Goal: Task Accomplishment & Management: Complete application form

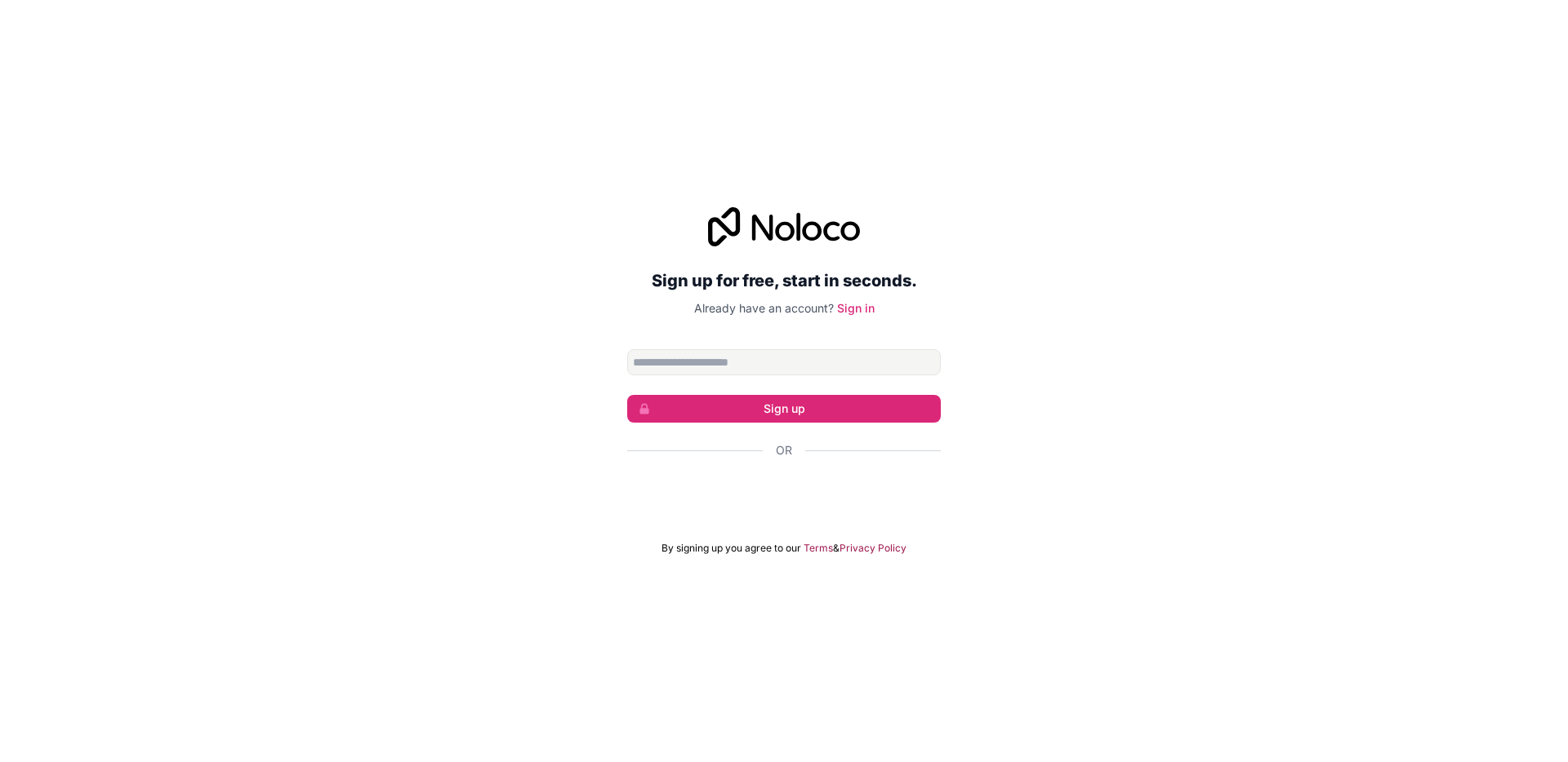
click at [671, 368] on input "Email address" at bounding box center [784, 362] width 314 height 26
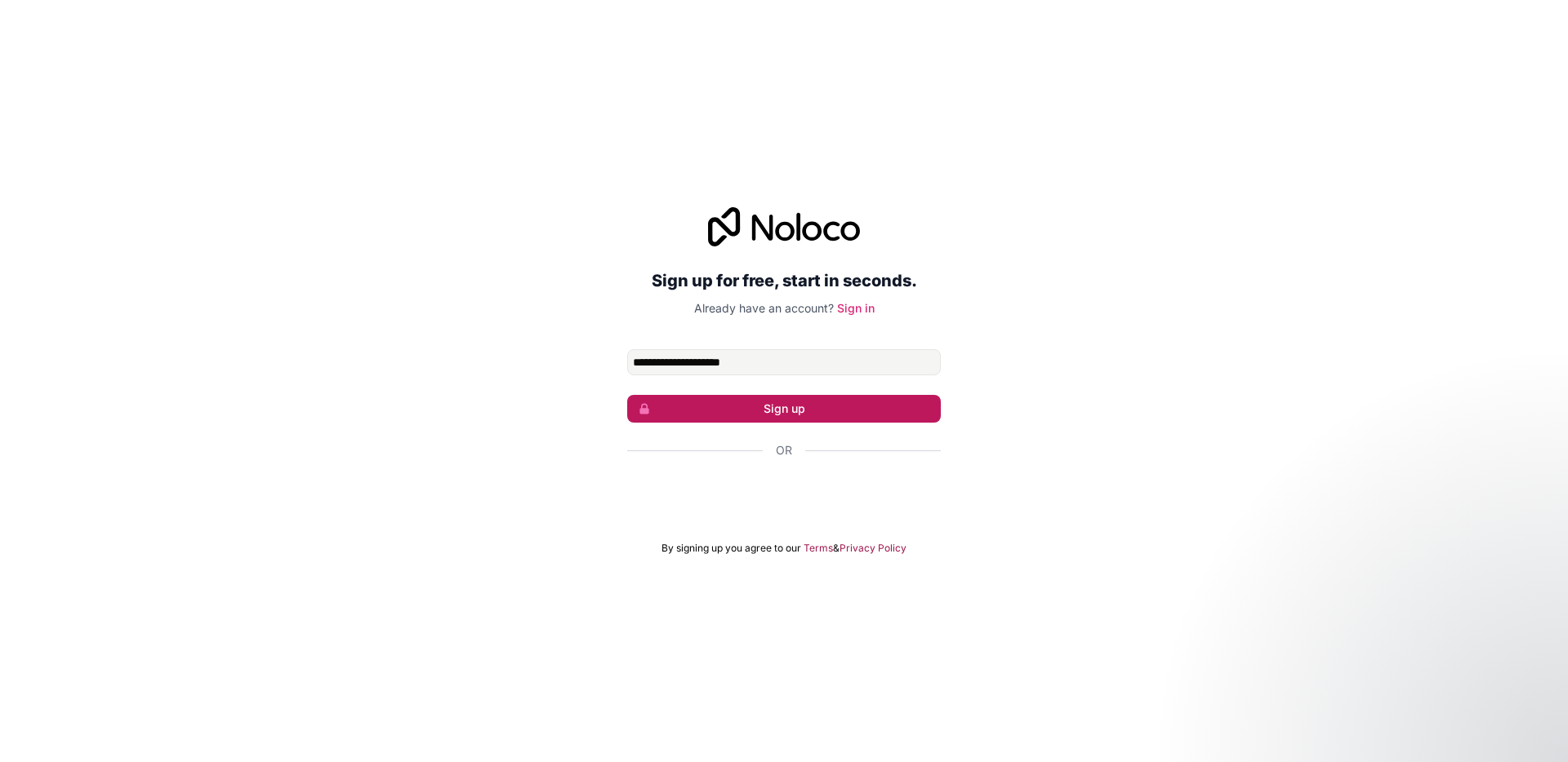
type input "**********"
click at [736, 411] on button "Sign up" at bounding box center [784, 409] width 314 height 28
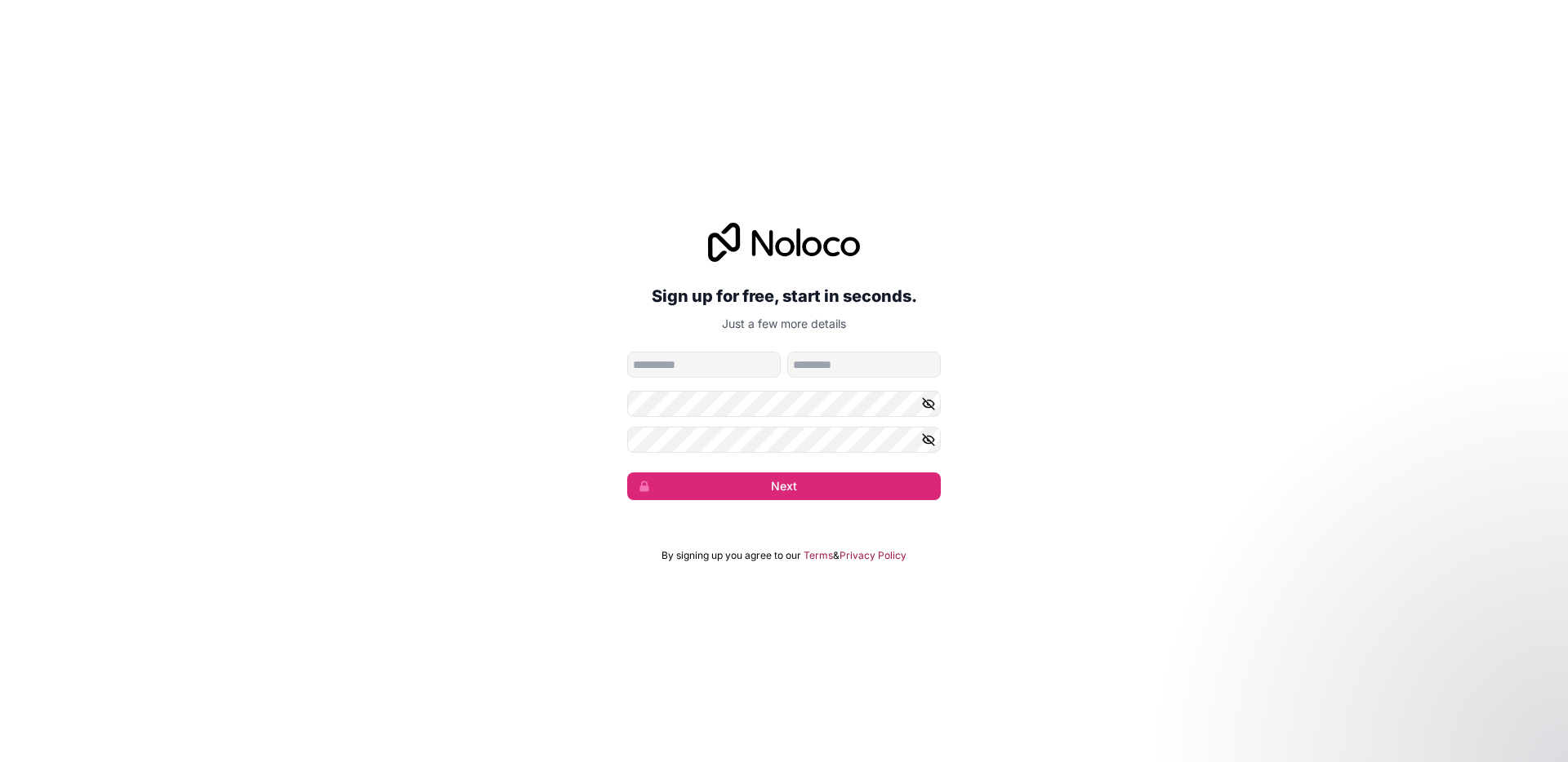
type input "*****"
drag, startPoint x: 853, startPoint y: 369, endPoint x: 787, endPoint y: 366, distance: 66.1
click at [787, 366] on input "********" at bounding box center [864, 364] width 154 height 26
type input "********"
click at [931, 442] on icon "button" at bounding box center [928, 439] width 14 height 14
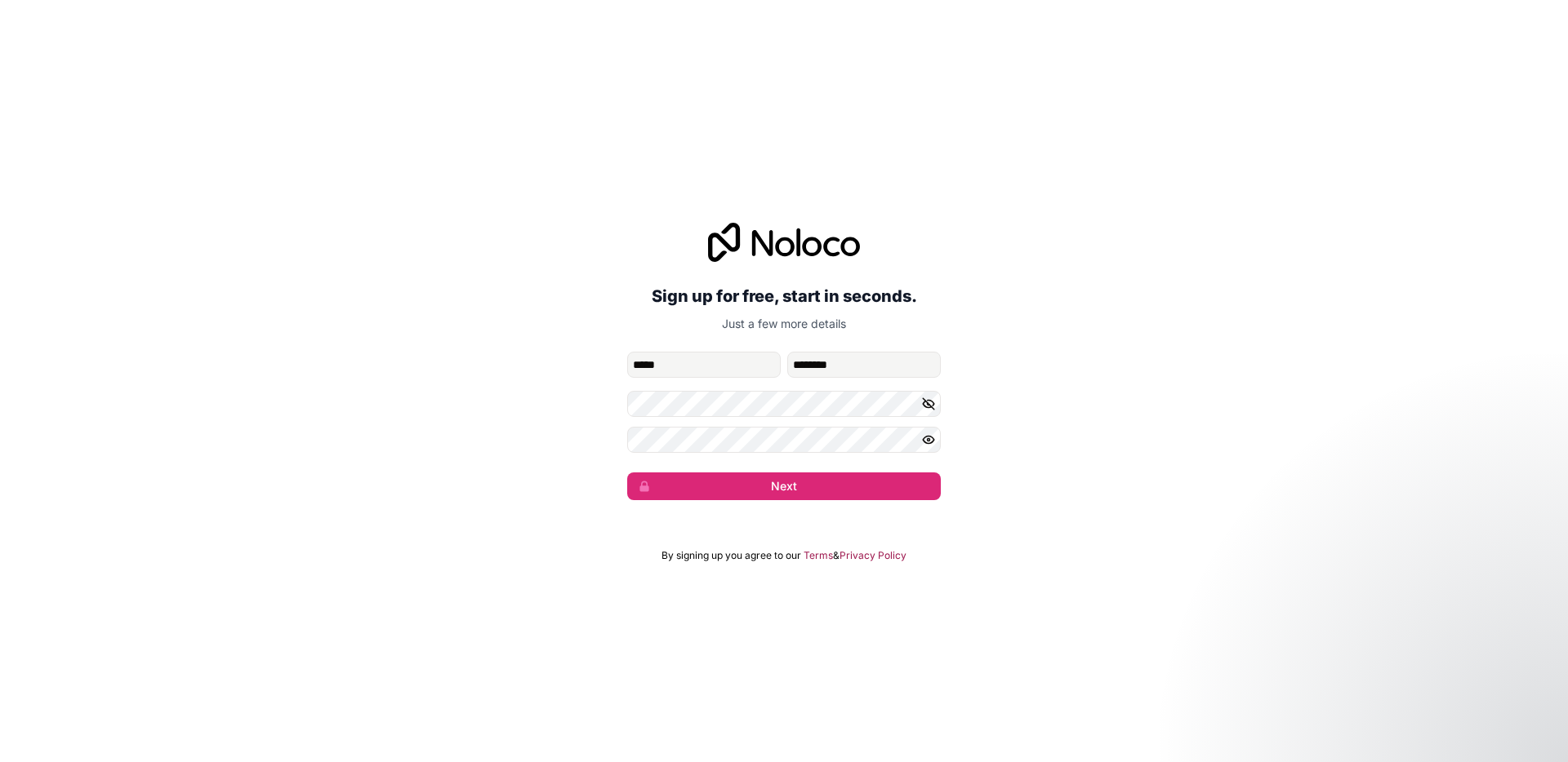
click at [984, 441] on div "**********" at bounding box center [784, 361] width 1568 height 323
click at [781, 488] on button "Next" at bounding box center [784, 486] width 314 height 28
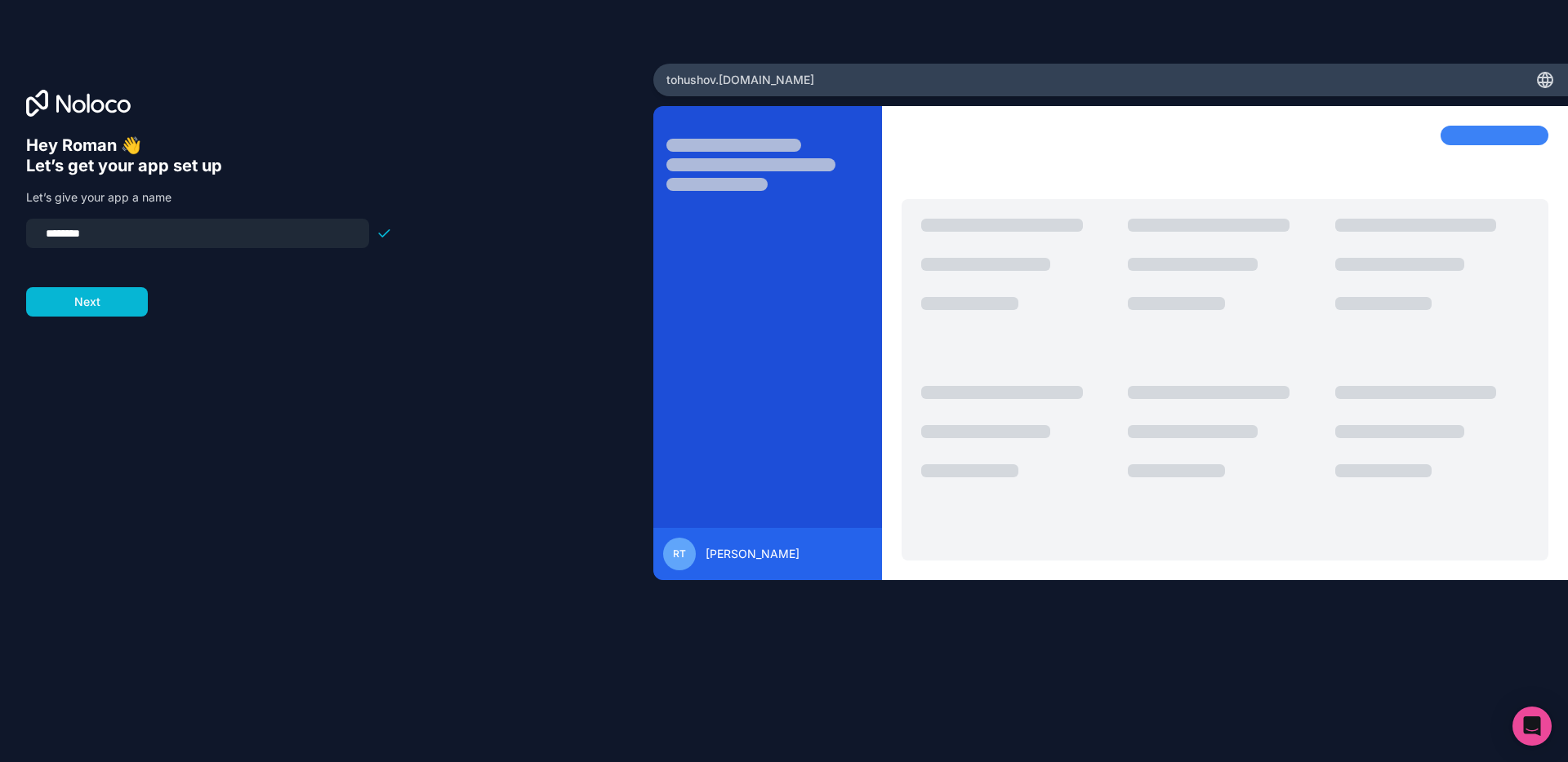
drag, startPoint x: 105, startPoint y: 236, endPoint x: 47, endPoint y: 232, distance: 58.1
click at [47, 232] on input "********" at bounding box center [197, 233] width 323 height 23
type input "*********"
click at [73, 305] on button "Next" at bounding box center [87, 302] width 121 height 30
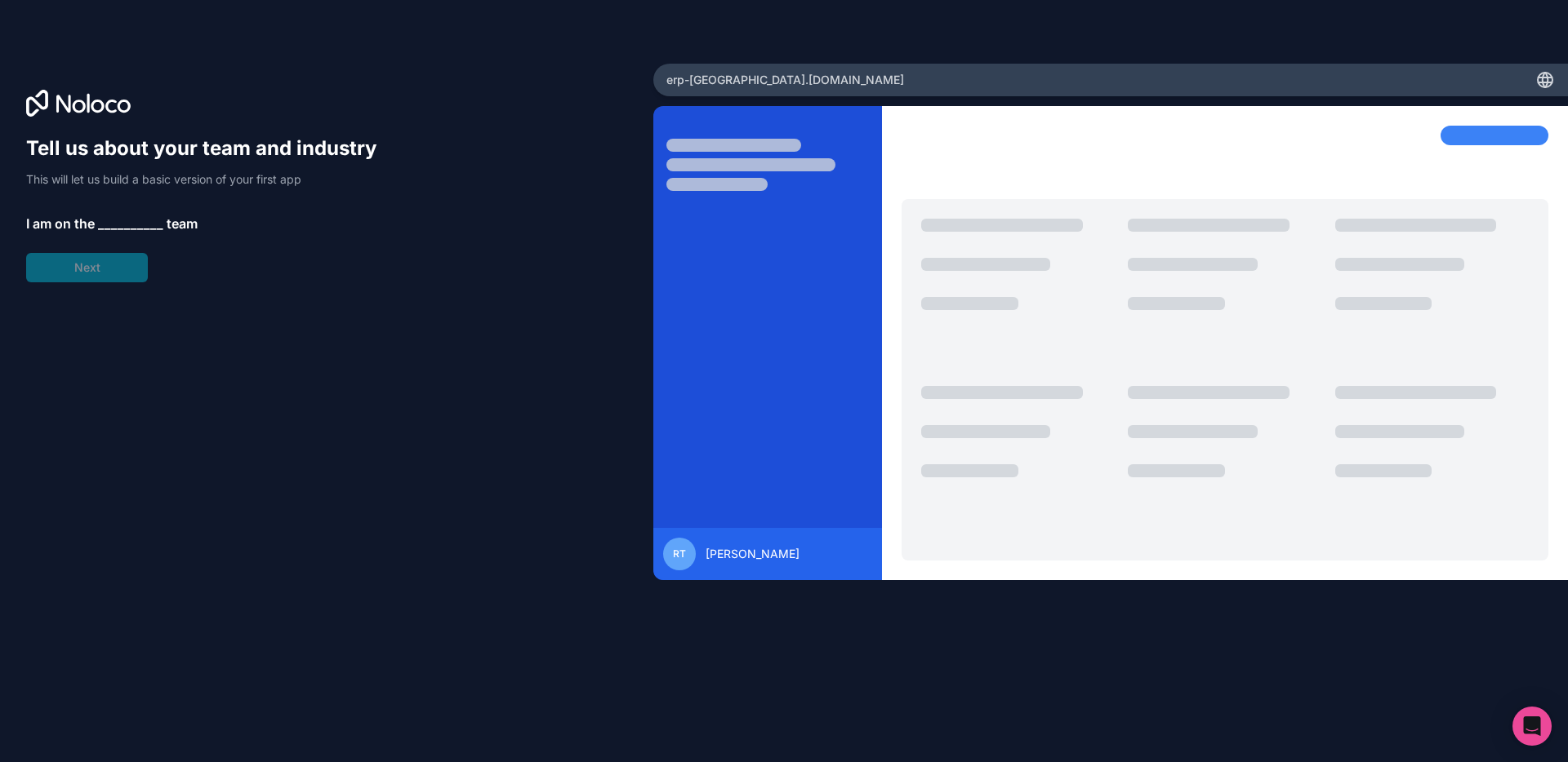
click at [127, 224] on span "__________" at bounding box center [130, 223] width 65 height 19
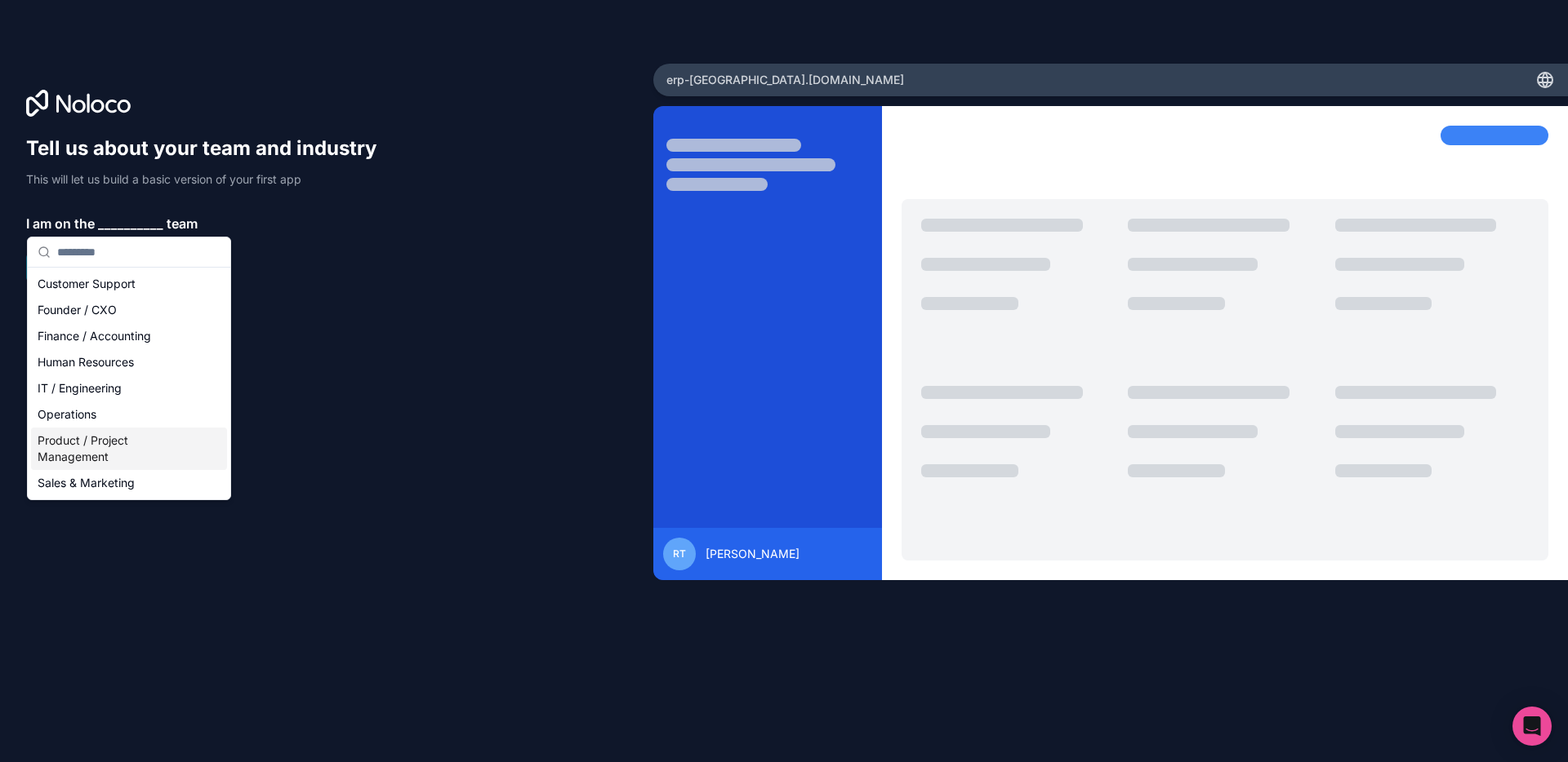
drag, startPoint x: 127, startPoint y: 489, endPoint x: 105, endPoint y: 441, distance: 52.8
click at [105, 441] on div "Customer Support Founder / CXO Finance / Accounting Human Resources IT / Engine…" at bounding box center [129, 383] width 196 height 225
click at [105, 443] on div "Product / Project Management" at bounding box center [129, 448] width 196 height 42
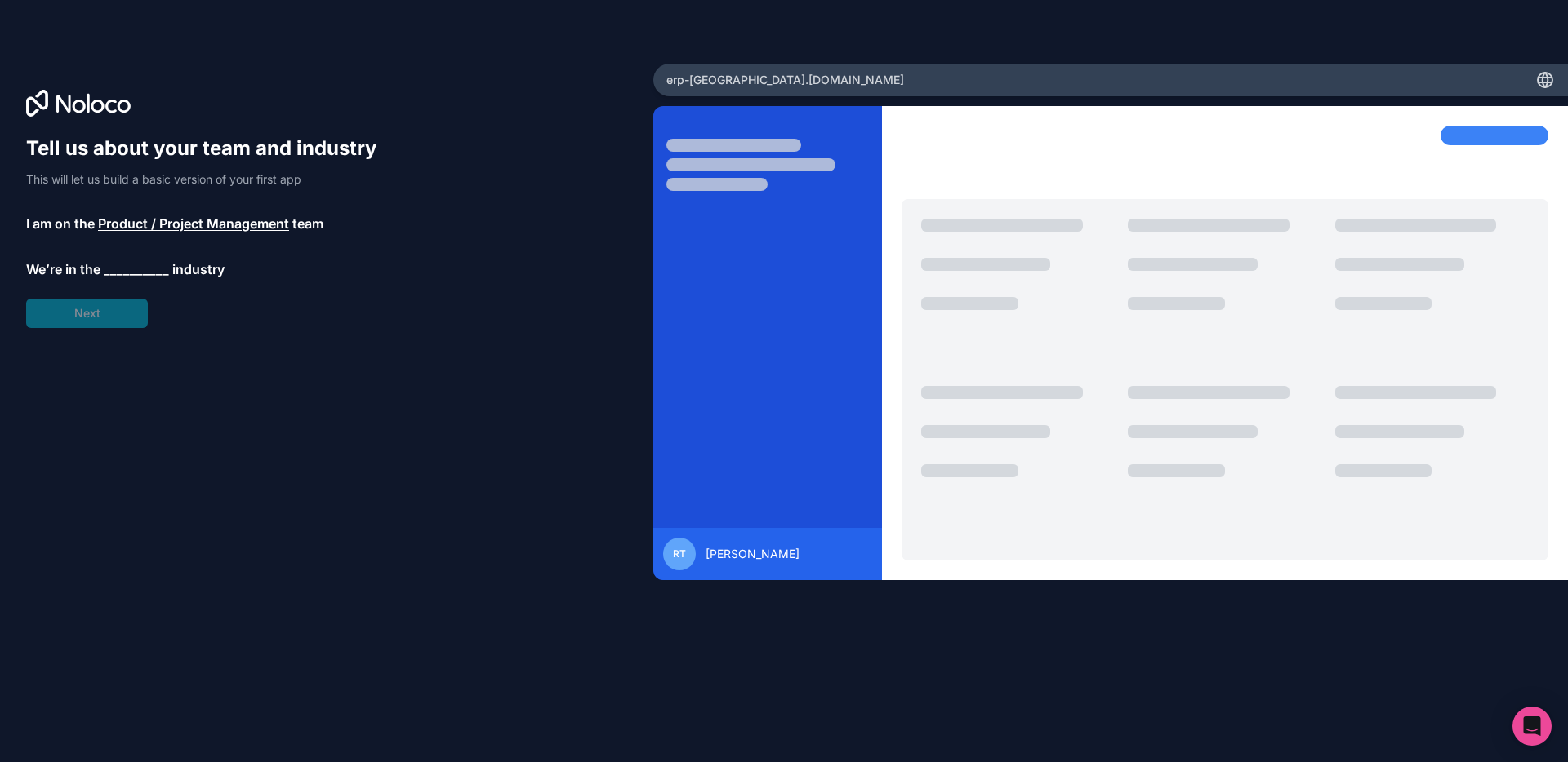
click at [132, 274] on span "__________" at bounding box center [136, 269] width 65 height 19
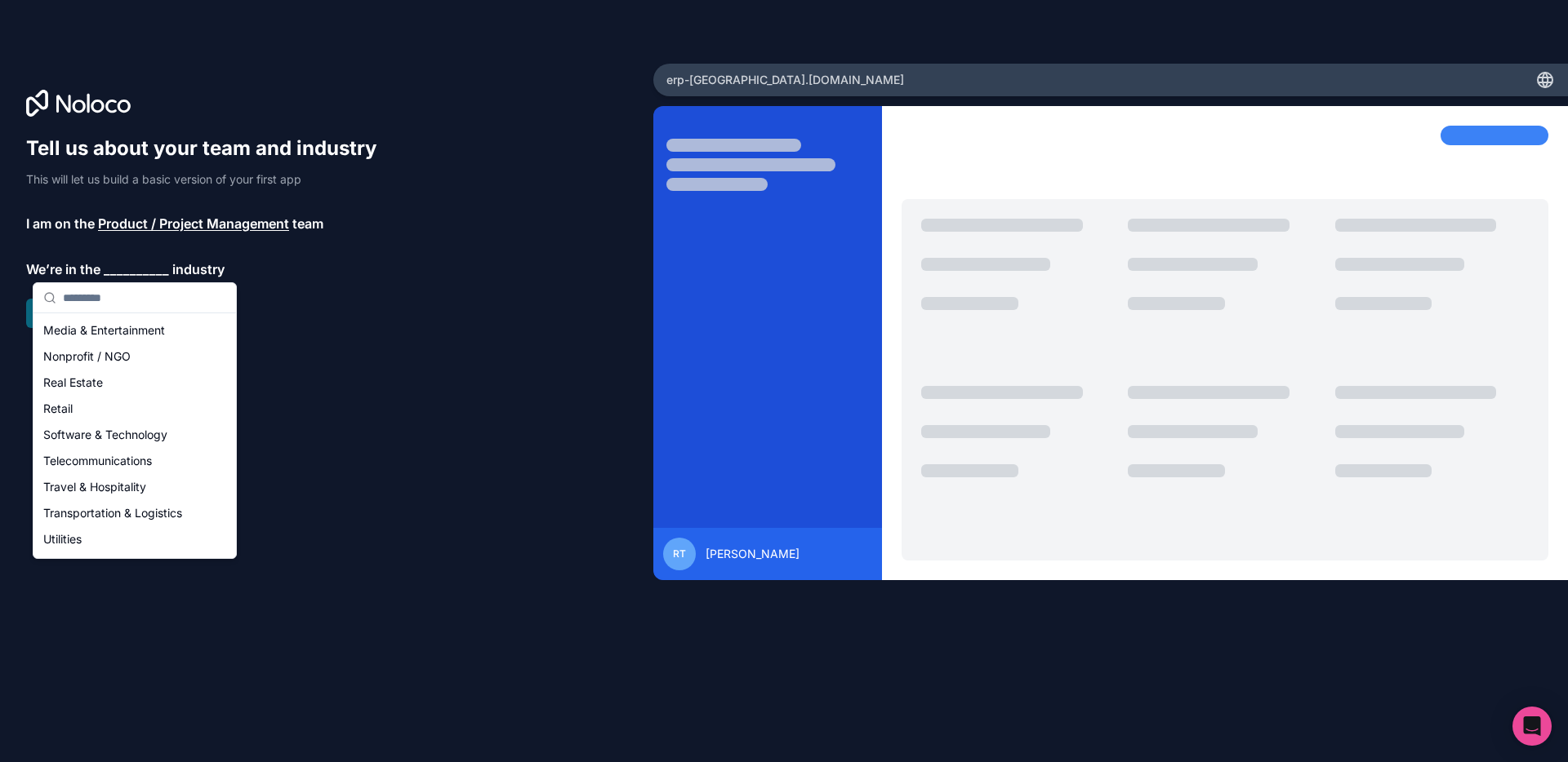
scroll to position [336, 0]
click at [143, 221] on span "Product / Project Management" at bounding box center [193, 223] width 191 height 19
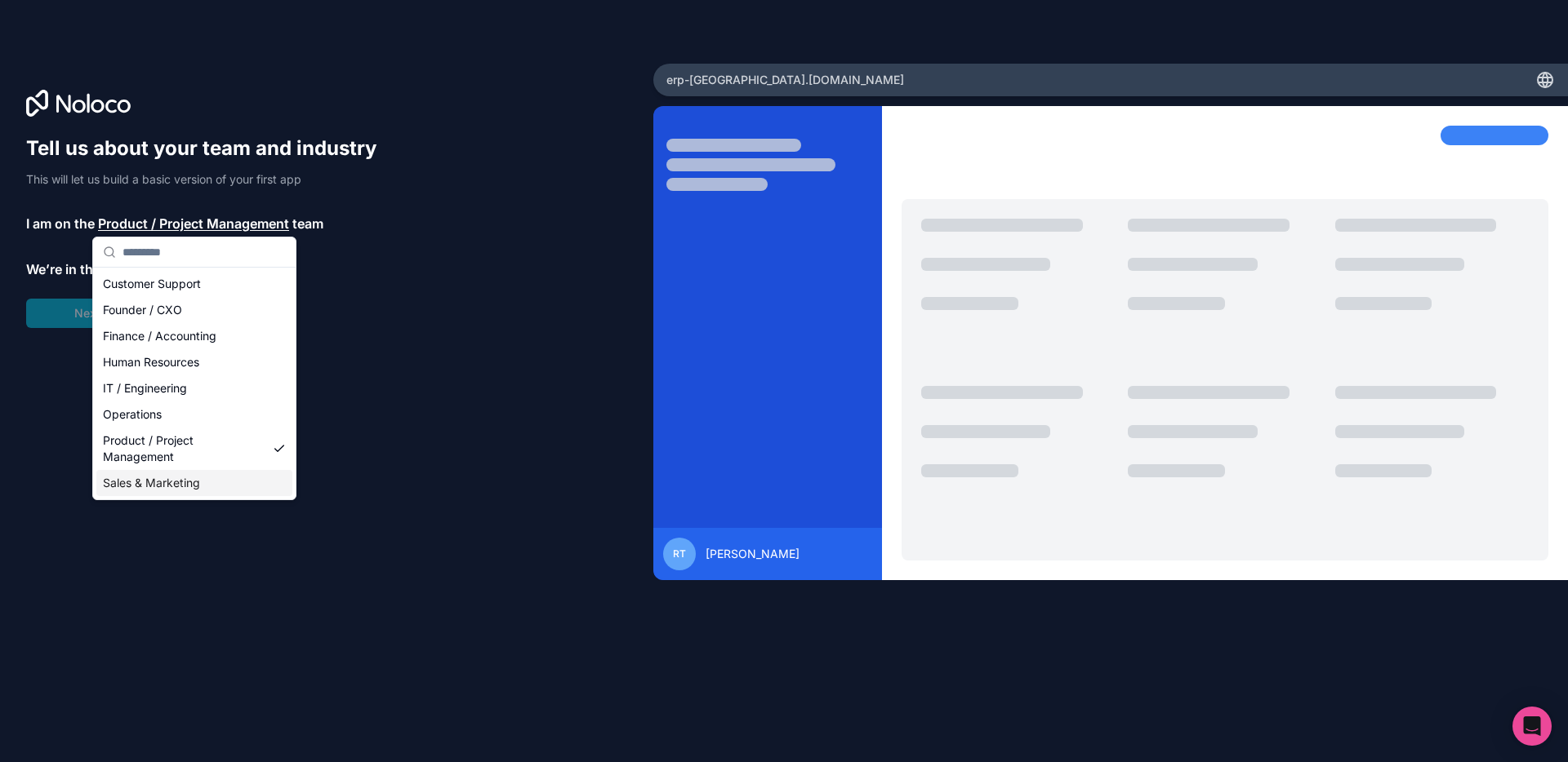
click at [170, 485] on div "Sales & Marketing" at bounding box center [194, 483] width 196 height 26
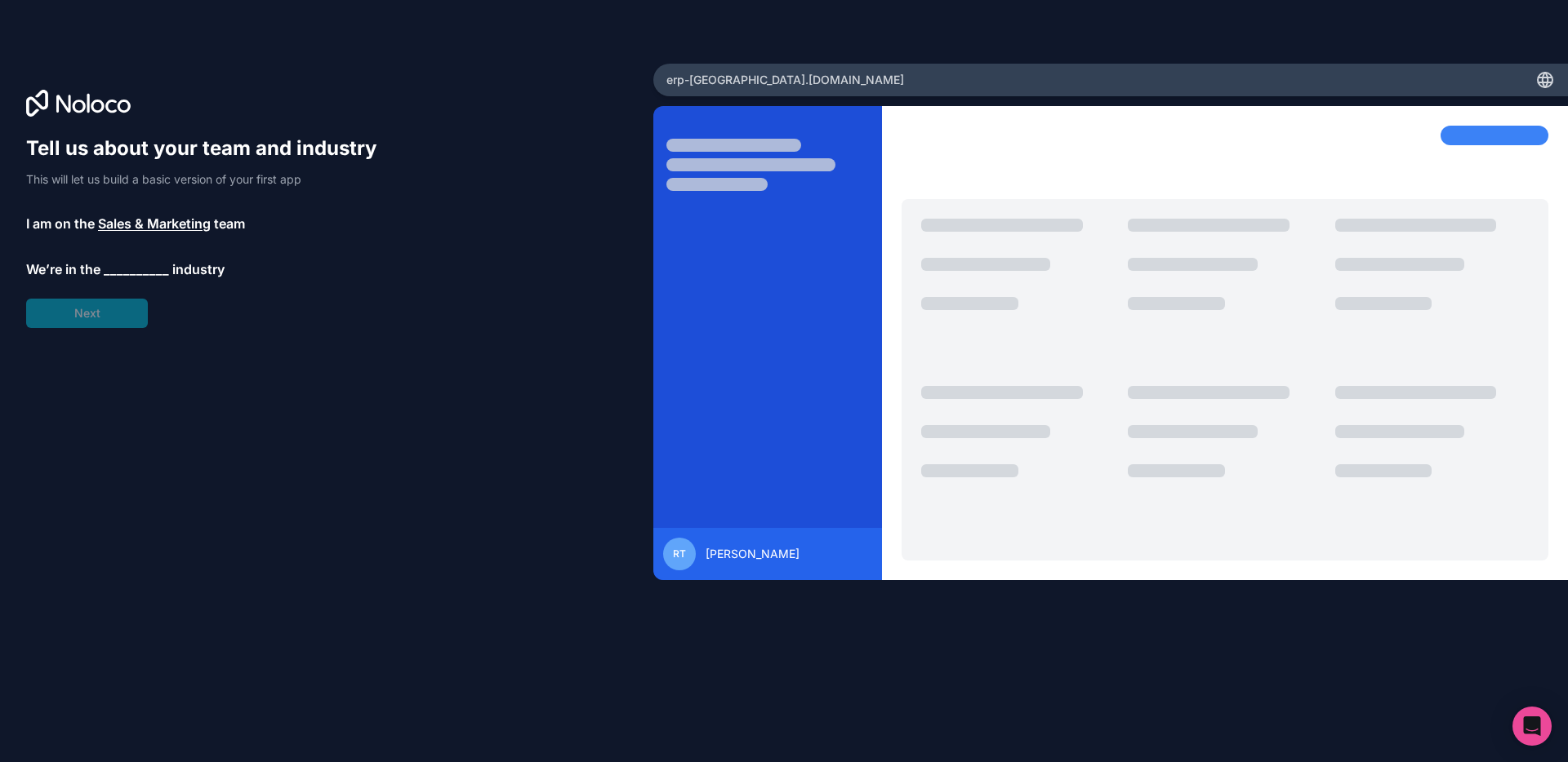
click at [155, 260] on span "__________" at bounding box center [136, 269] width 65 height 19
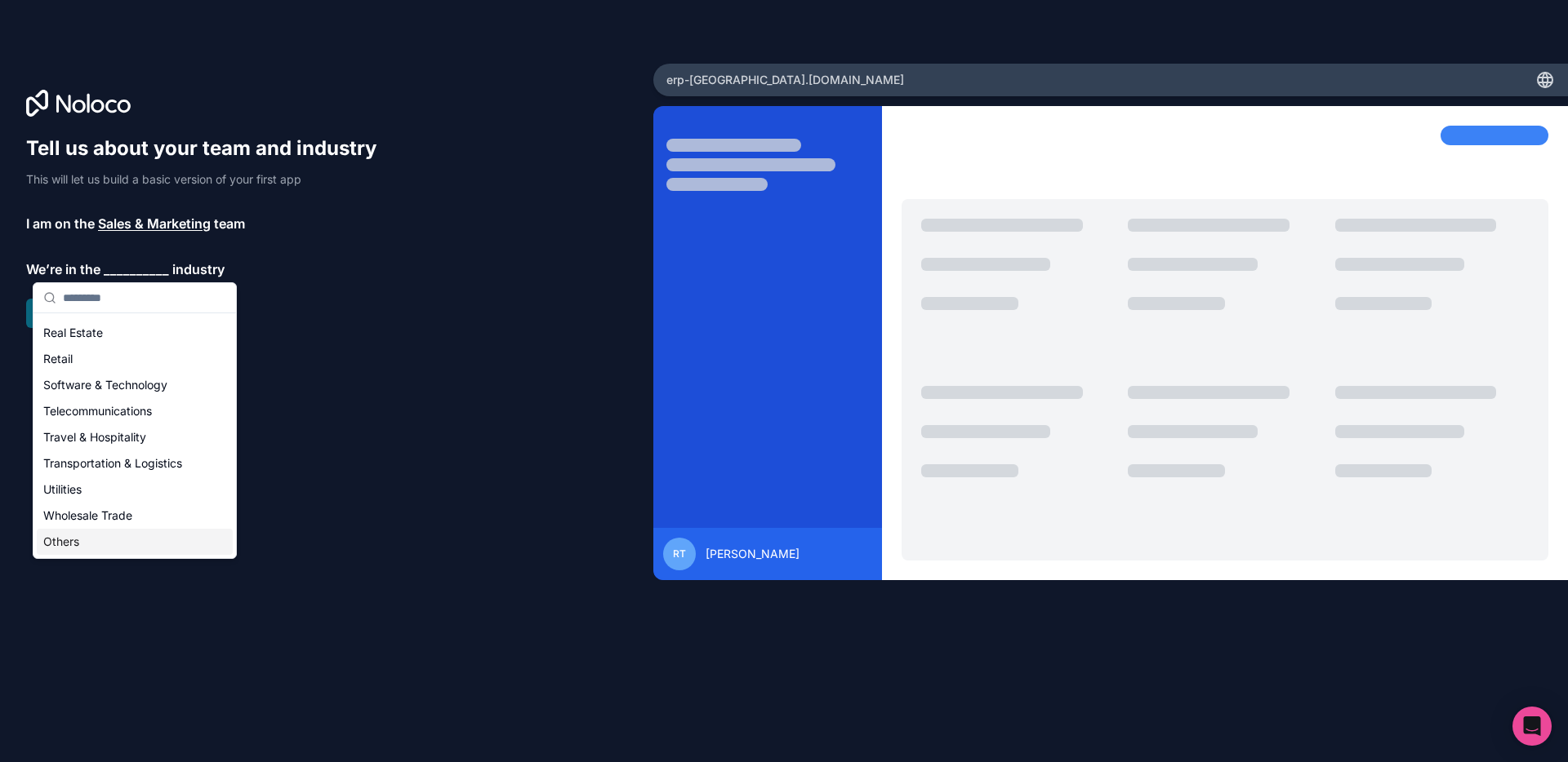
click at [107, 536] on div "Others" at bounding box center [135, 541] width 196 height 26
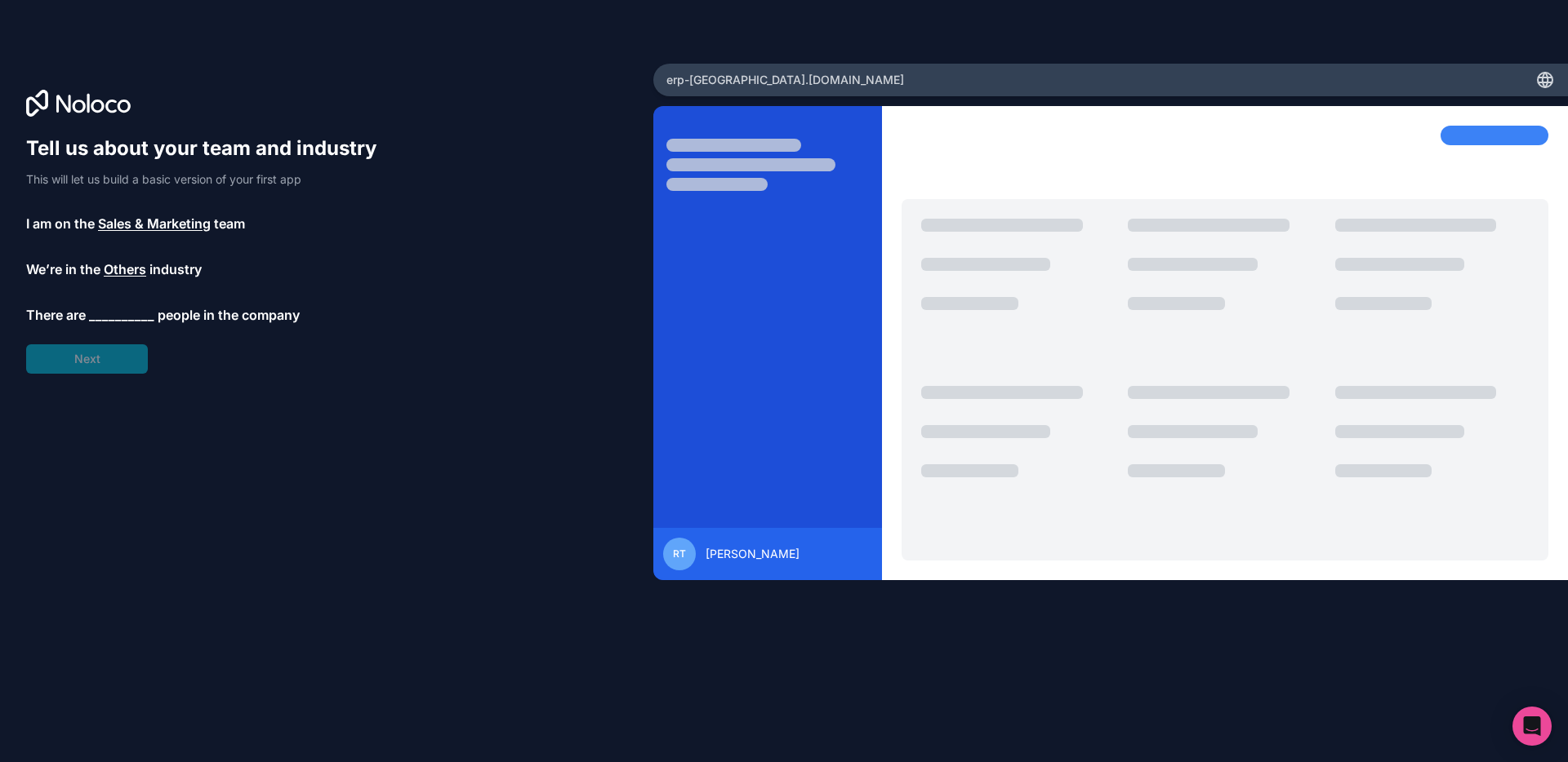
click at [121, 320] on span "__________" at bounding box center [121, 314] width 65 height 19
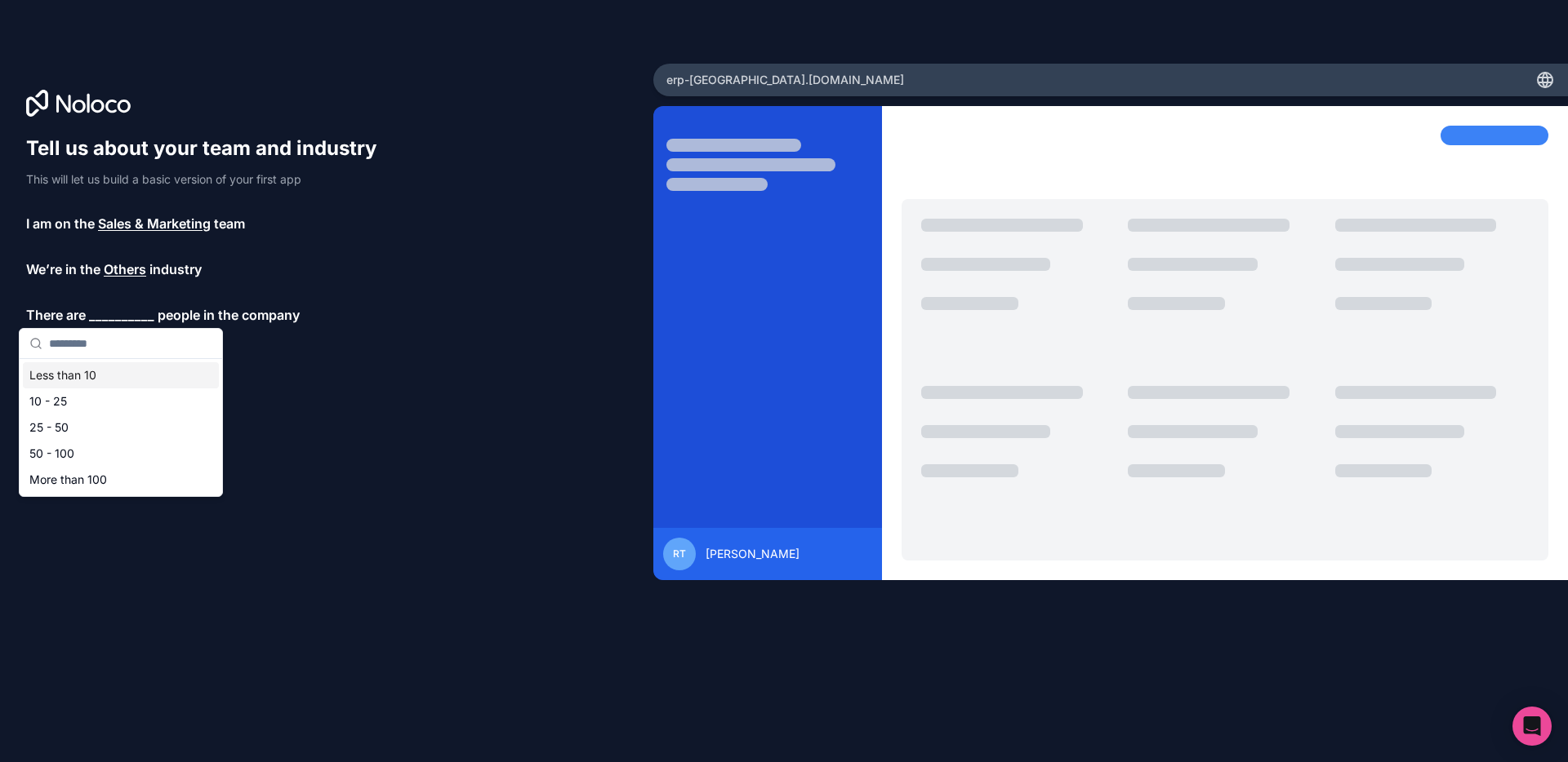
click at [116, 369] on div "Less than 10" at bounding box center [121, 375] width 196 height 26
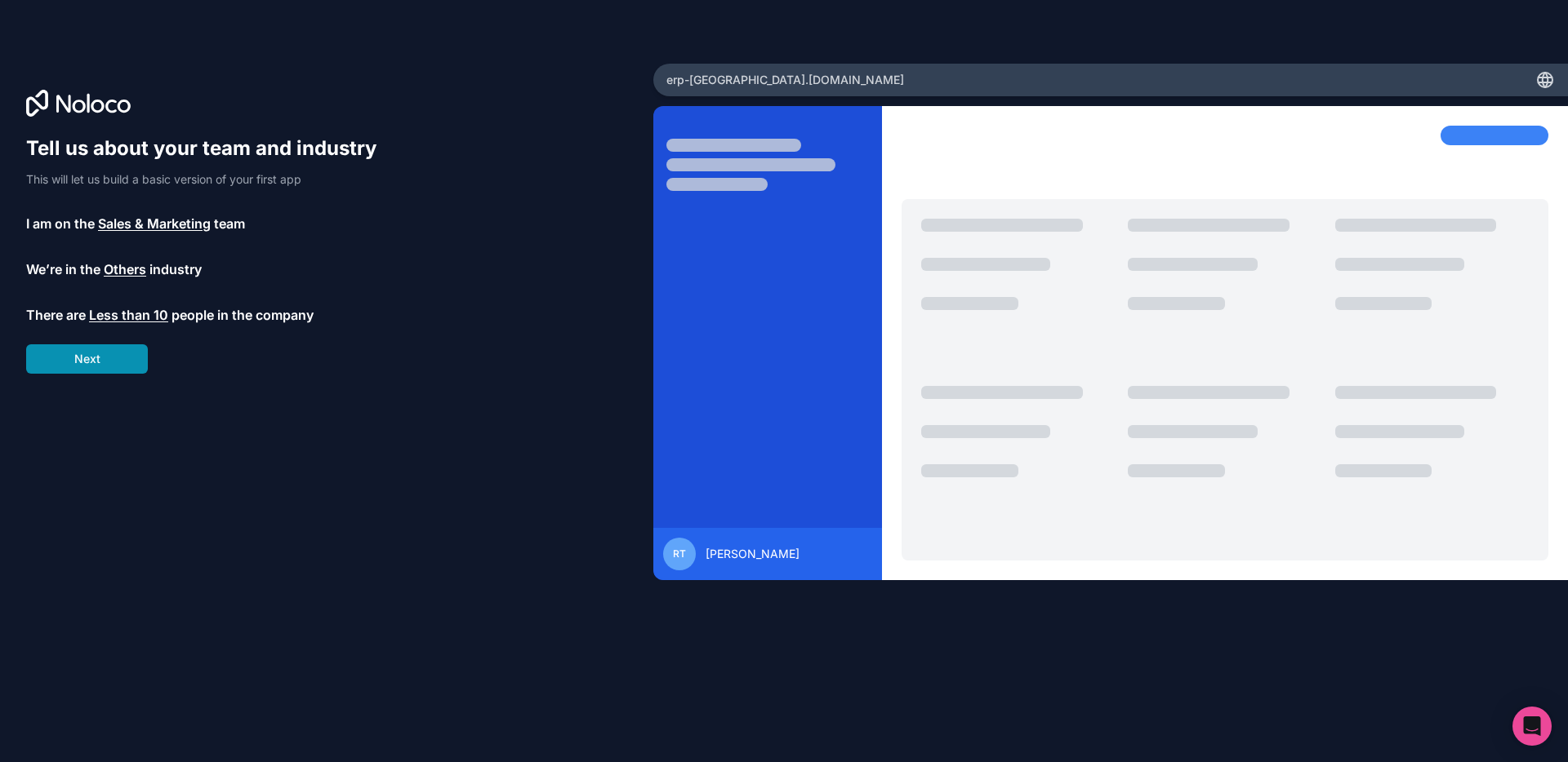
click at [92, 354] on button "Next" at bounding box center [87, 359] width 121 height 30
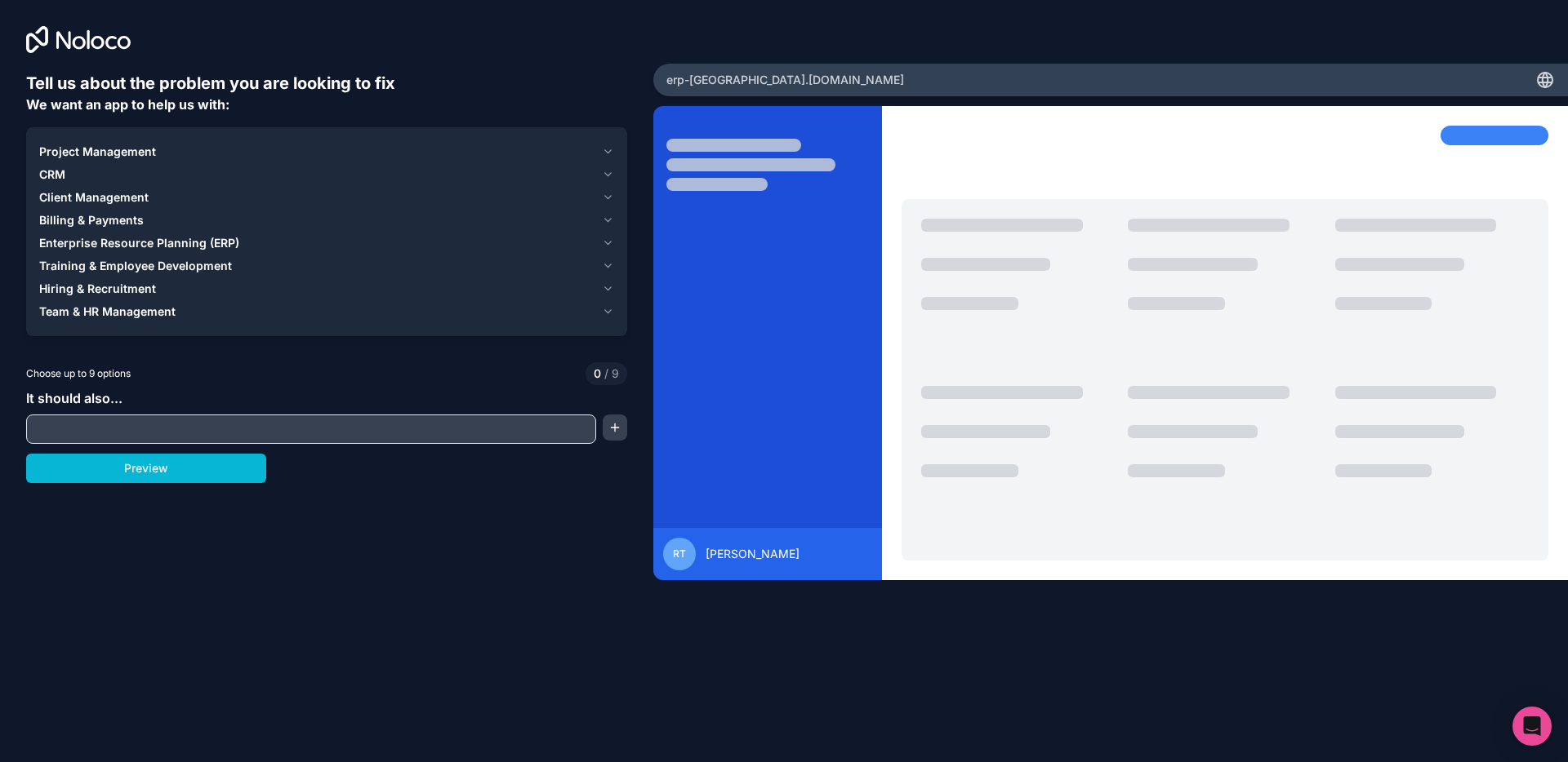
click at [602, 148] on icon "button" at bounding box center [608, 151] width 13 height 13
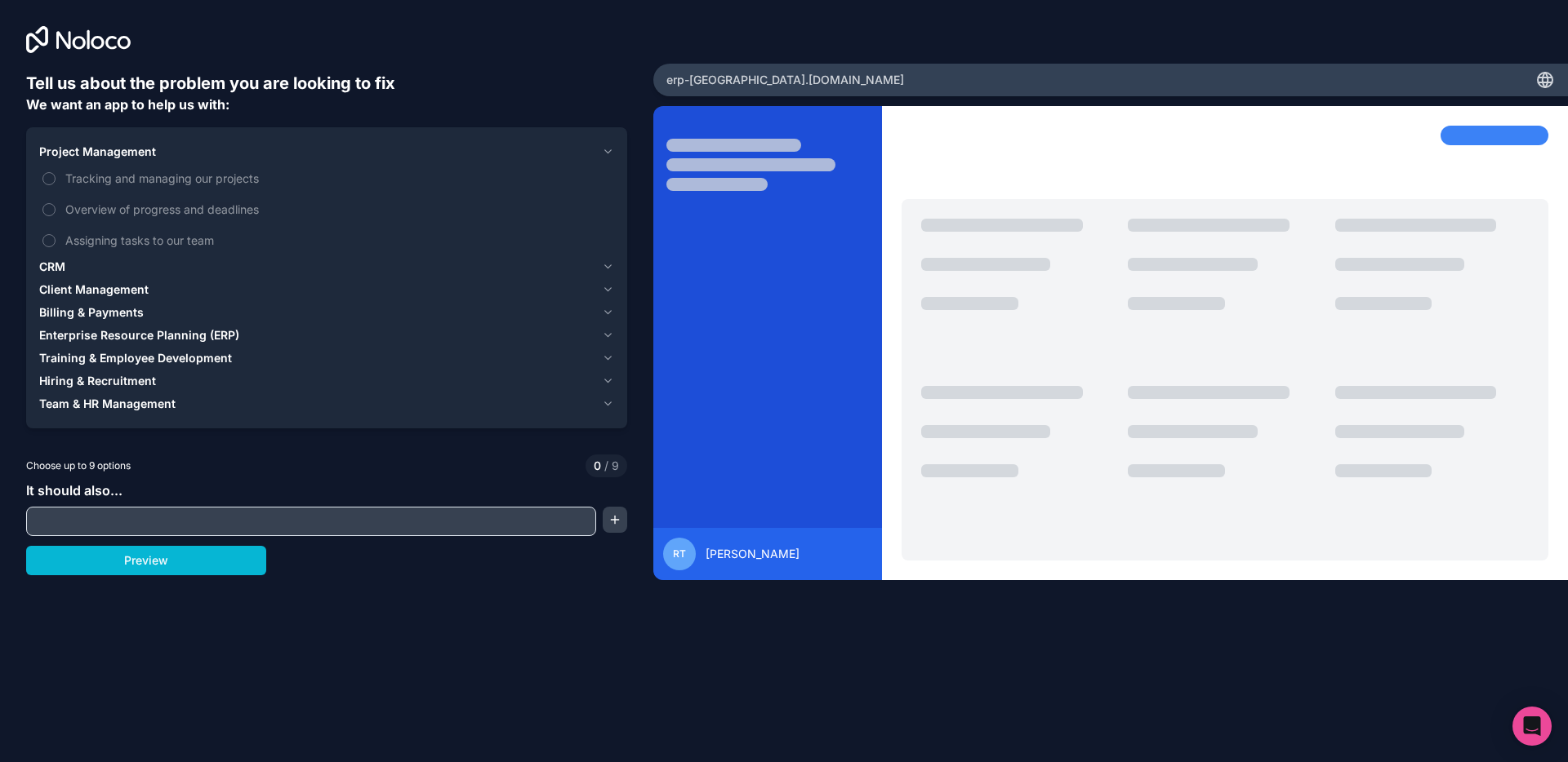
click at [602, 148] on icon "button" at bounding box center [608, 151] width 13 height 13
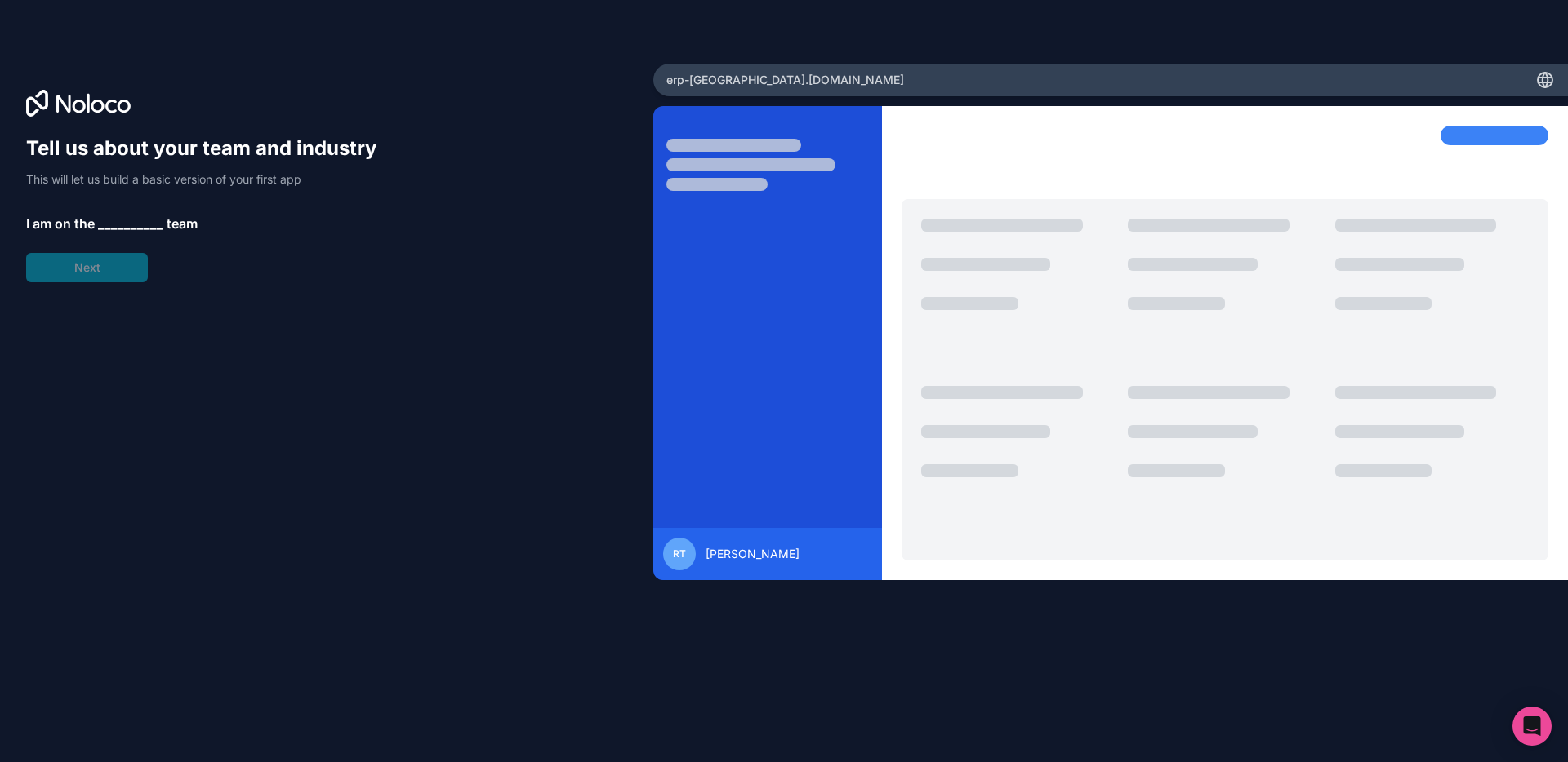
click at [133, 222] on span "__________" at bounding box center [130, 223] width 65 height 19
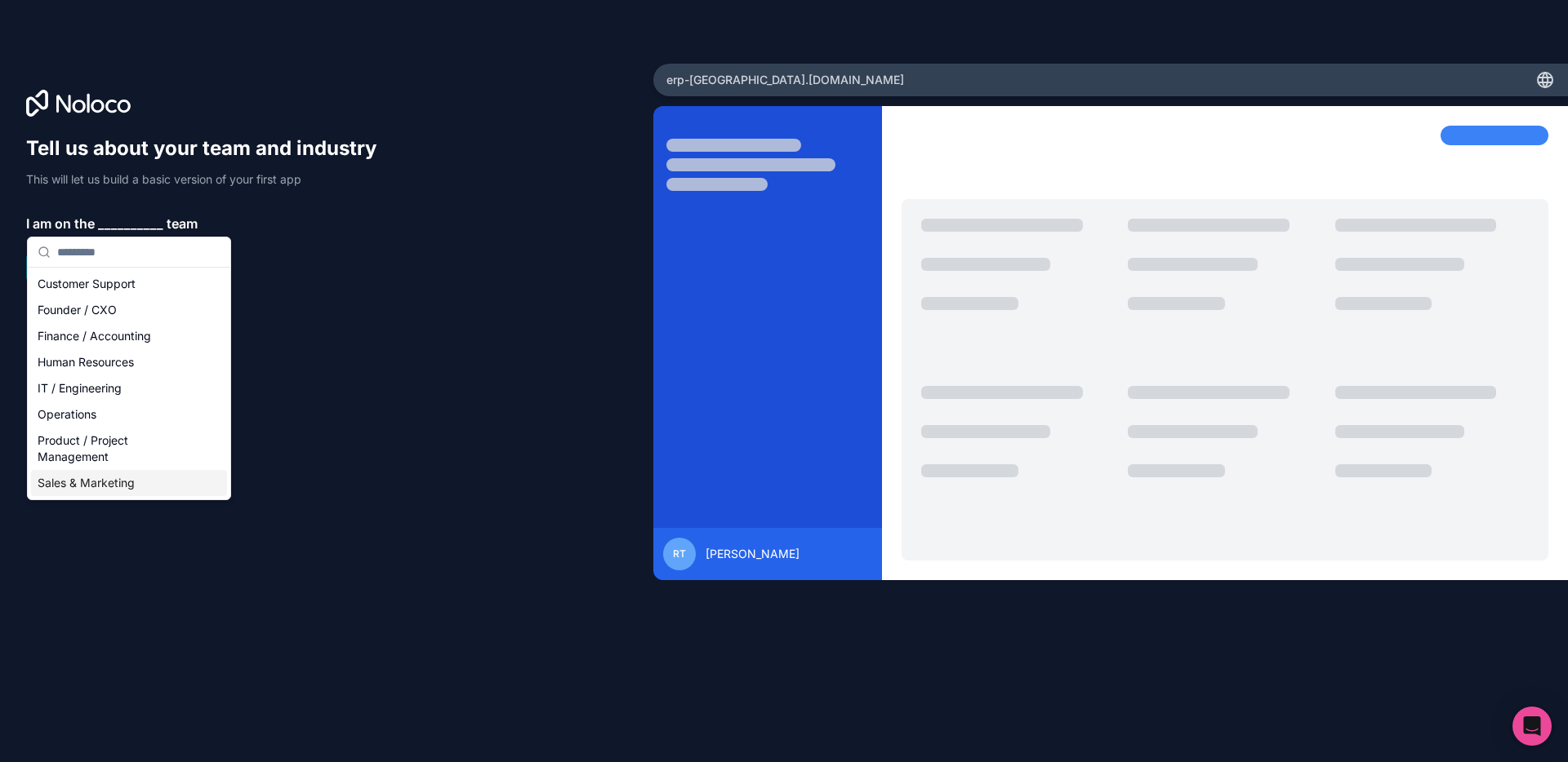
click at [134, 483] on div "Sales & Marketing" at bounding box center [129, 483] width 196 height 26
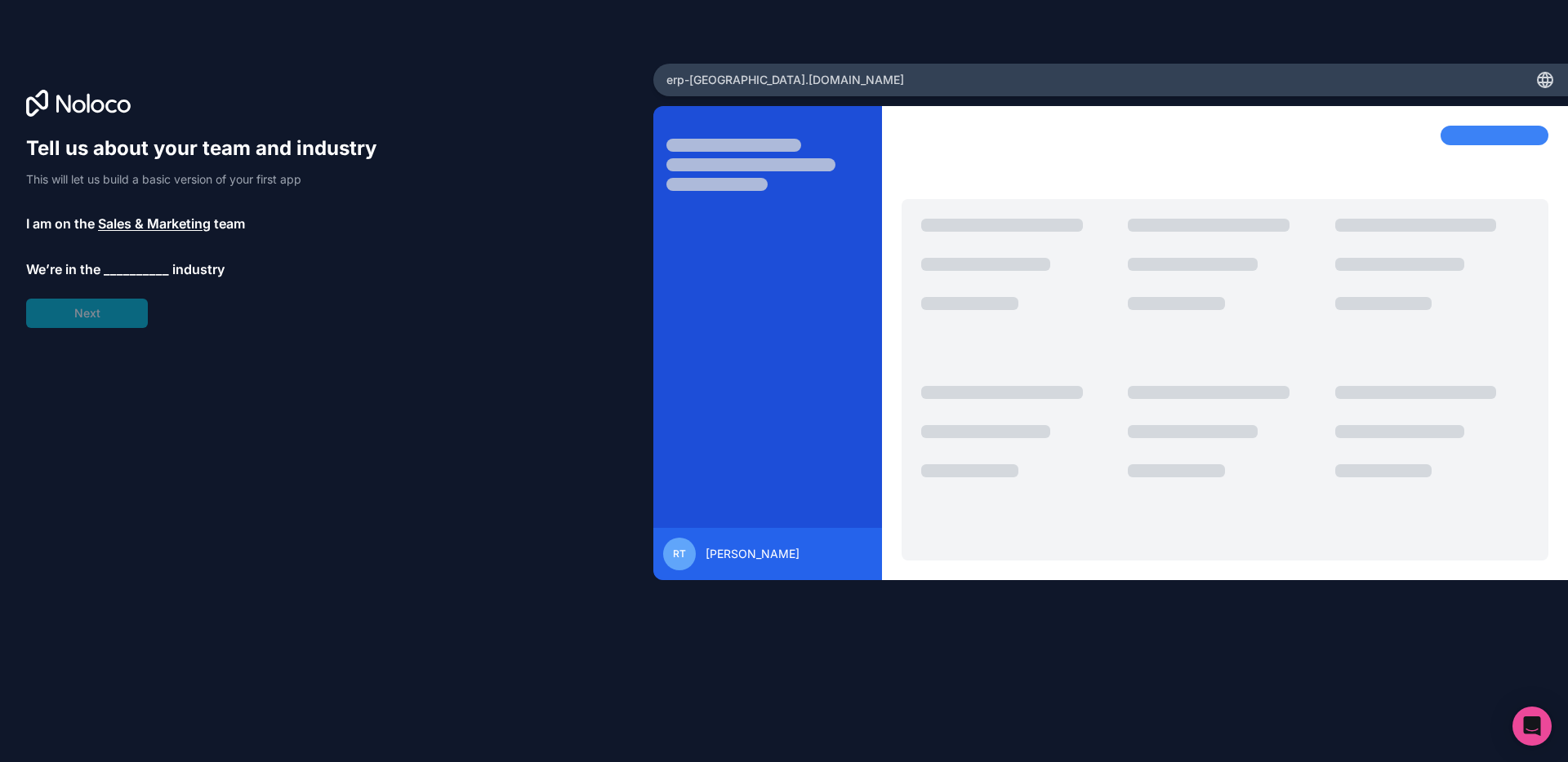
click at [124, 272] on span "__________" at bounding box center [136, 269] width 65 height 19
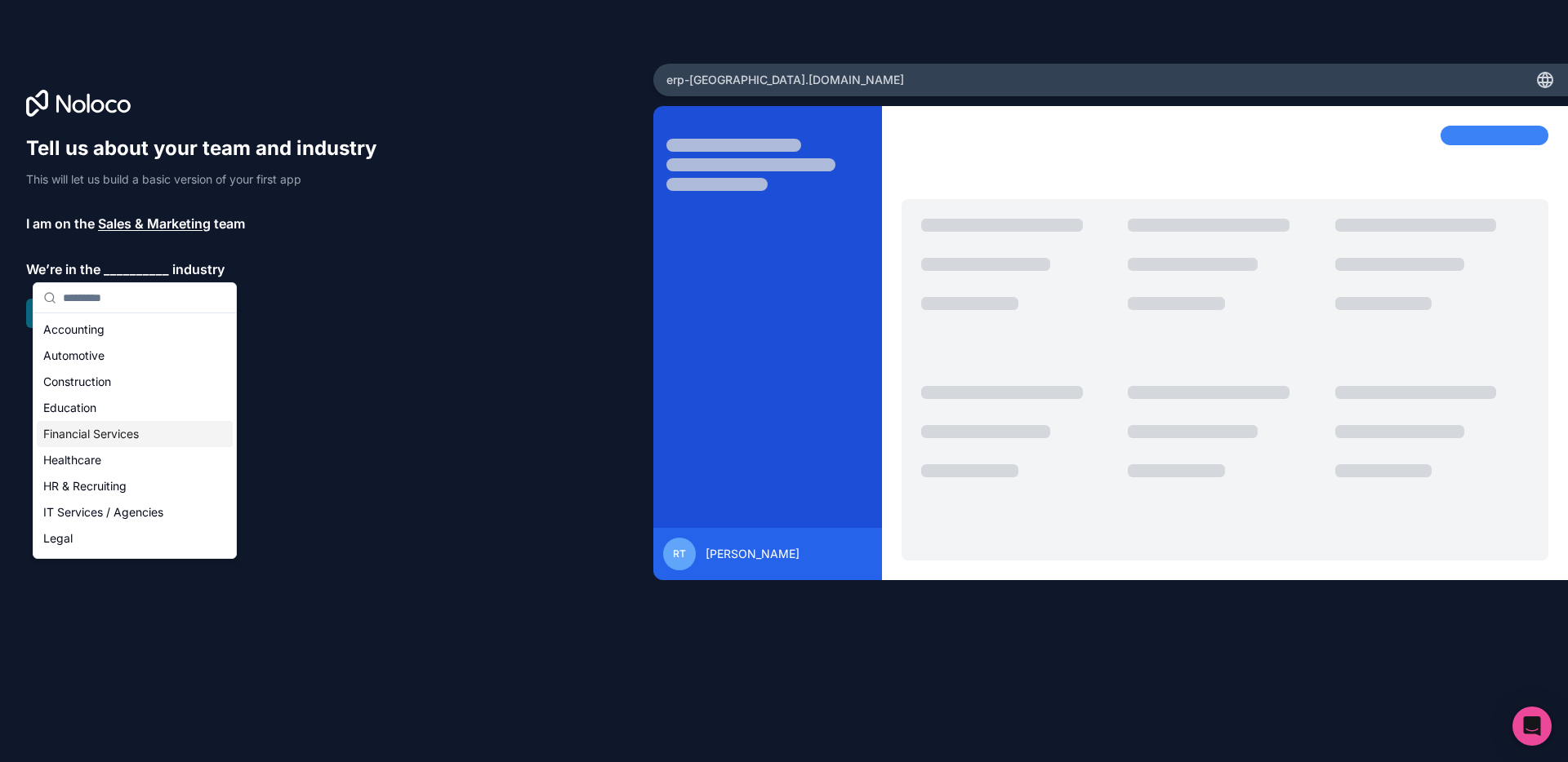
scroll to position [336, 0]
click at [128, 512] on div "Wholesale Trade" at bounding box center [135, 516] width 196 height 26
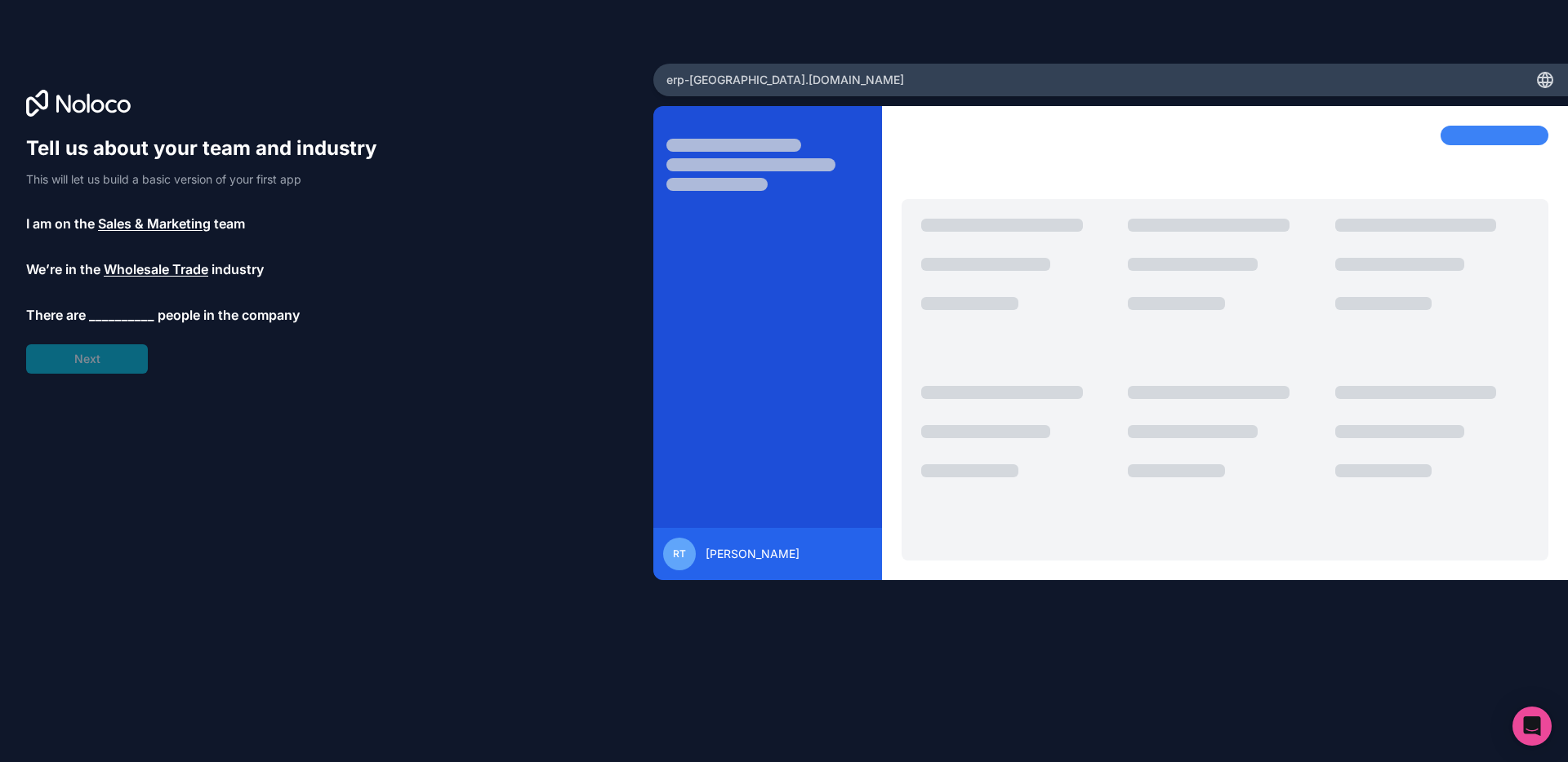
click at [122, 310] on span "__________" at bounding box center [121, 314] width 65 height 19
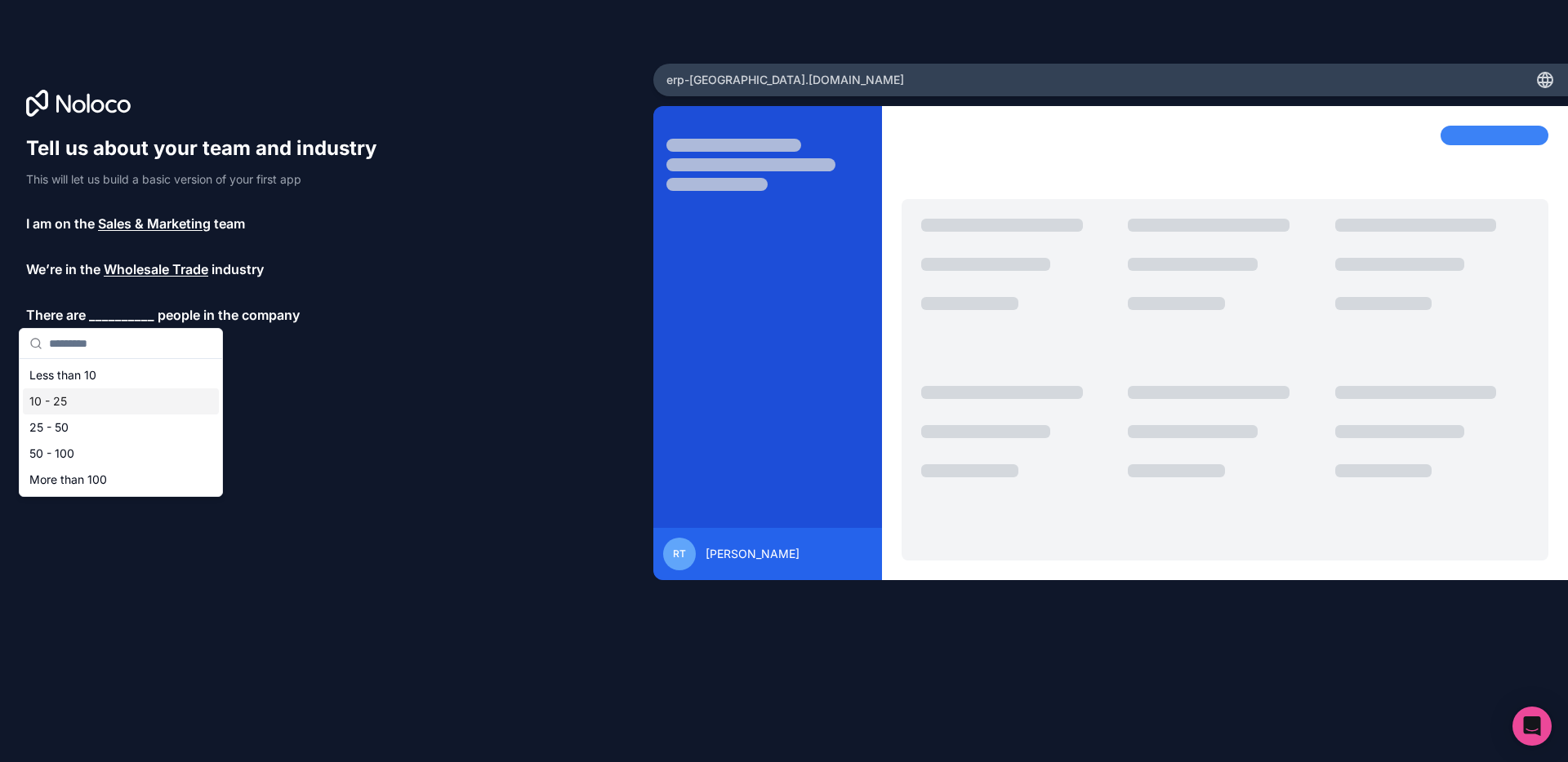
click at [87, 389] on div "10 - 25" at bounding box center [121, 401] width 196 height 26
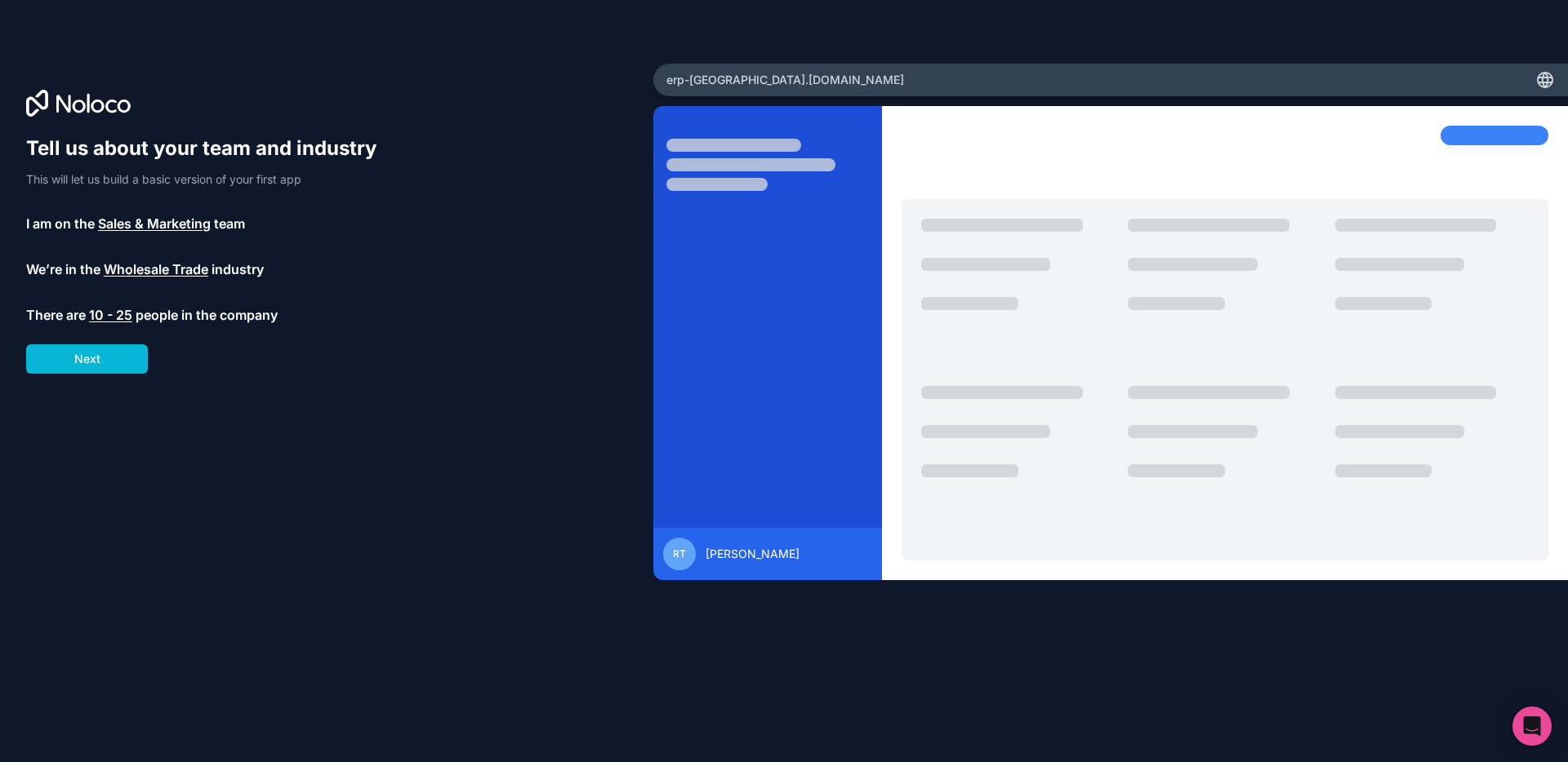
click at [190, 267] on span "Wholesale Trade" at bounding box center [156, 269] width 105 height 19
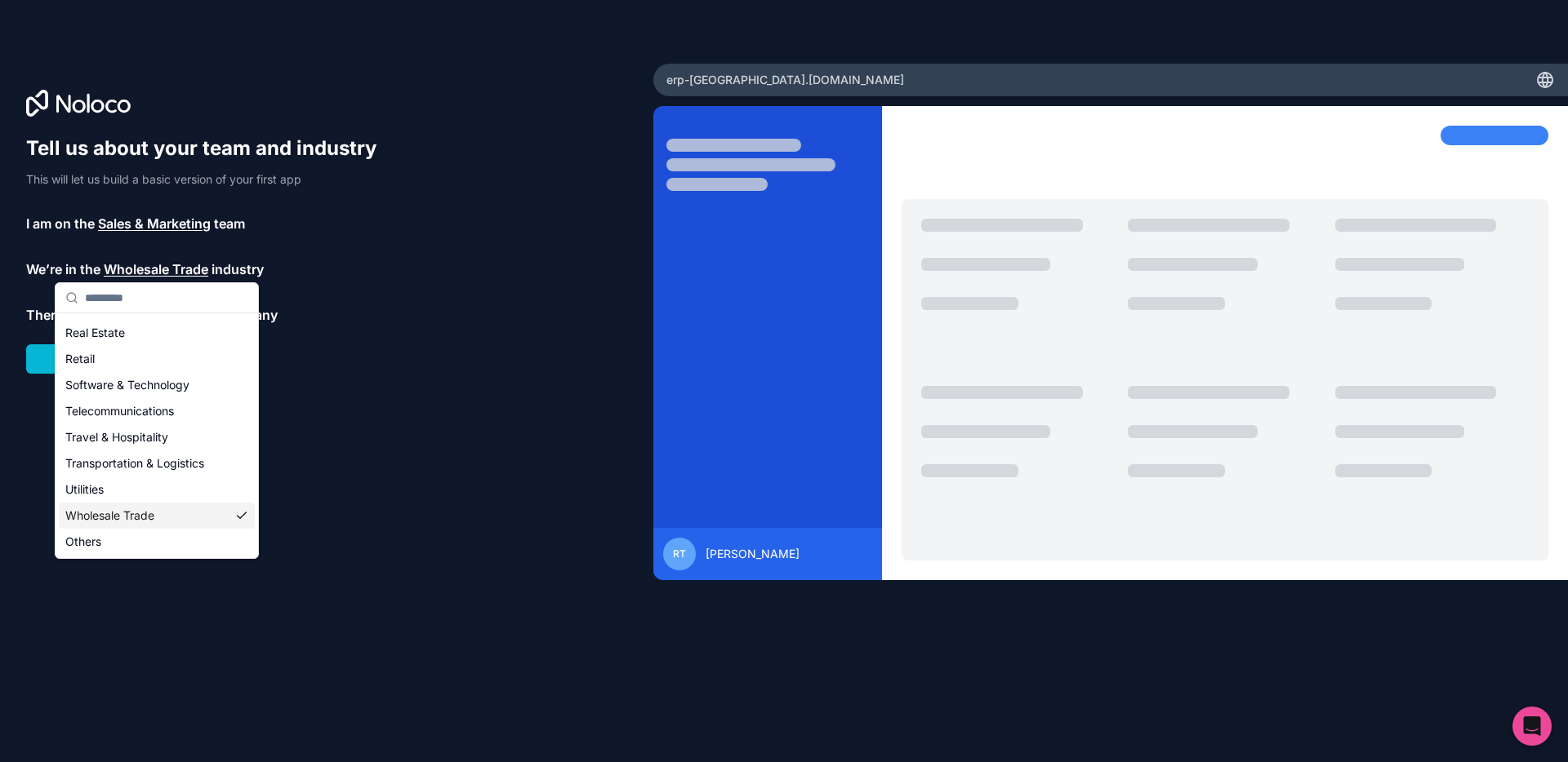
click at [346, 500] on div "Tell us about your team and industry This will let us build a basic version of …" at bounding box center [326, 404] width 601 height 537
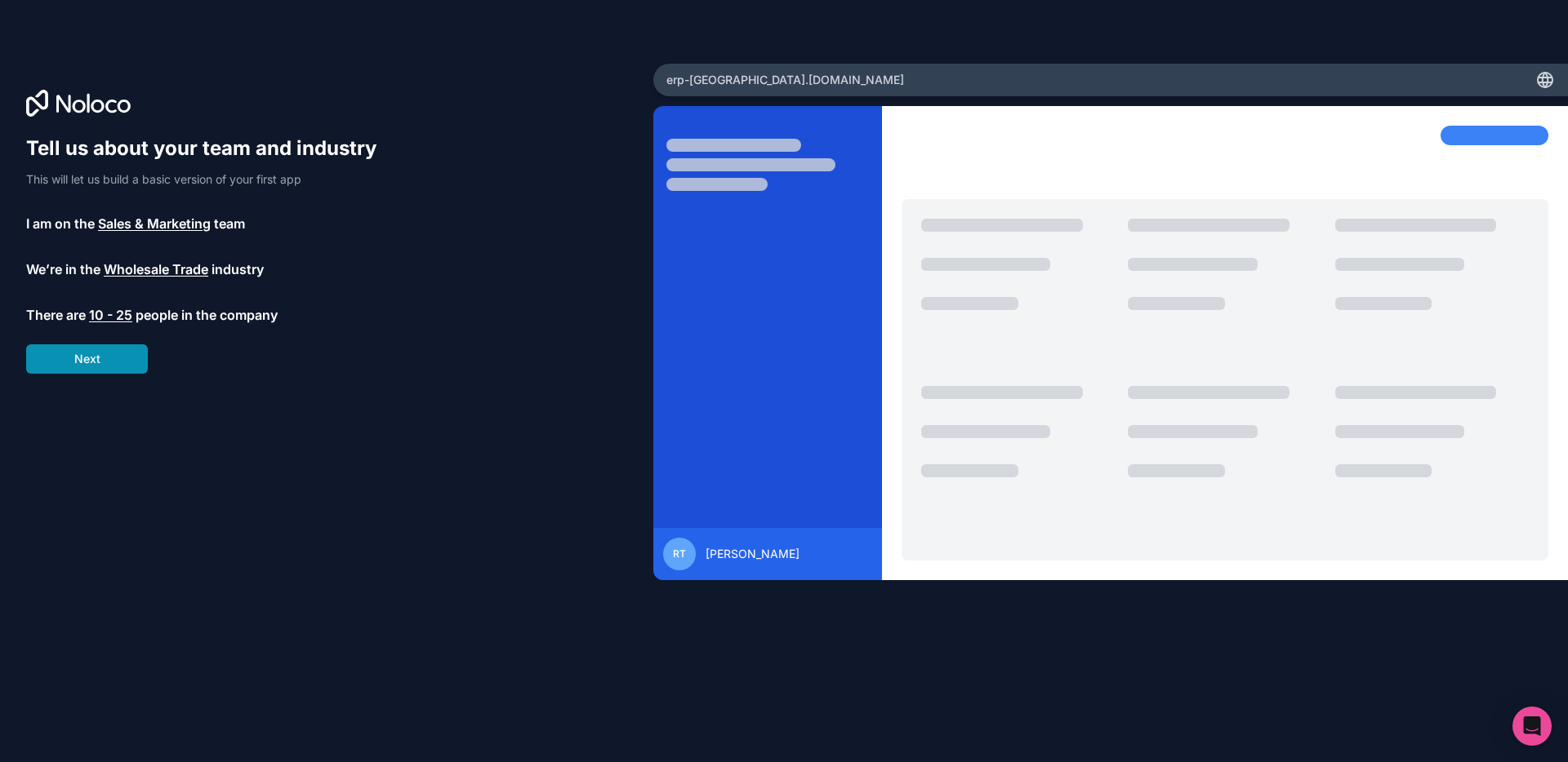
click at [124, 368] on button "Next" at bounding box center [87, 359] width 121 height 30
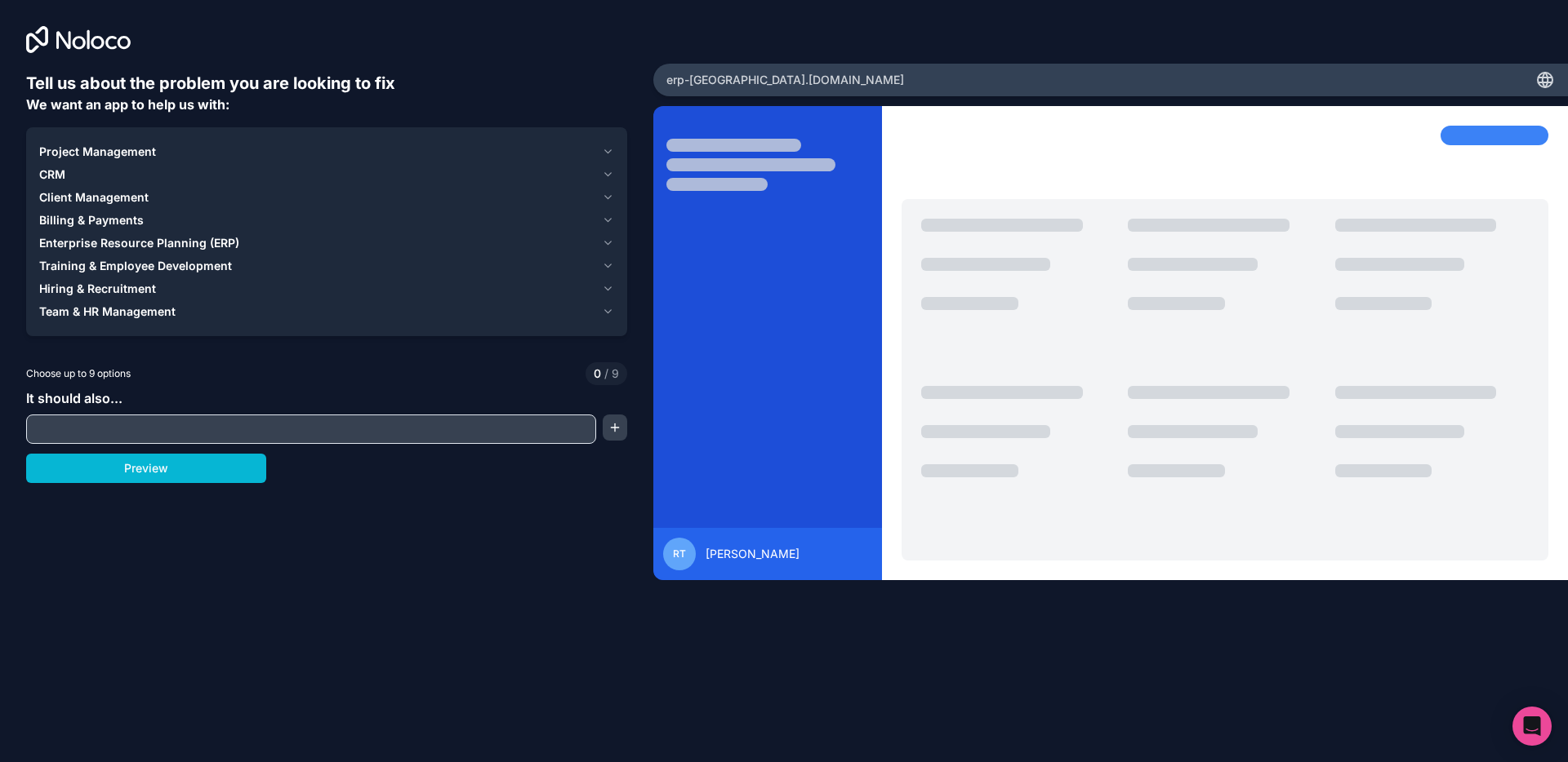
click at [202, 245] on span "Enterprise Resource Planning (ERP)" at bounding box center [138, 243] width 200 height 16
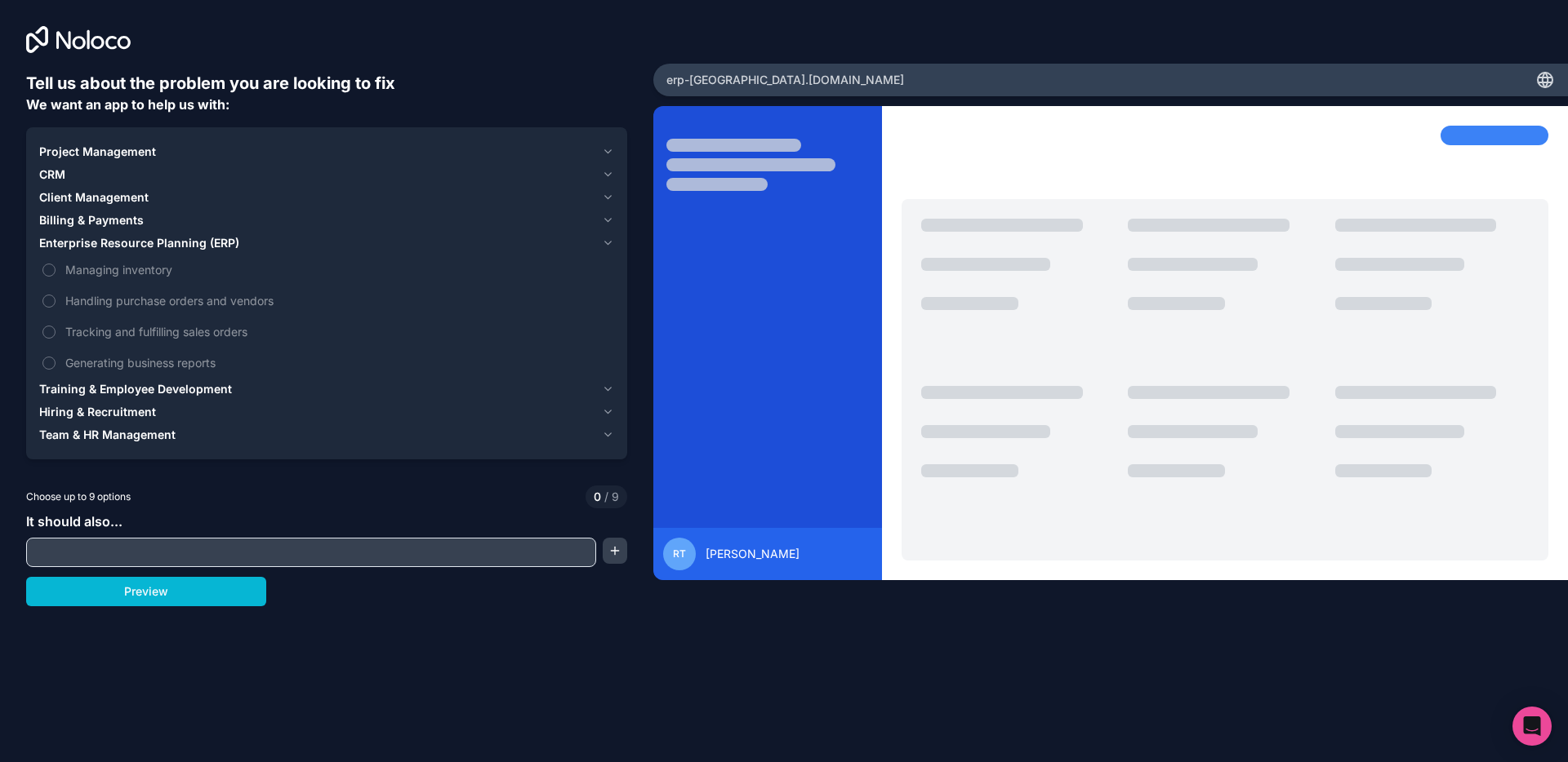
click at [97, 391] on span "Training & Employee Development" at bounding box center [135, 389] width 193 height 16
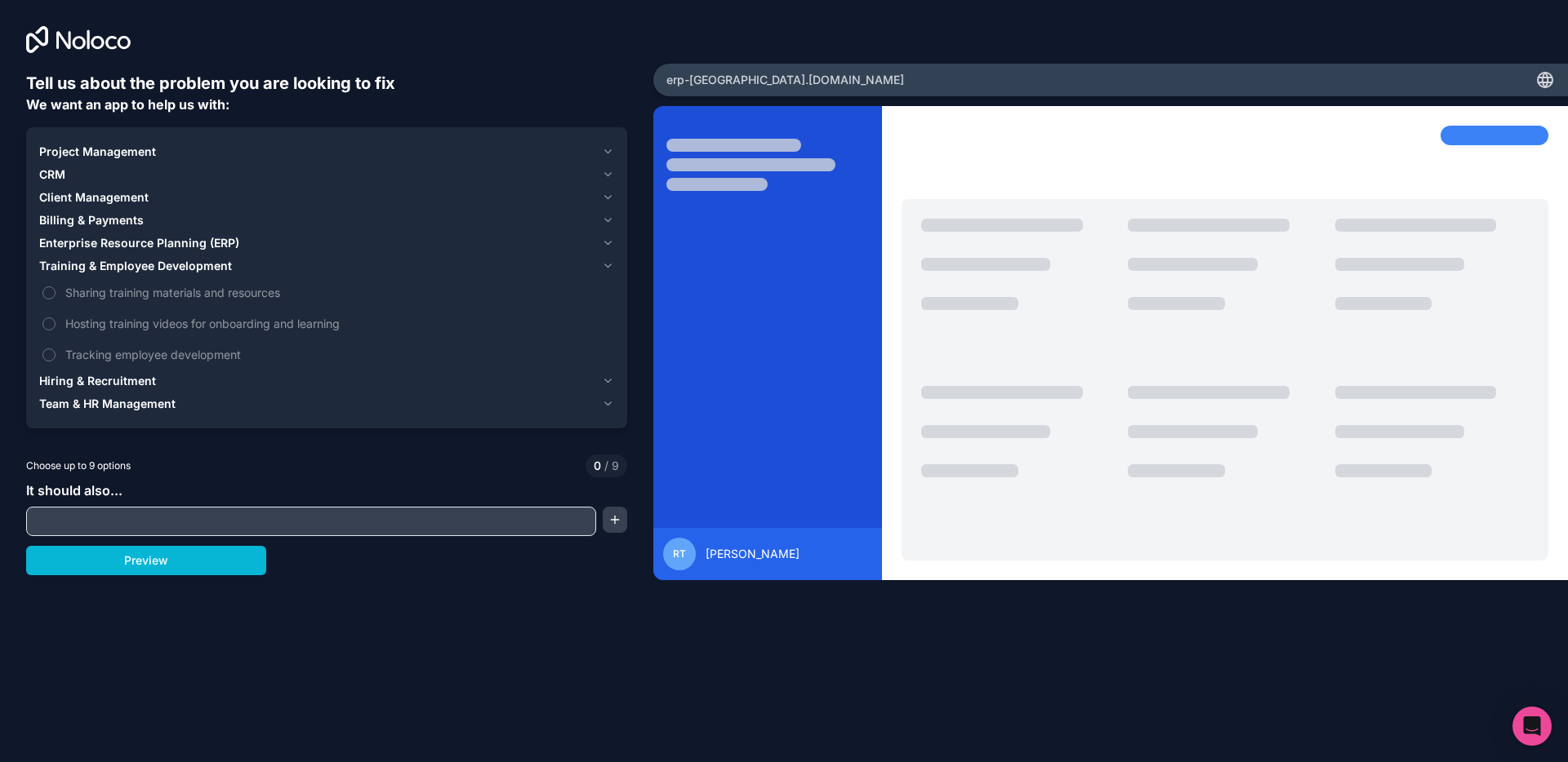
click at [141, 219] on span "Billing & Payments" at bounding box center [91, 220] width 105 height 16
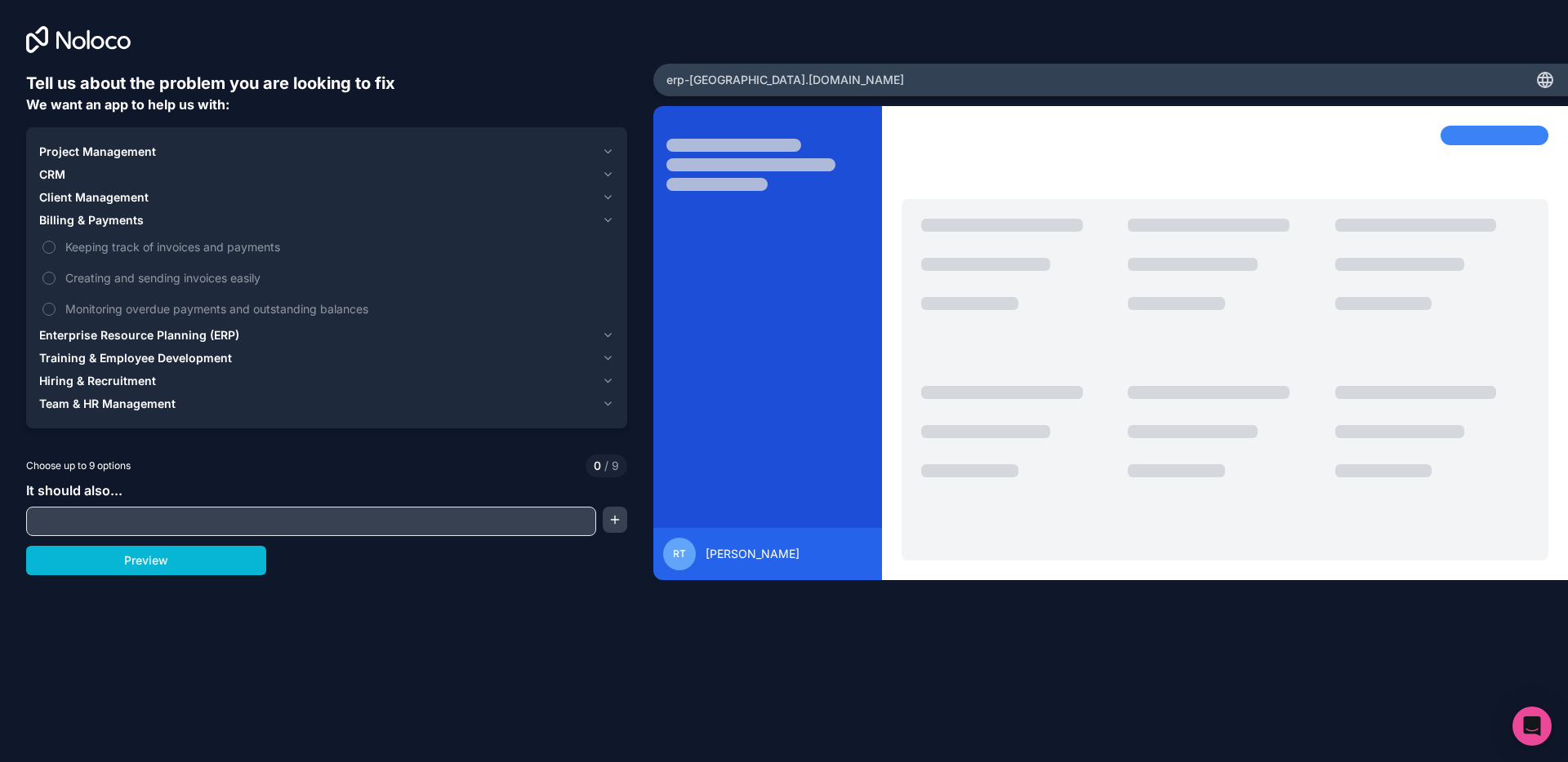
click at [106, 170] on div "CRM" at bounding box center [316, 174] width 556 height 16
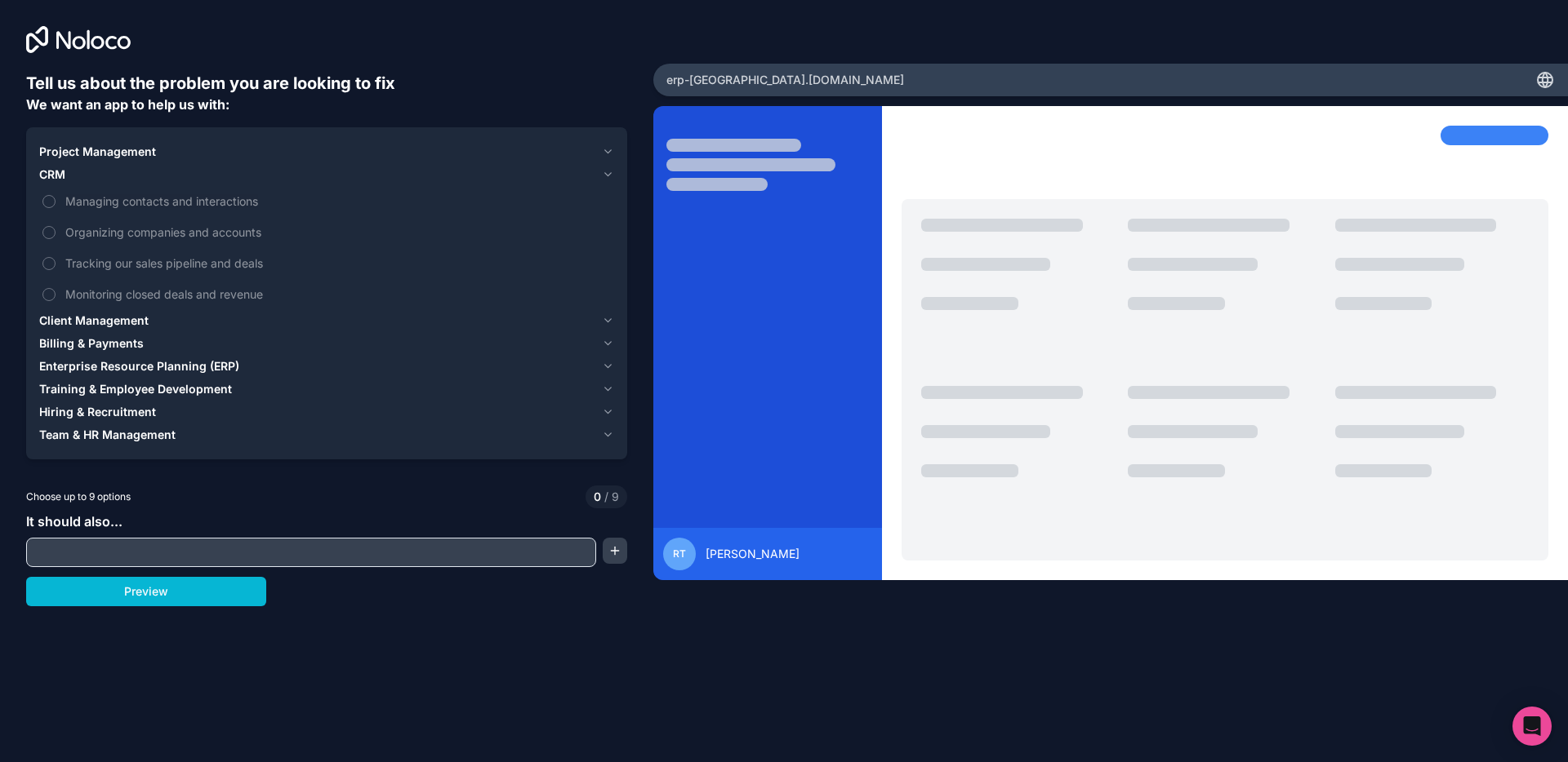
click at [174, 150] on div "Project Management" at bounding box center [316, 151] width 556 height 16
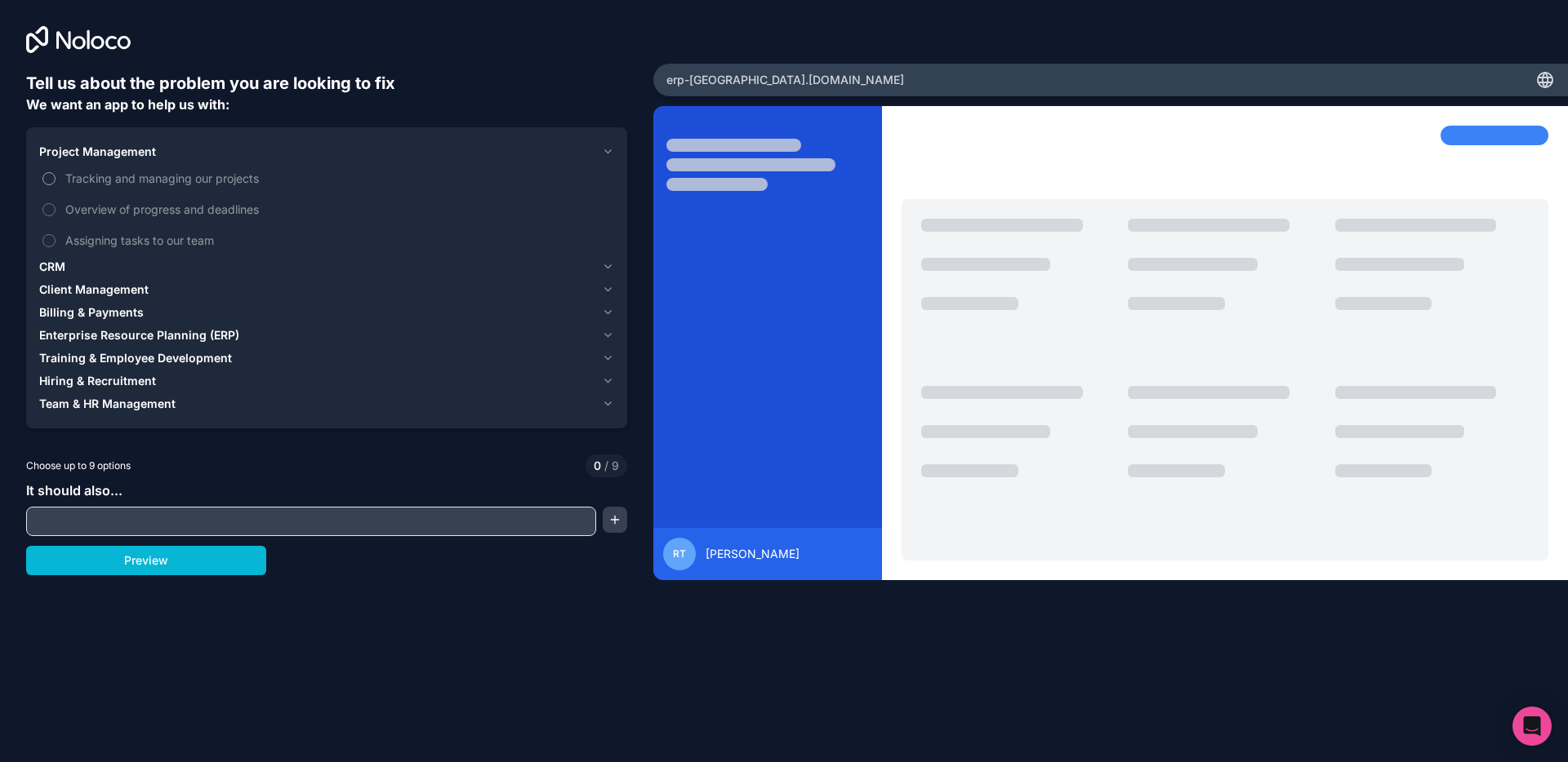
click at [154, 176] on span "Tracking and managing our projects" at bounding box center [337, 178] width 546 height 17
click at [56, 176] on button "Tracking and managing our projects" at bounding box center [48, 178] width 13 height 13
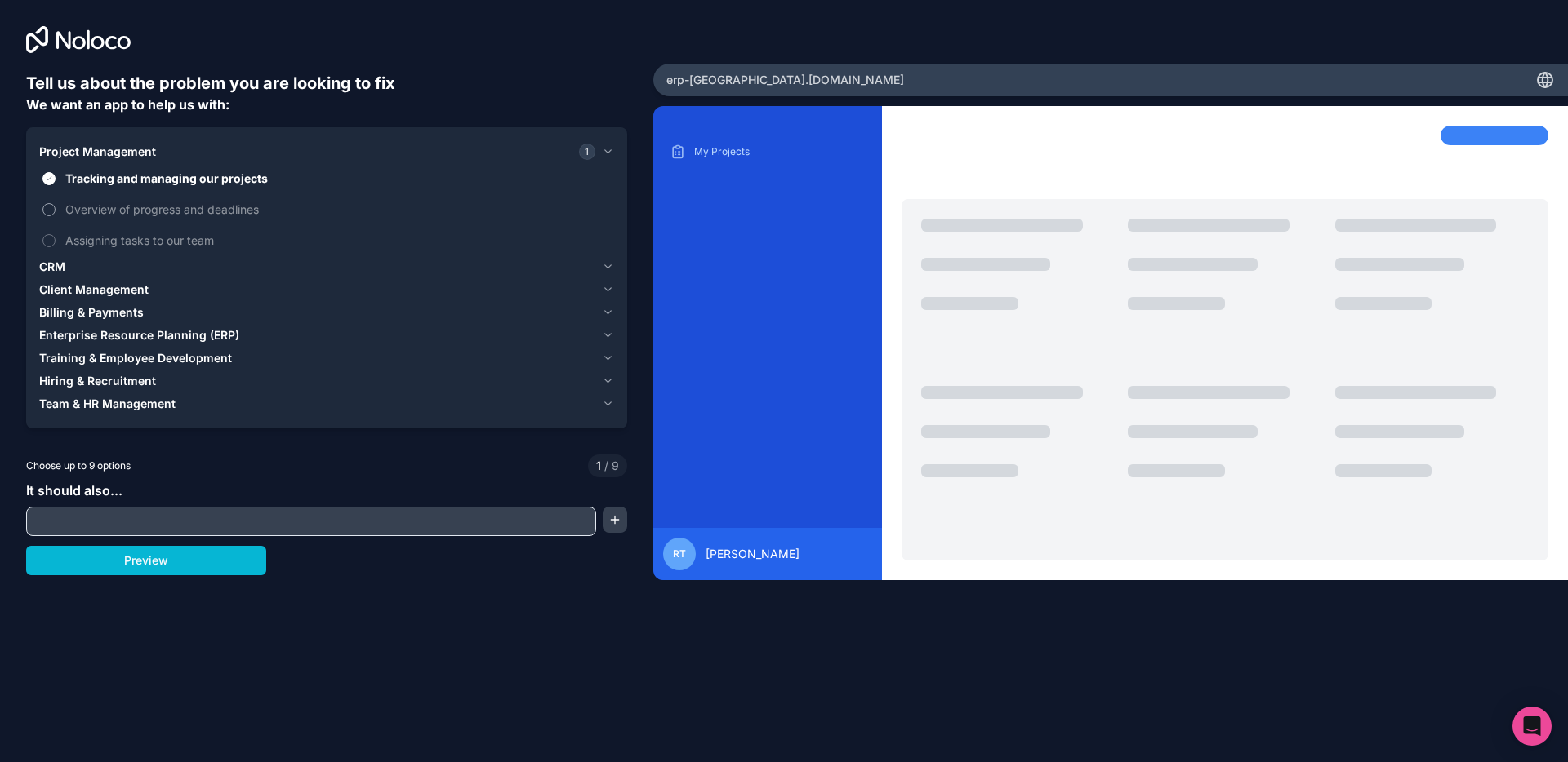
click at [123, 206] on span "Overview of progress and deadlines" at bounding box center [337, 209] width 546 height 17
click at [56, 206] on button "Overview of progress and deadlines" at bounding box center [48, 209] width 13 height 13
click at [111, 243] on span "Assigning tasks to our team" at bounding box center [337, 240] width 546 height 17
click at [56, 243] on button "Assigning tasks to our team" at bounding box center [48, 240] width 13 height 13
click at [82, 285] on span "Client Management" at bounding box center [94, 289] width 110 height 16
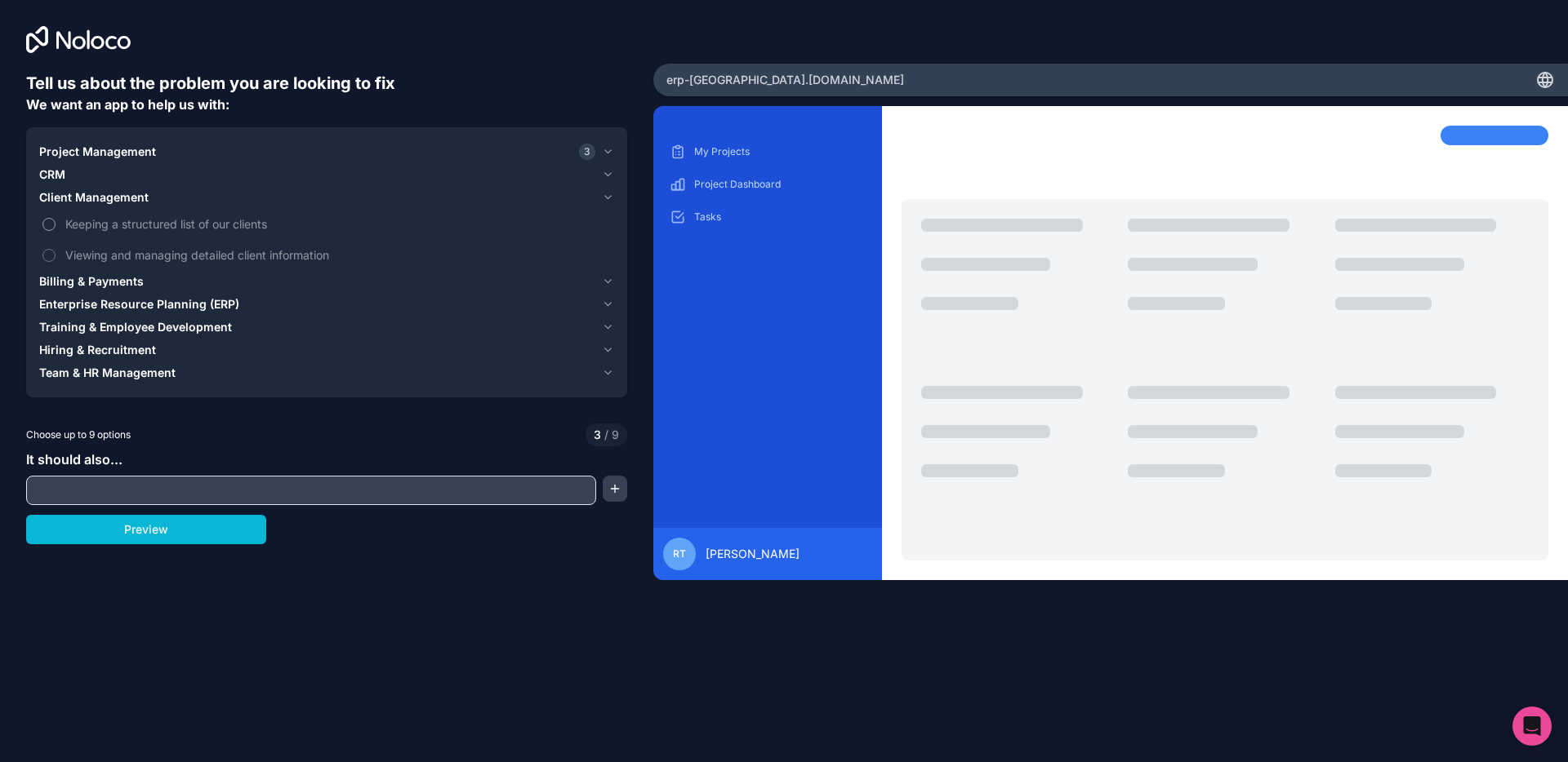
click at [123, 229] on span "Keeping a structured list of our clients" at bounding box center [337, 224] width 546 height 17
click at [56, 229] on button "Keeping a structured list of our clients" at bounding box center [48, 224] width 13 height 13
click at [120, 251] on span "Viewing and managing detailed client information" at bounding box center [337, 255] width 546 height 17
click at [56, 251] on button "Viewing and managing detailed client information" at bounding box center [48, 255] width 13 height 13
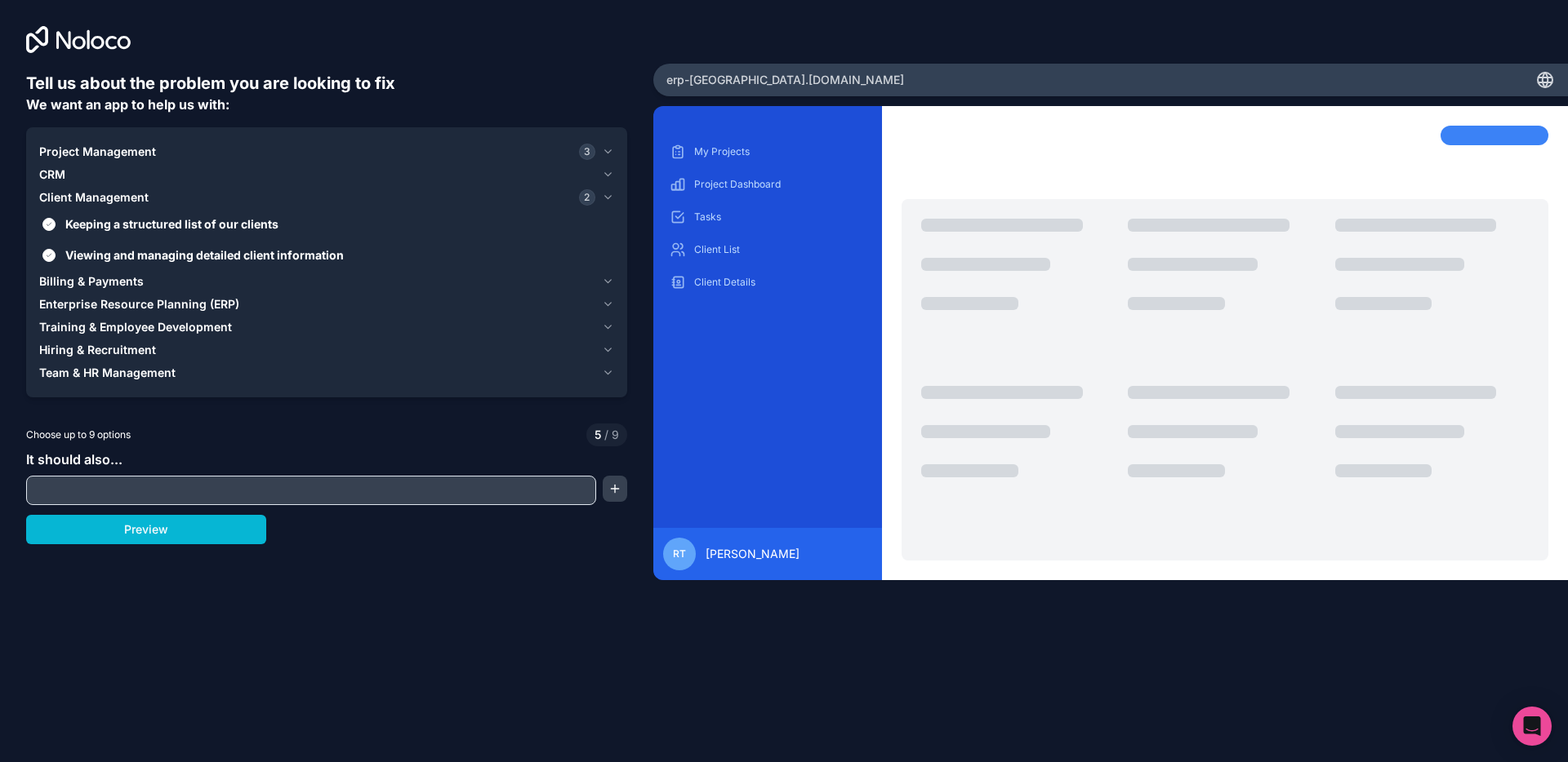
click at [101, 282] on span "Billing & Payments" at bounding box center [91, 281] width 105 height 16
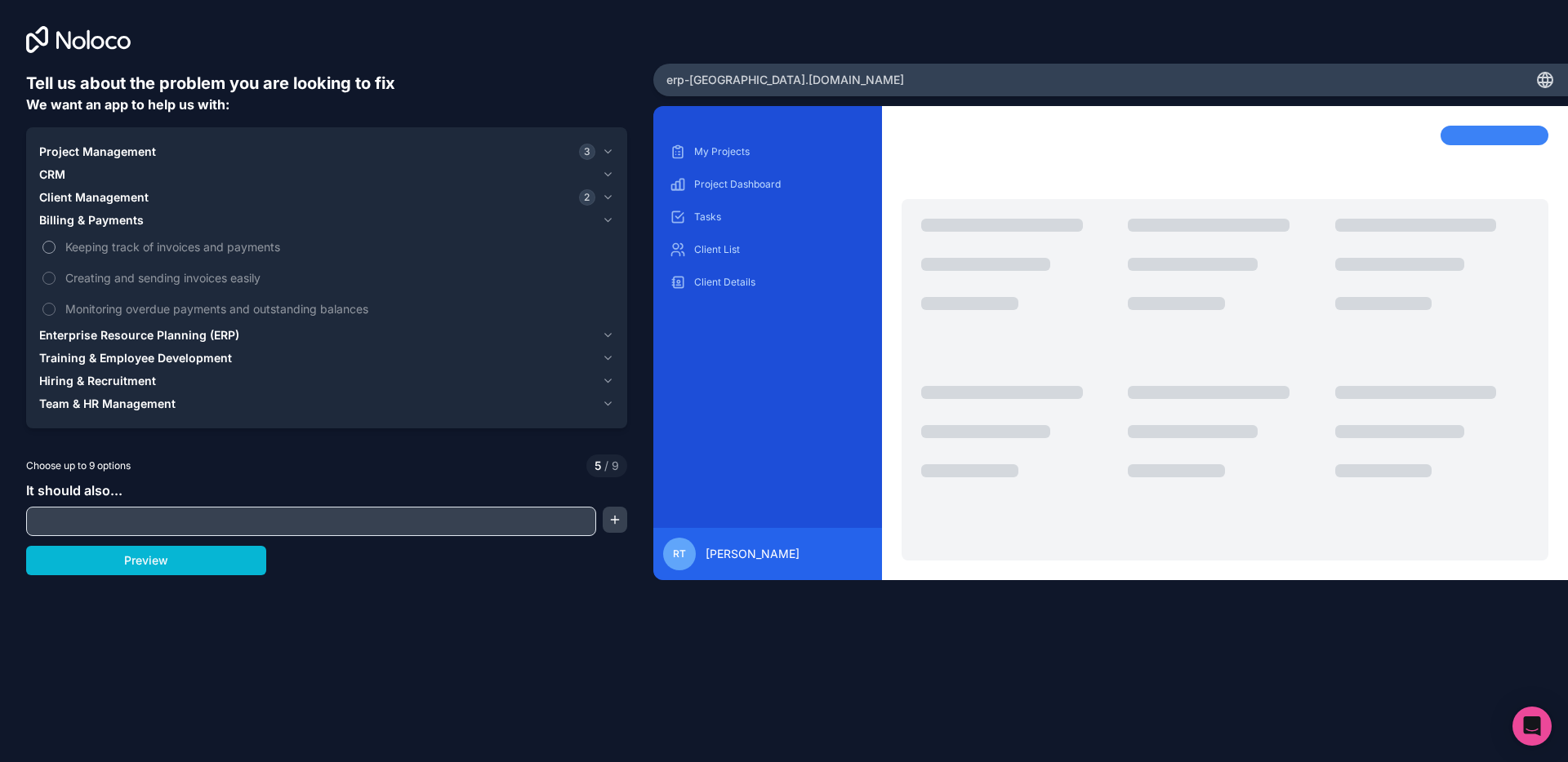
click at [100, 253] on span "Keeping track of invoices and payments" at bounding box center [337, 247] width 546 height 17
click at [56, 253] on button "Keeping track of invoices and payments" at bounding box center [48, 247] width 13 height 13
click at [93, 282] on span "Creating and sending invoices easily" at bounding box center [337, 278] width 546 height 17
click at [56, 282] on button "Creating and sending invoices easily" at bounding box center [48, 277] width 13 height 13
click at [98, 304] on span "Monitoring overdue payments and outstanding balances" at bounding box center [337, 309] width 546 height 17
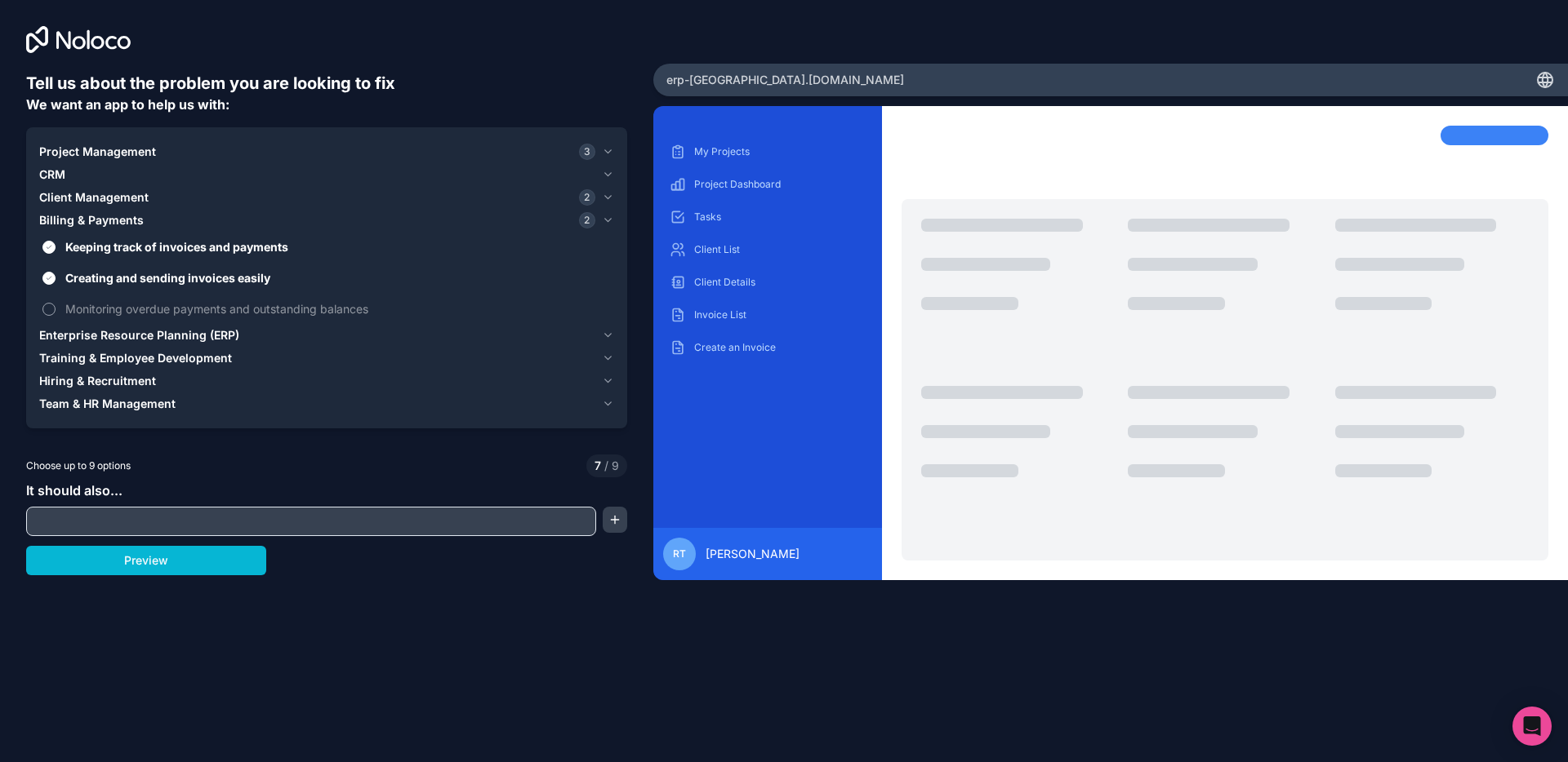
click at [56, 304] on button "Monitoring overdue payments and outstanding balances" at bounding box center [48, 309] width 13 height 13
click at [105, 332] on span "Enterprise Resource Planning (ERP)" at bounding box center [138, 335] width 200 height 16
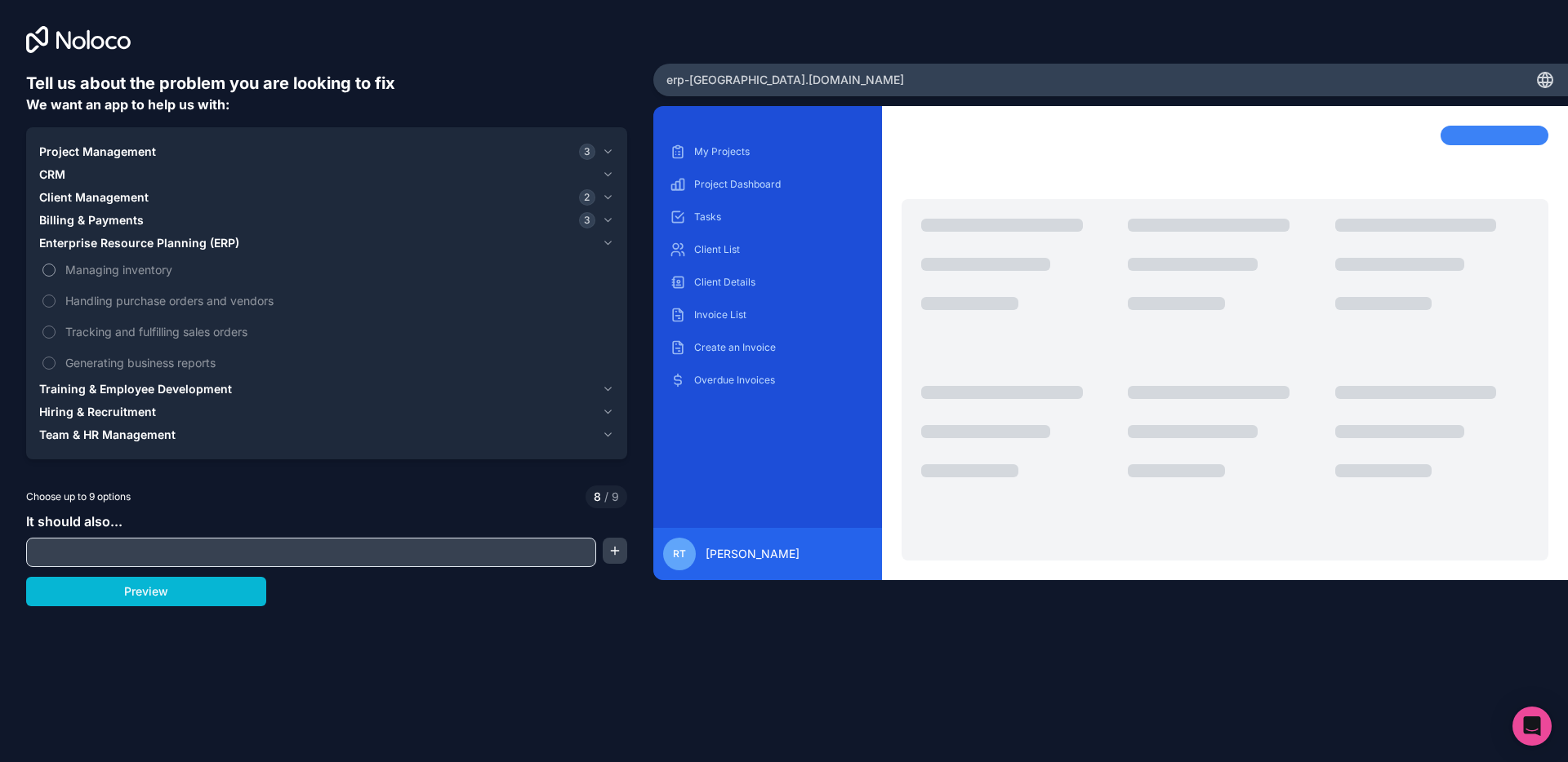
click at [116, 270] on span "Managing inventory" at bounding box center [337, 270] width 546 height 17
click at [56, 270] on button "Managing inventory" at bounding box center [48, 270] width 13 height 13
click at [116, 270] on span "Managing inventory" at bounding box center [337, 270] width 546 height 17
click at [56, 270] on button "Managing inventory" at bounding box center [48, 270] width 13 height 13
click at [101, 297] on span "Handling purchase orders and vendors" at bounding box center [337, 301] width 546 height 17
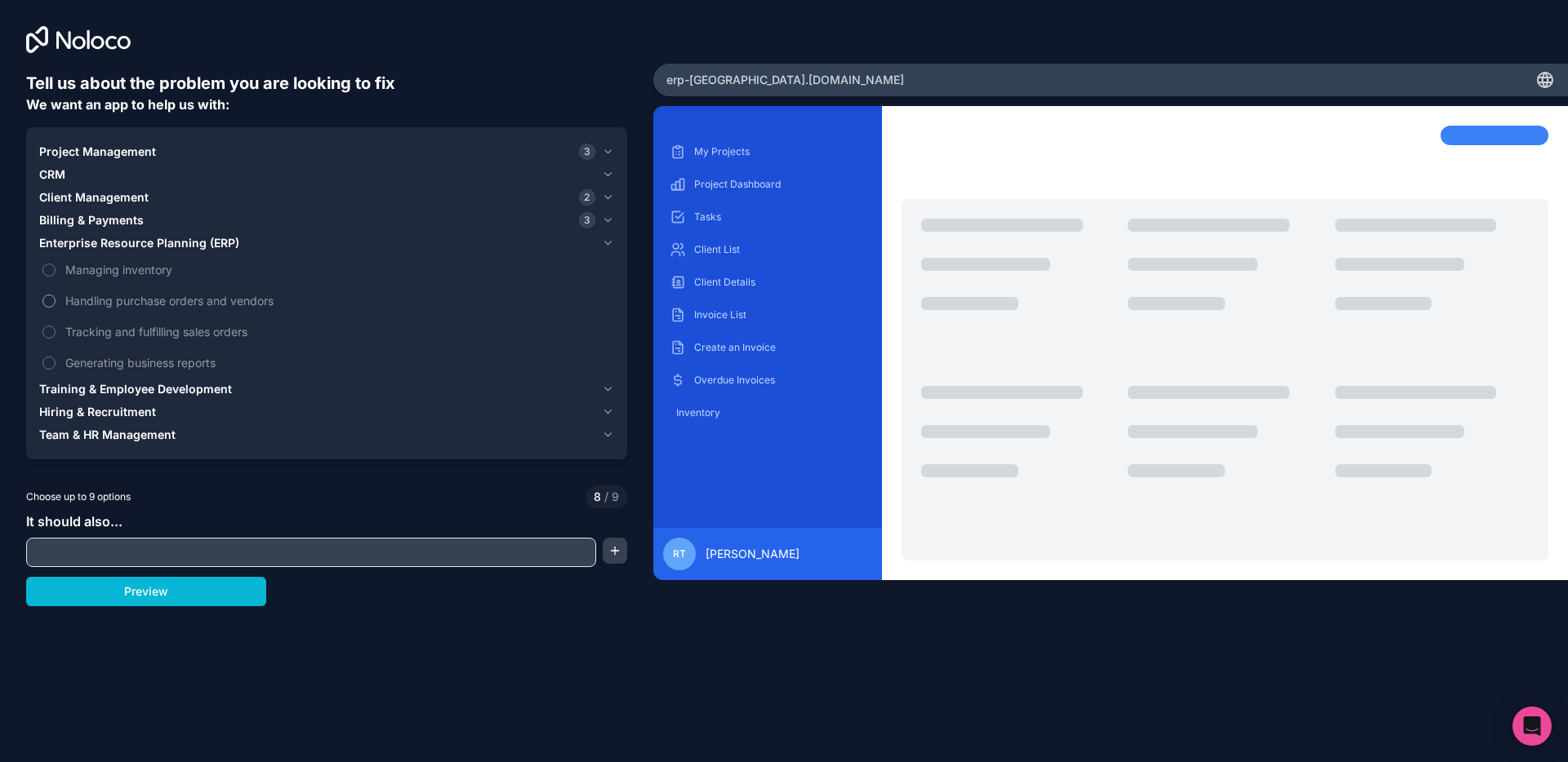
click at [56, 297] on button "Handling purchase orders and vendors" at bounding box center [48, 301] width 13 height 13
click at [101, 297] on span "Handling purchase orders and vendors" at bounding box center [337, 301] width 546 height 17
click at [56, 297] on button "Handling purchase orders and vendors" at bounding box center [48, 301] width 13 height 13
click at [89, 333] on span "Tracking and fulfilling sales orders" at bounding box center [337, 331] width 546 height 17
click at [56, 333] on button "Tracking and fulfilling sales orders" at bounding box center [48, 331] width 13 height 13
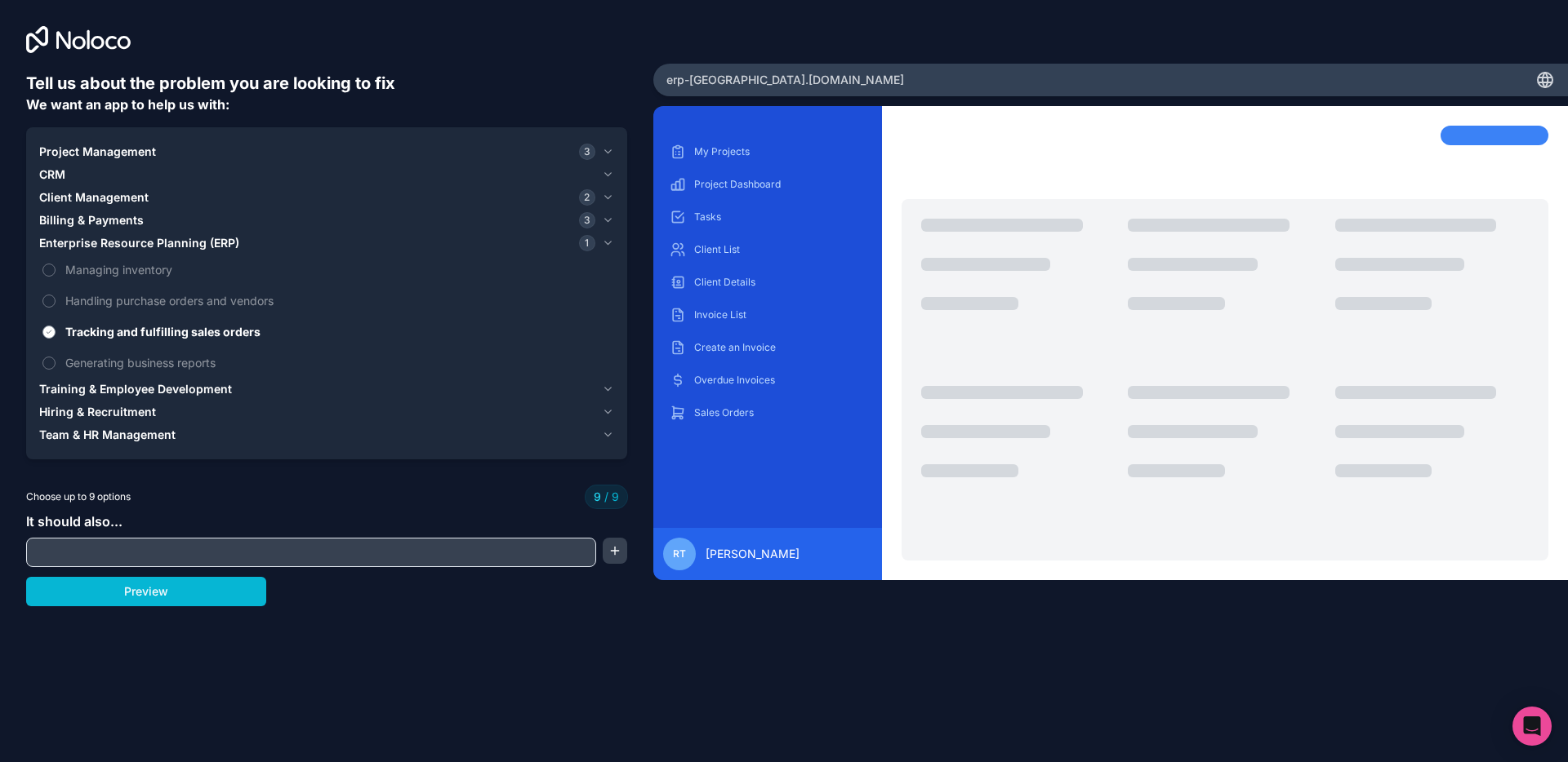
click at [89, 334] on span "Tracking and fulfilling sales orders" at bounding box center [337, 331] width 546 height 17
click at [56, 334] on button "Tracking and fulfilling sales orders" at bounding box center [48, 331] width 13 height 13
click at [88, 363] on span "Generating business reports" at bounding box center [337, 362] width 546 height 17
click at [56, 363] on button "Generating business reports" at bounding box center [48, 362] width 13 height 13
click at [88, 362] on span "Generating business reports" at bounding box center [337, 362] width 546 height 17
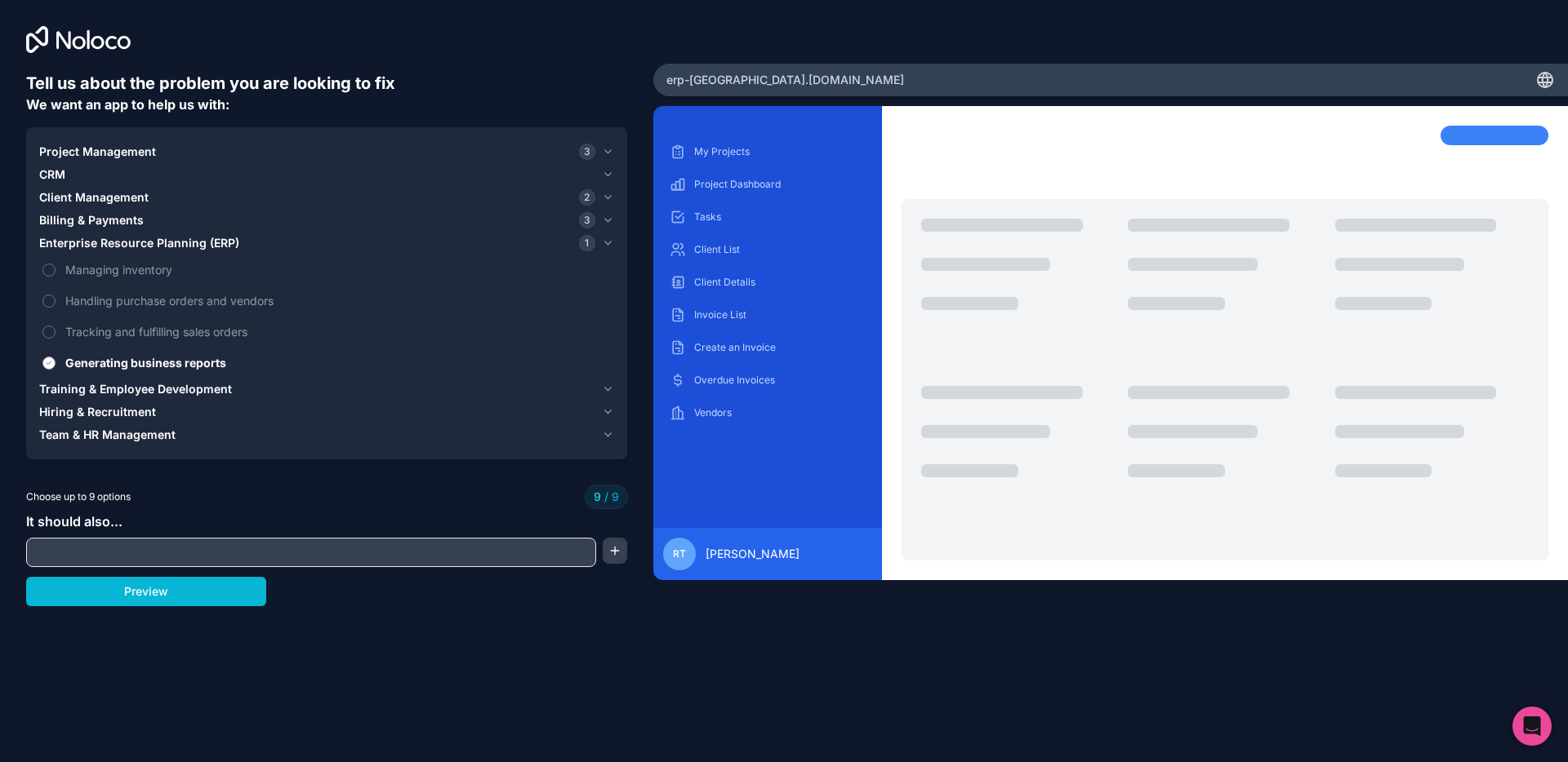
click at [56, 362] on button "Generating business reports" at bounding box center [48, 362] width 13 height 13
click at [97, 389] on span "Training & Employee Development" at bounding box center [135, 389] width 193 height 16
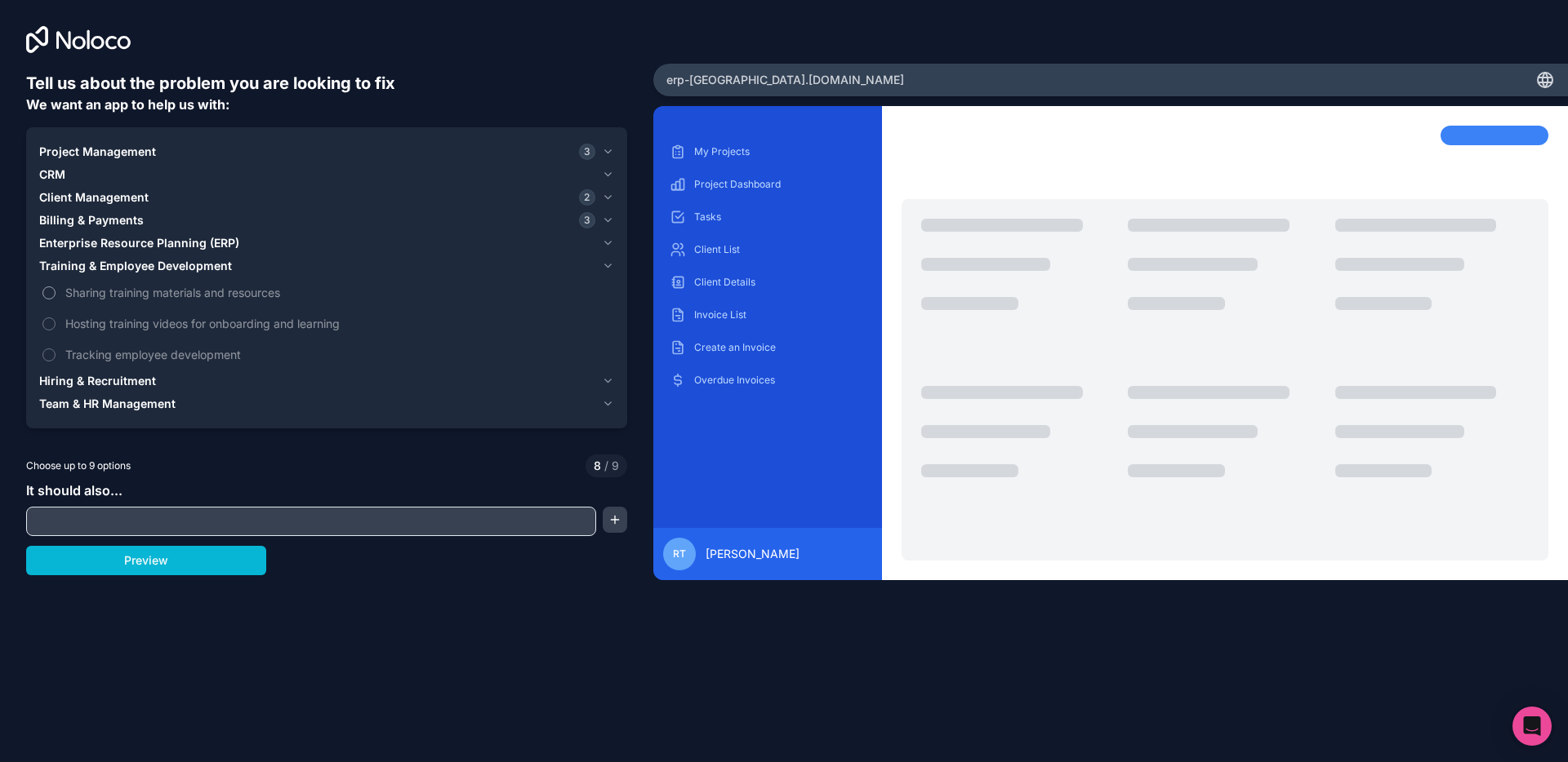
click at [105, 292] on span "Sharing training materials and resources" at bounding box center [337, 292] width 546 height 17
click at [56, 292] on button "Sharing training materials and resources" at bounding box center [48, 292] width 13 height 13
click at [105, 292] on span "Sharing training materials and resources" at bounding box center [337, 292] width 546 height 17
click at [56, 292] on button "Sharing training materials and resources" at bounding box center [48, 292] width 13 height 13
click at [99, 322] on span "Hosting training videos for onboarding and learning" at bounding box center [337, 324] width 546 height 17
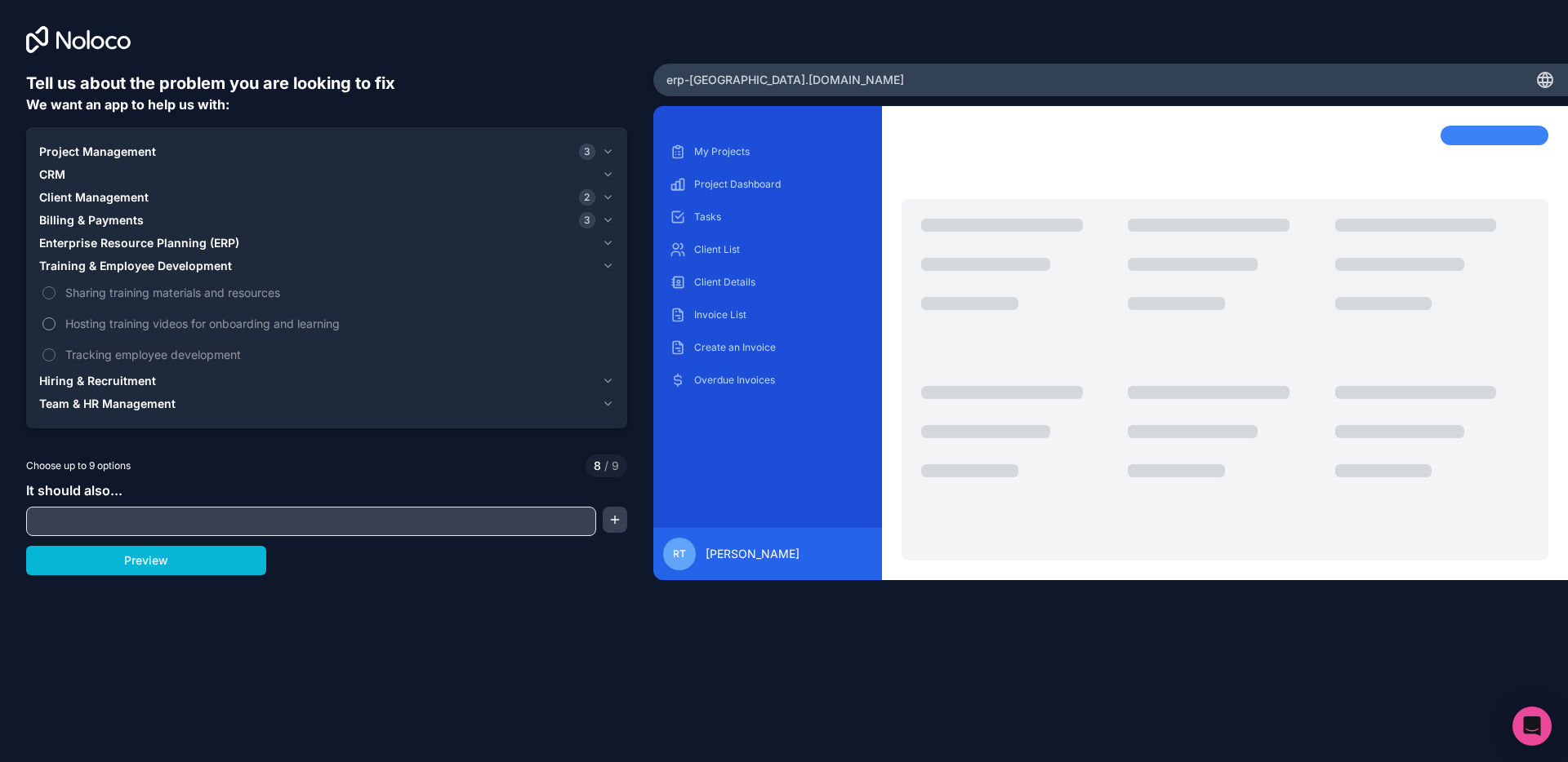
click at [56, 322] on button "Hosting training videos for onboarding and learning" at bounding box center [48, 324] width 13 height 13
click at [100, 322] on span "Hosting training videos for onboarding and learning" at bounding box center [337, 324] width 546 height 17
click at [56, 322] on button "Hosting training videos for onboarding and learning" at bounding box center [48, 324] width 13 height 13
click at [105, 354] on span "Tracking employee development" at bounding box center [337, 355] width 546 height 17
click at [56, 354] on button "Tracking employee development" at bounding box center [48, 354] width 13 height 13
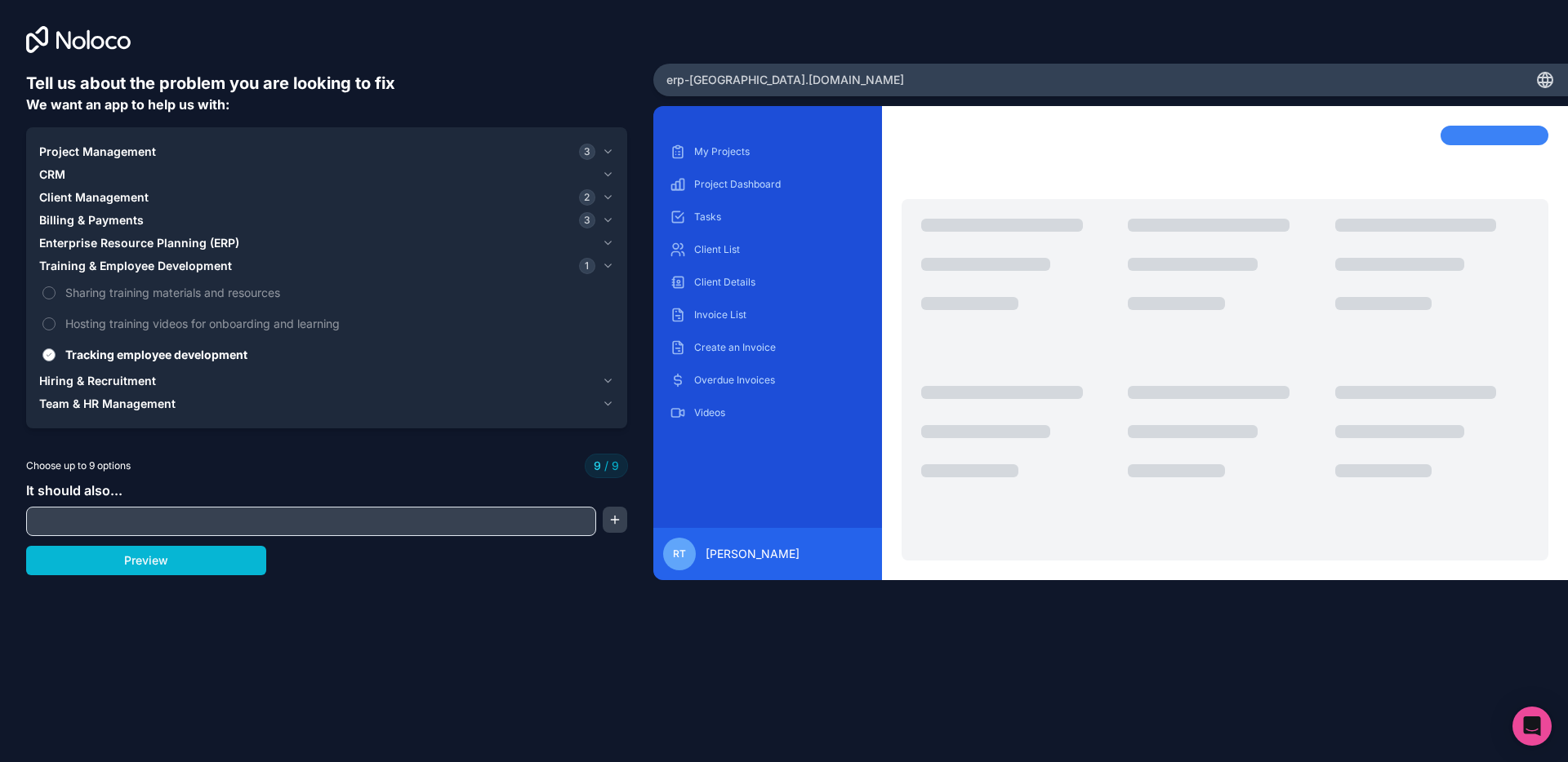
click at [113, 357] on span "Tracking employee development" at bounding box center [337, 355] width 546 height 17
click at [56, 357] on button "Tracking employee development" at bounding box center [48, 354] width 13 height 13
click at [108, 384] on span "Hiring & Recruitment" at bounding box center [97, 381] width 116 height 16
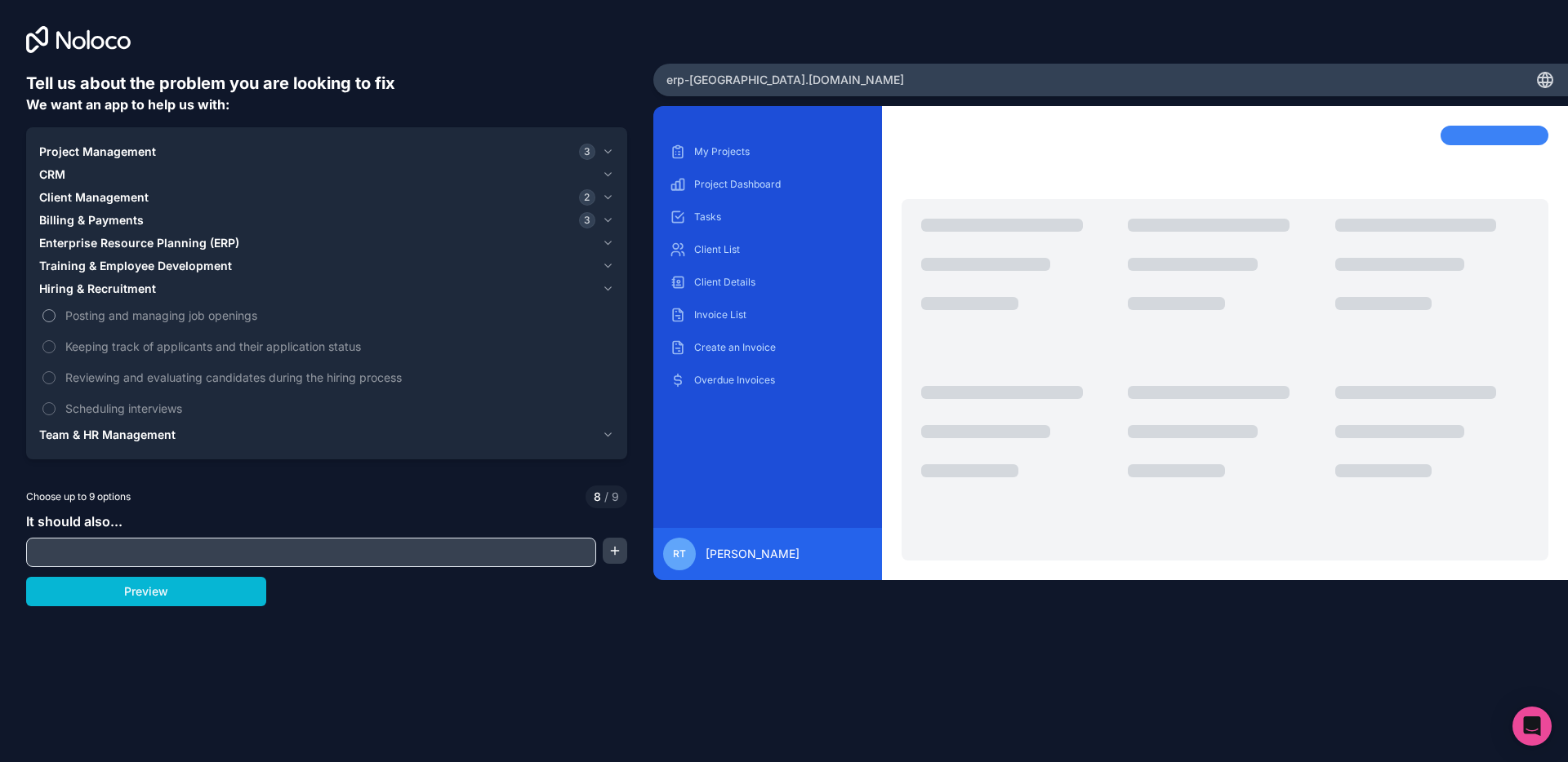
click at [127, 314] on span "Posting and managing job openings" at bounding box center [337, 315] width 546 height 17
click at [56, 314] on button "Posting and managing job openings" at bounding box center [48, 315] width 13 height 13
click at [129, 343] on span "Keeping track of applicants and their application status" at bounding box center [337, 346] width 546 height 17
click at [117, 317] on span "Posting and managing job openings" at bounding box center [337, 315] width 546 height 17
click at [56, 317] on button "Posting and managing job openings" at bounding box center [48, 315] width 13 height 13
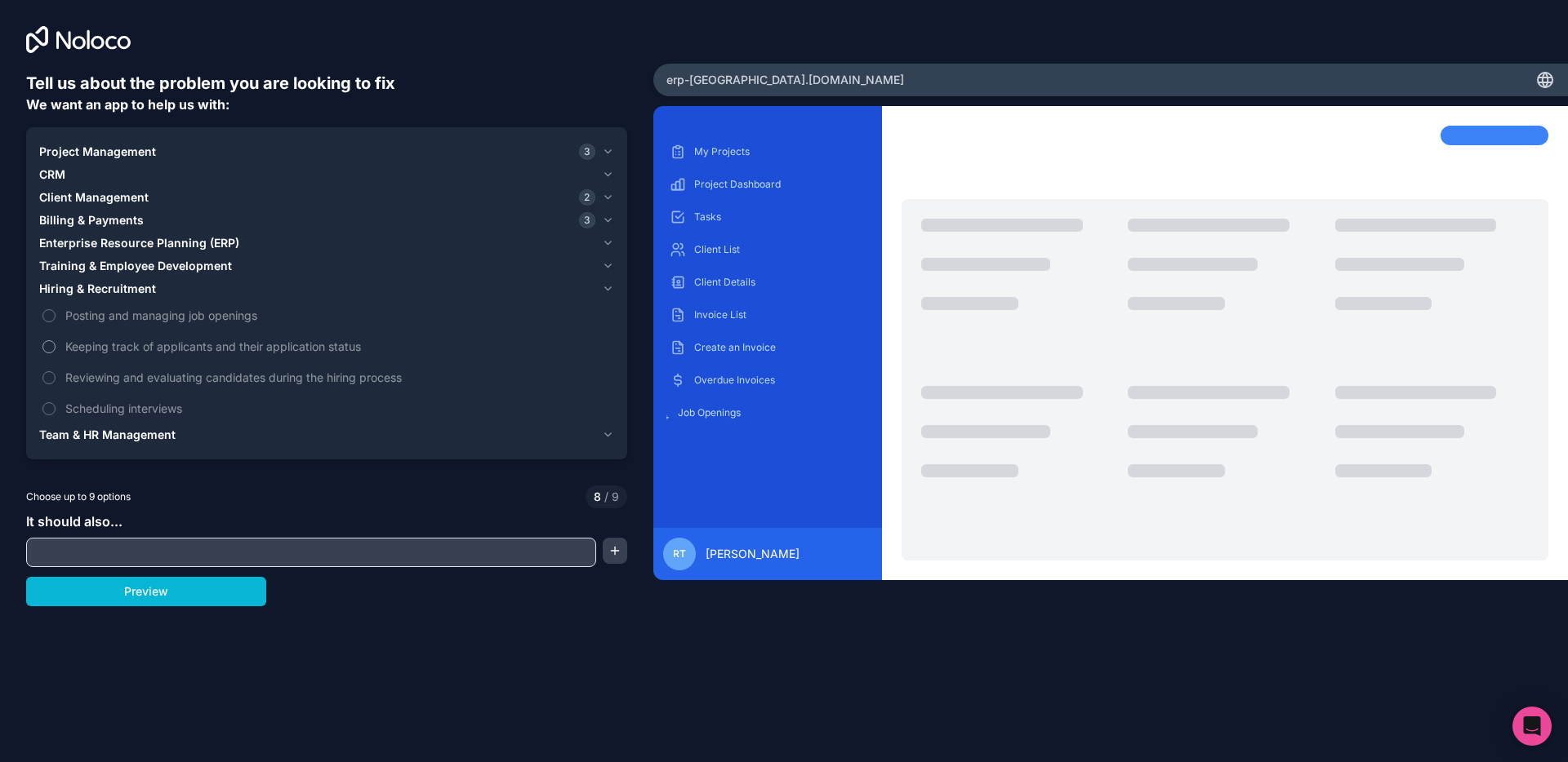
click at [111, 347] on span "Keeping track of applicants and their application status" at bounding box center [337, 346] width 546 height 17
click at [56, 347] on button "Keeping track of applicants and their application status" at bounding box center [48, 346] width 13 height 13
click at [111, 347] on span "Keeping track of applicants and their application status" at bounding box center [337, 346] width 546 height 17
click at [56, 347] on button "Keeping track of applicants and their application status" at bounding box center [48, 346] width 13 height 13
click at [109, 368] on label "Reviewing and evaluating candidates during the hiring process" at bounding box center [326, 378] width 575 height 30
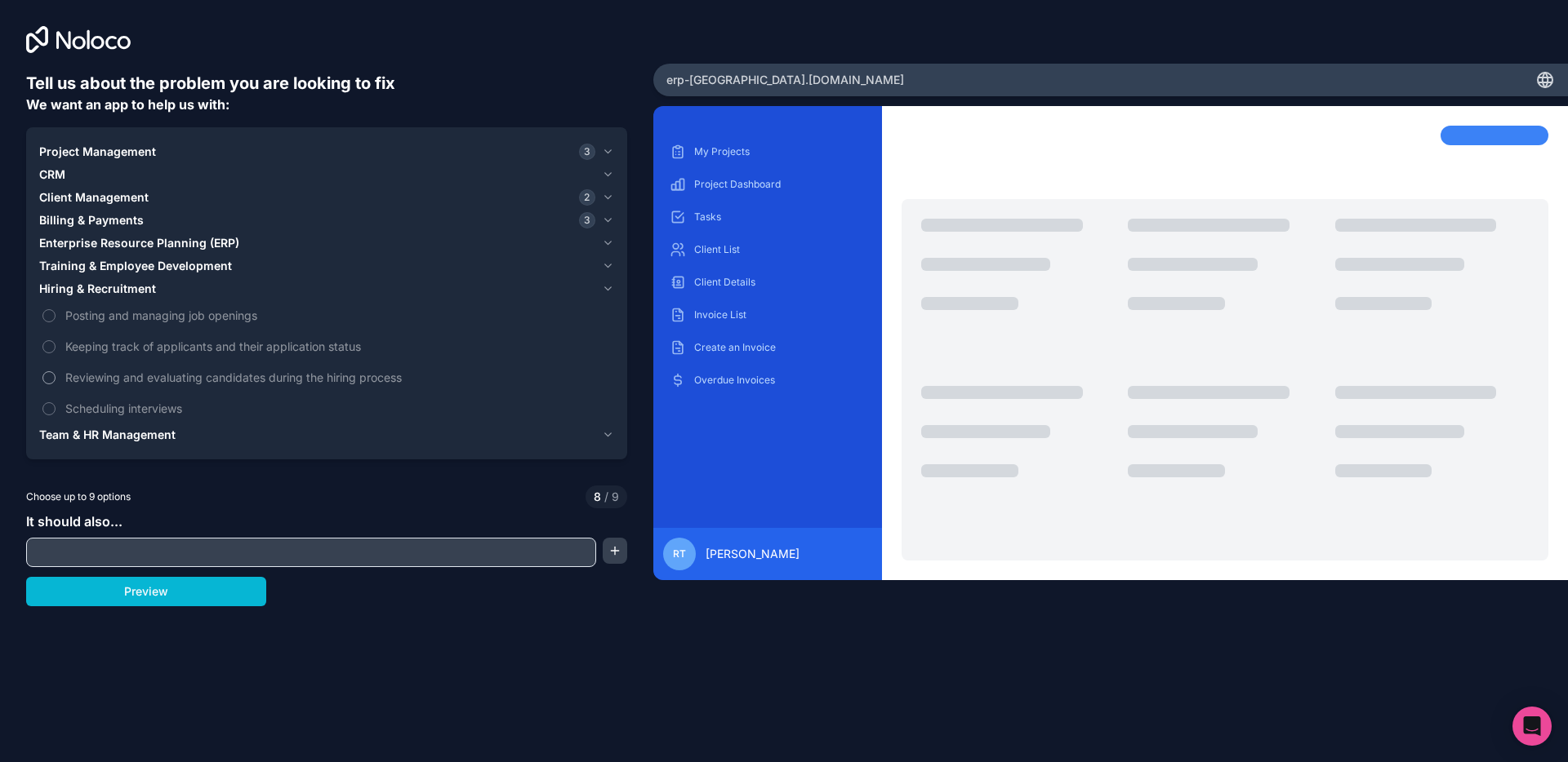
click at [56, 372] on button "Reviewing and evaluating candidates during the hiring process" at bounding box center [48, 378] width 13 height 13
click at [109, 368] on label "Reviewing and evaluating candidates during the hiring process" at bounding box center [326, 378] width 575 height 30
click at [56, 372] on button "Reviewing and evaluating candidates during the hiring process" at bounding box center [48, 378] width 13 height 13
click at [95, 410] on span "Scheduling interviews" at bounding box center [337, 408] width 546 height 17
click at [56, 410] on button "Scheduling interviews" at bounding box center [48, 408] width 13 height 13
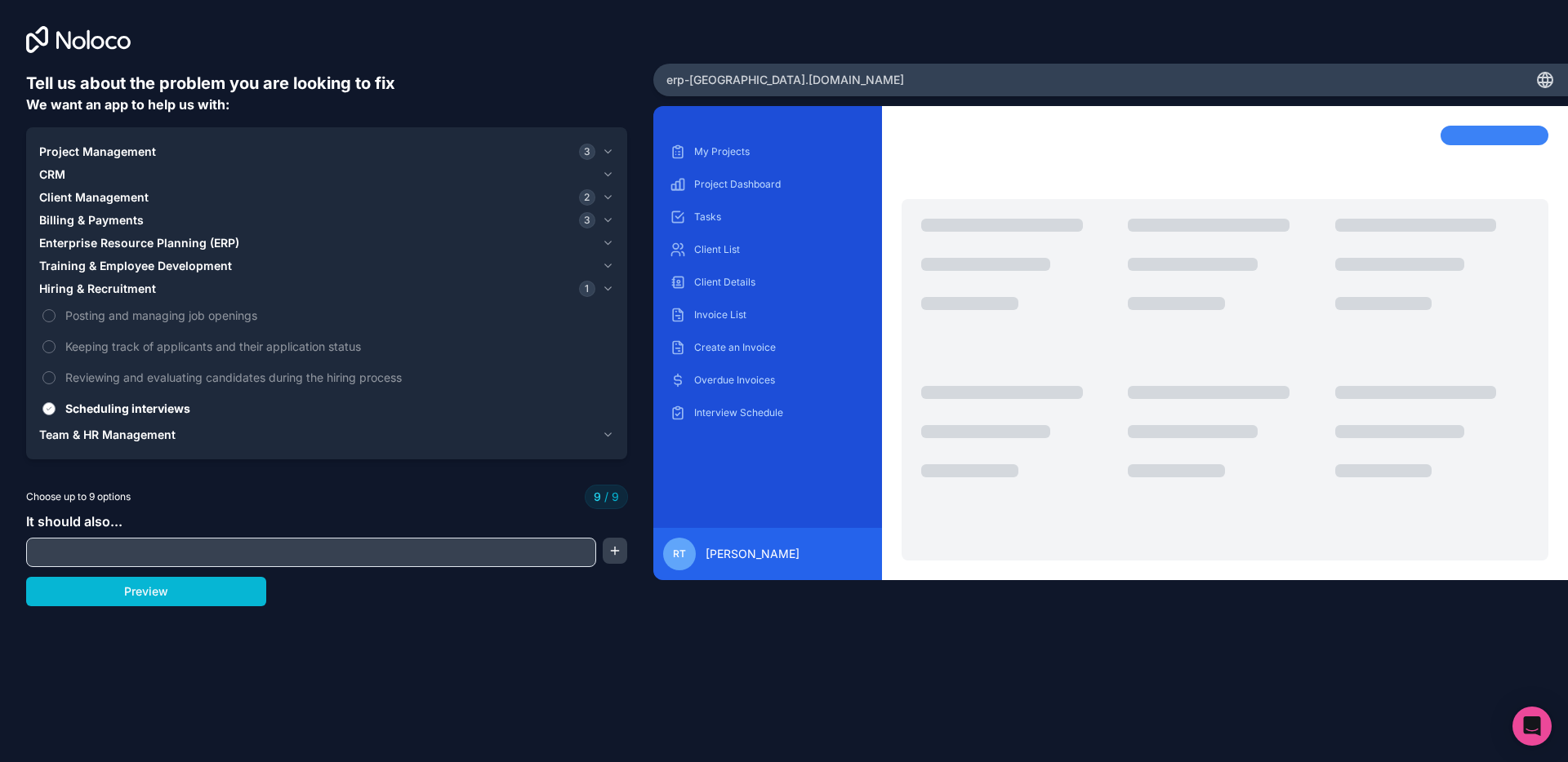
click at [95, 410] on span "Scheduling interviews" at bounding box center [337, 408] width 546 height 17
click at [56, 410] on button "Scheduling interviews" at bounding box center [48, 408] width 13 height 13
click at [96, 443] on span "Team & HR Management" at bounding box center [107, 434] width 137 height 16
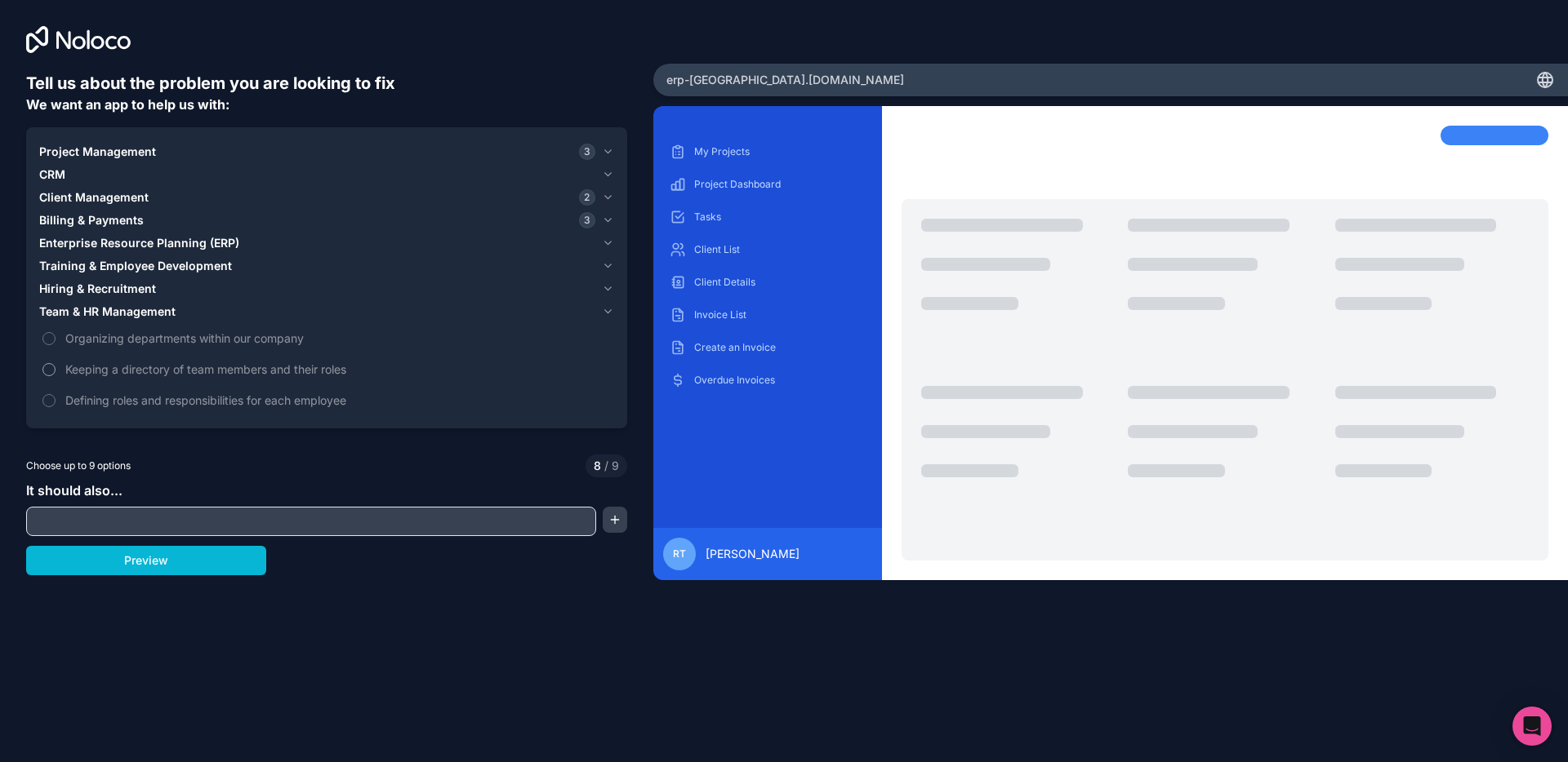
click at [95, 385] on label "Defining roles and responsibilities for each employee" at bounding box center [326, 400] width 575 height 30
click at [56, 394] on button "Defining roles and responsibilities for each employee" at bounding box center [48, 400] width 13 height 13
click at [94, 368] on span "Keeping a directory of team members and their roles" at bounding box center [337, 369] width 546 height 17
click at [95, 368] on span "Keeping a directory of team members and their roles" at bounding box center [337, 369] width 546 height 17
click at [94, 397] on span "Defining roles and responsibilities for each employee" at bounding box center [337, 400] width 546 height 17
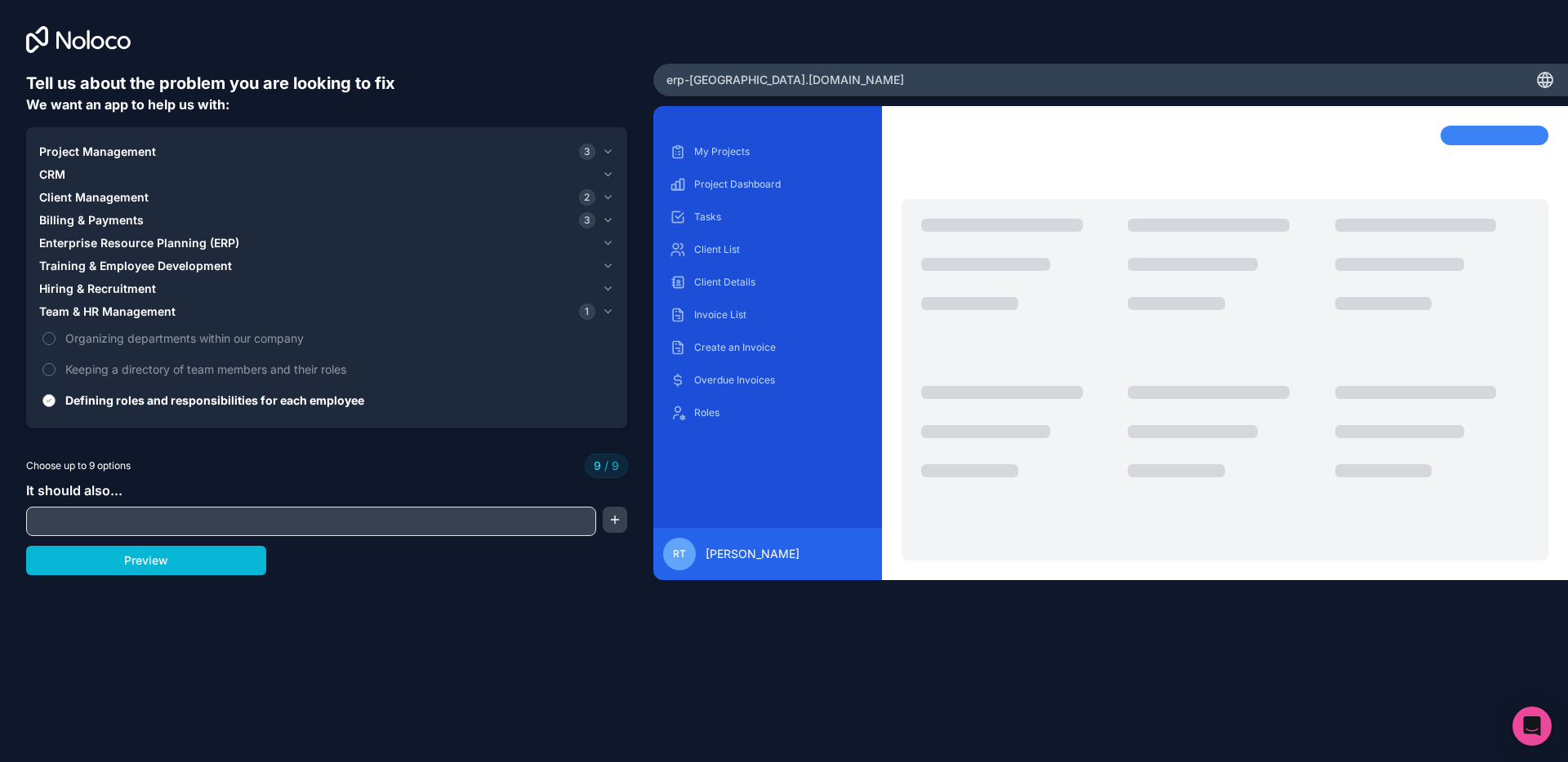
click at [56, 397] on button "Defining roles and responsibilities for each employee" at bounding box center [48, 400] width 13 height 13
click at [94, 366] on span "Keeping a directory of team members and their roles" at bounding box center [337, 369] width 546 height 17
click at [56, 366] on button "Keeping a directory of team members and their roles" at bounding box center [48, 369] width 13 height 13
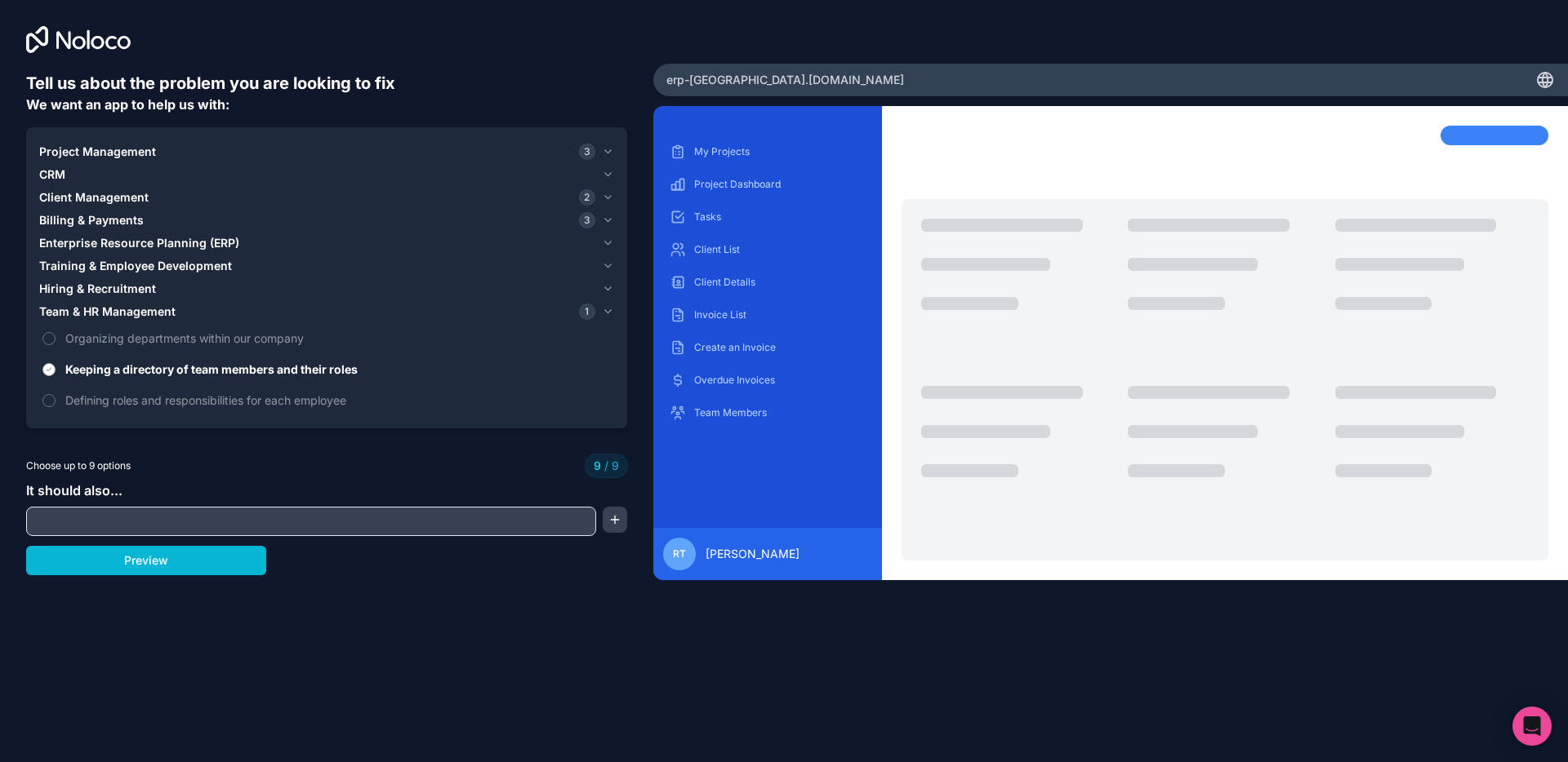
click at [94, 366] on span "Keeping a directory of team members and their roles" at bounding box center [337, 369] width 546 height 17
click at [56, 366] on button "Keeping a directory of team members and their roles" at bounding box center [48, 369] width 13 height 13
click at [97, 339] on span "Organizing departments within our company" at bounding box center [337, 338] width 546 height 17
click at [56, 339] on button "Organizing departments within our company" at bounding box center [48, 338] width 13 height 13
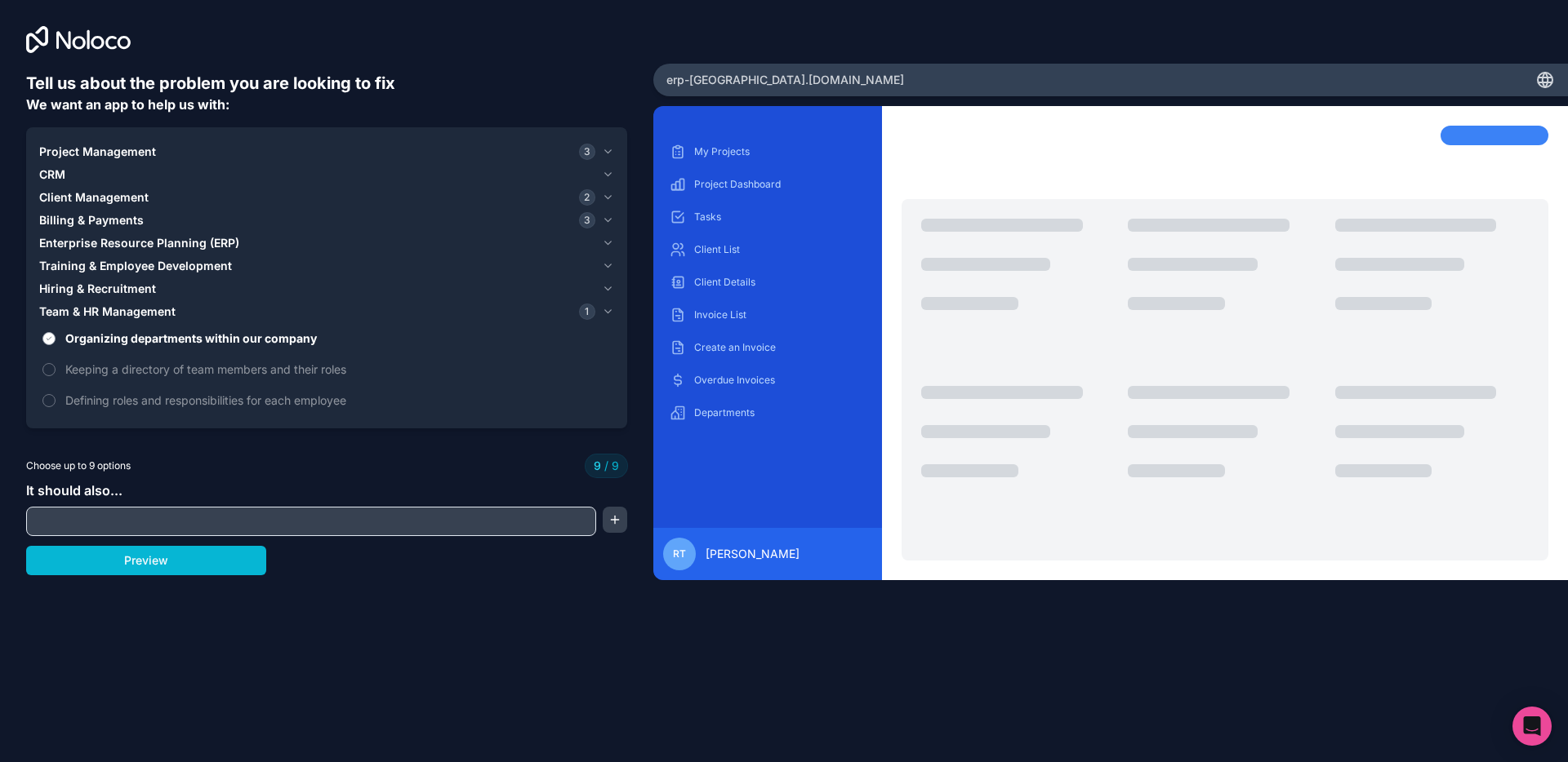
click at [97, 339] on span "Organizing departments within our company" at bounding box center [337, 338] width 546 height 17
click at [56, 339] on button "Organizing departments within our company" at bounding box center [48, 338] width 13 height 13
click at [201, 523] on input "text" at bounding box center [311, 521] width 562 height 23
click at [623, 520] on button "button" at bounding box center [615, 519] width 24 height 26
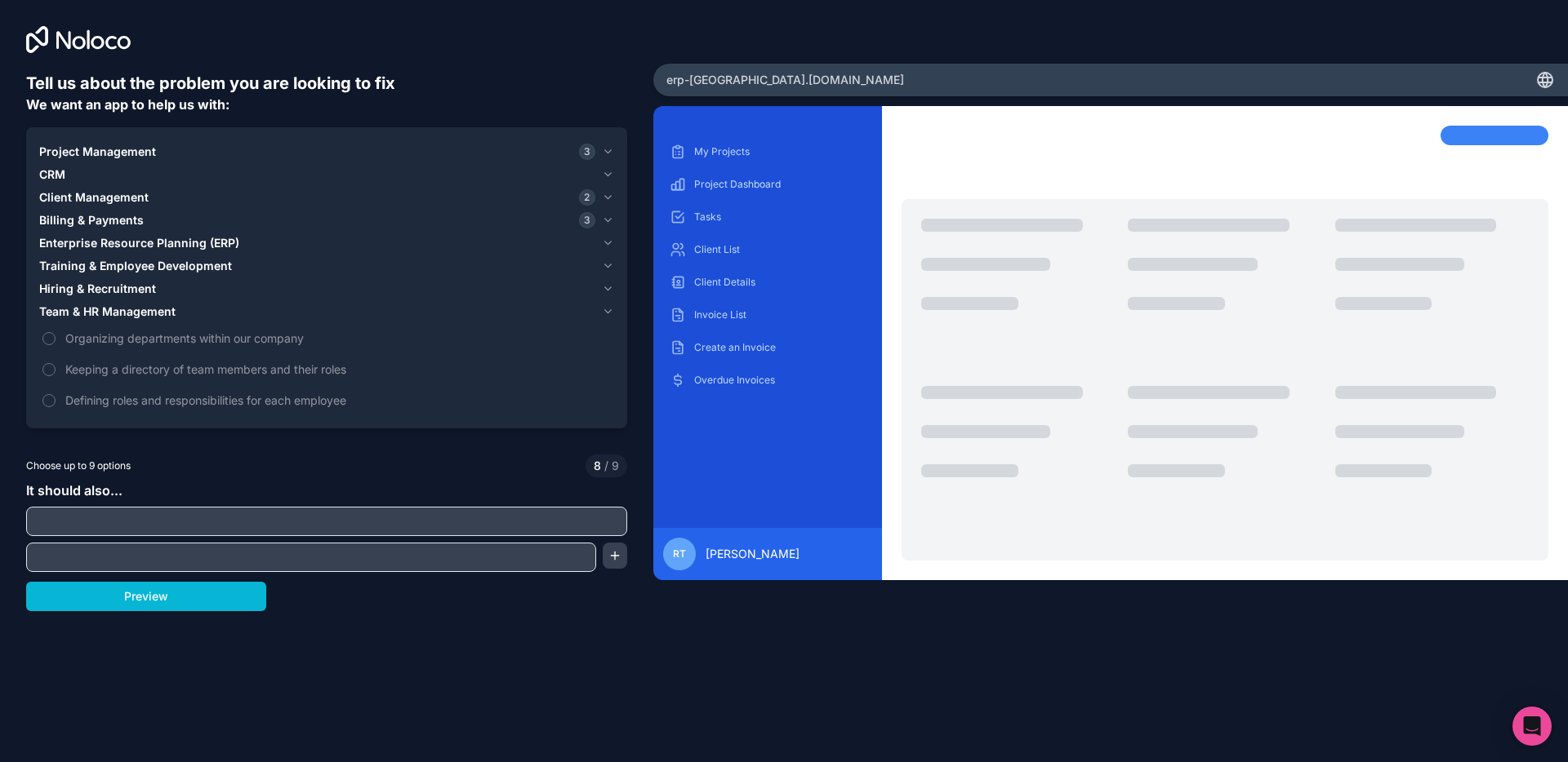
click at [168, 221] on div "Billing & Payments 3" at bounding box center [316, 220] width 556 height 16
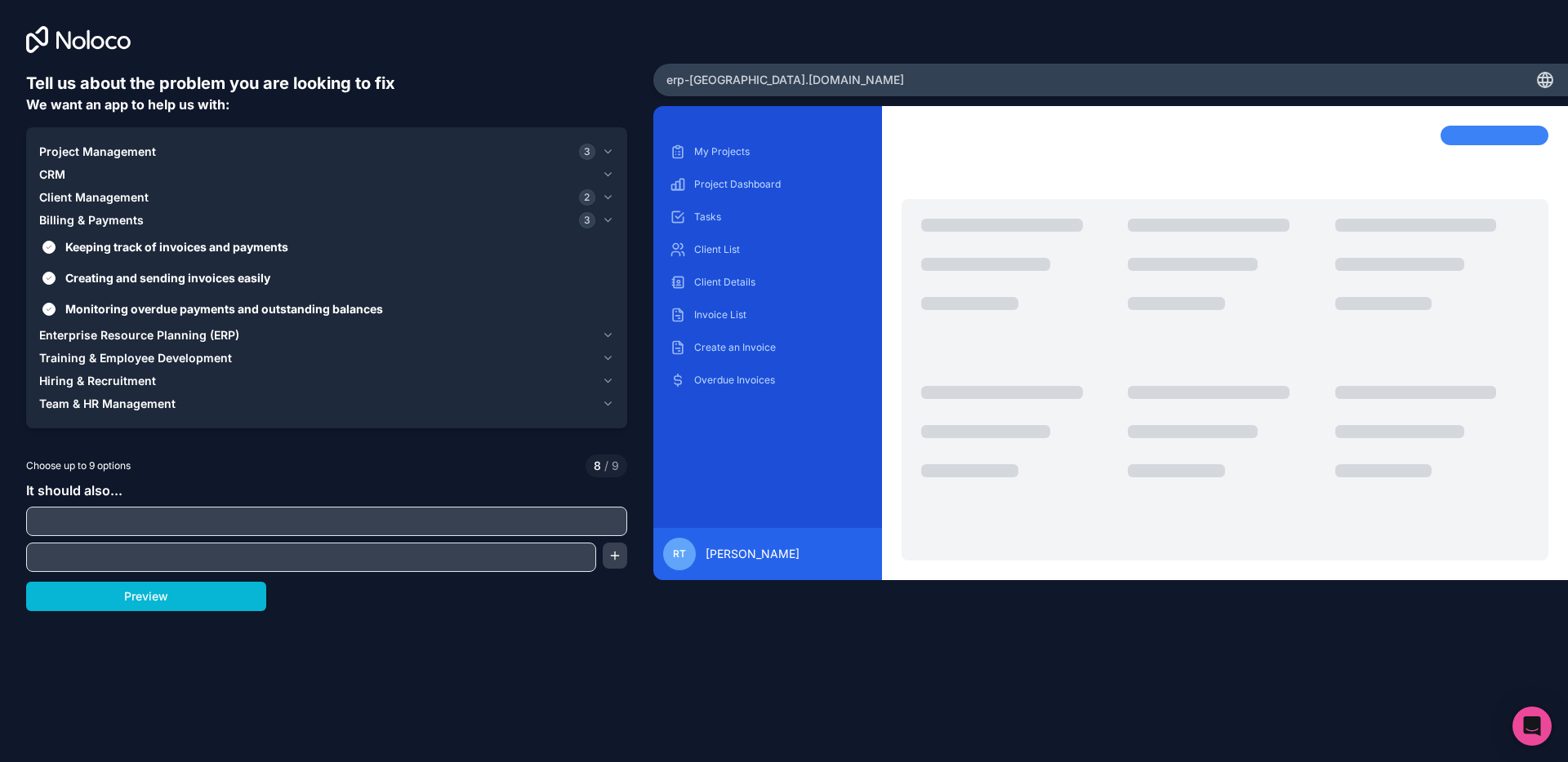
click at [90, 219] on span "Billing & Payments" at bounding box center [91, 220] width 105 height 16
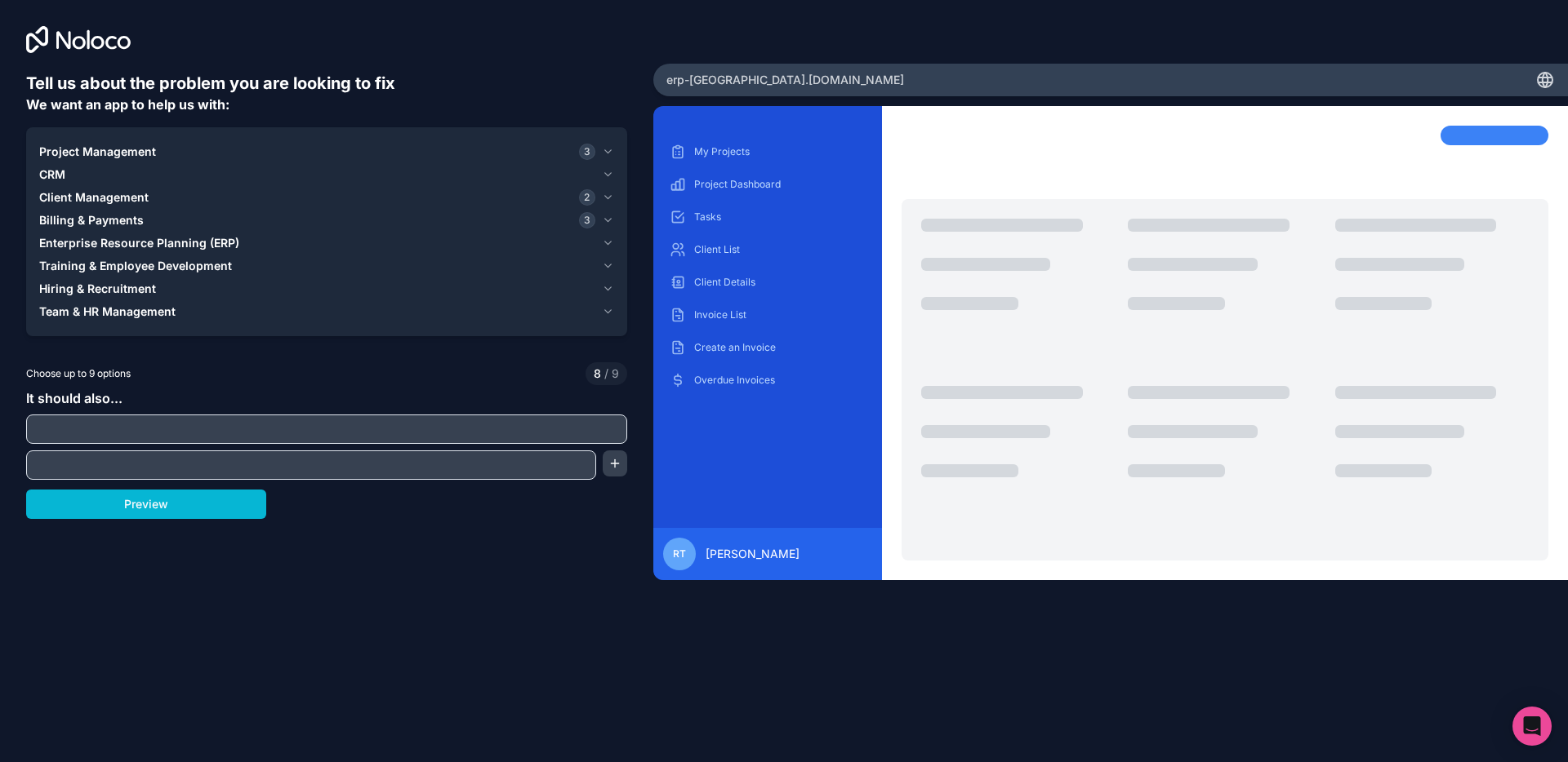
click at [90, 219] on span "Billing & Payments" at bounding box center [91, 220] width 105 height 16
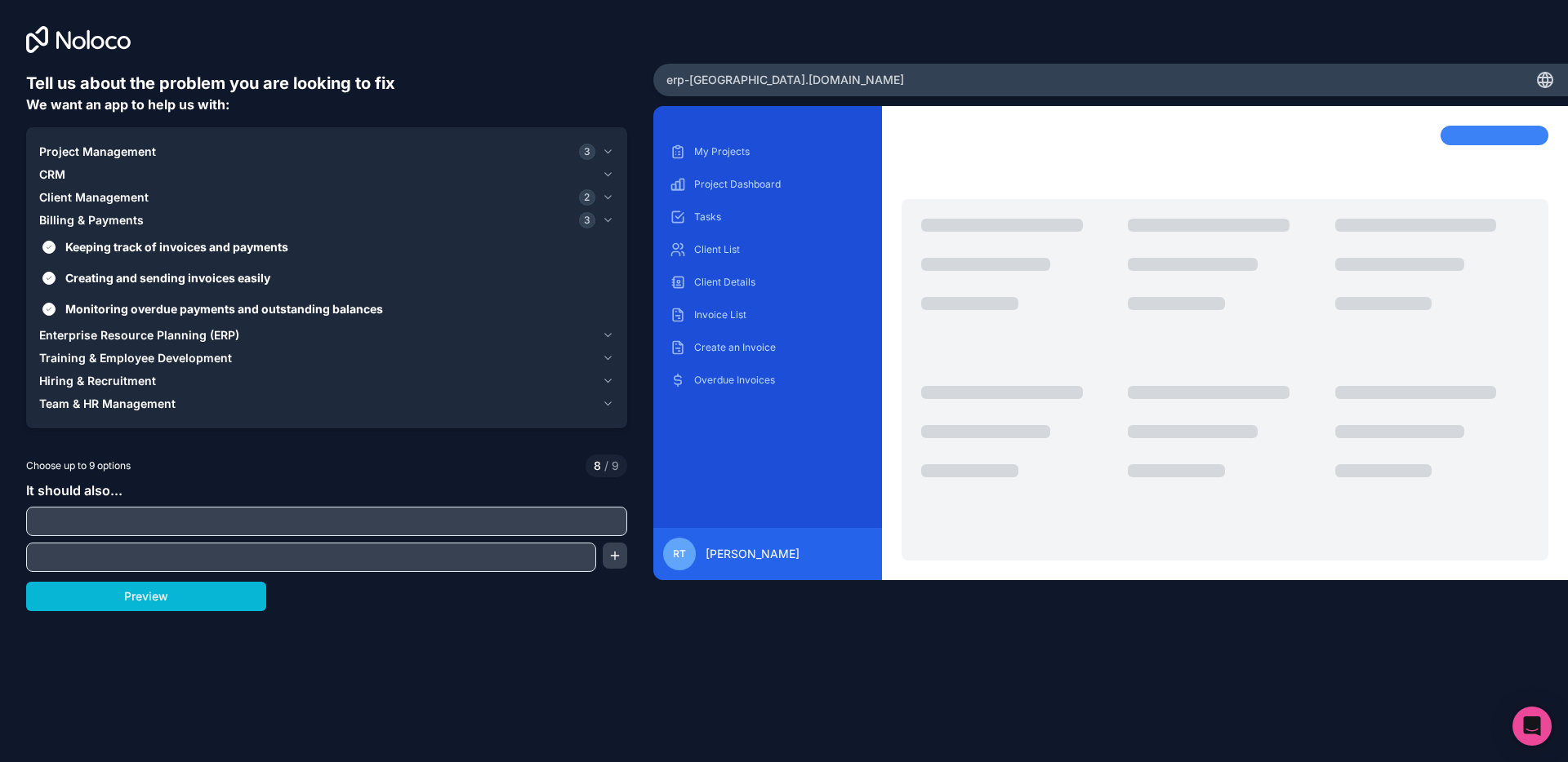
click at [81, 196] on span "Client Management" at bounding box center [94, 197] width 110 height 16
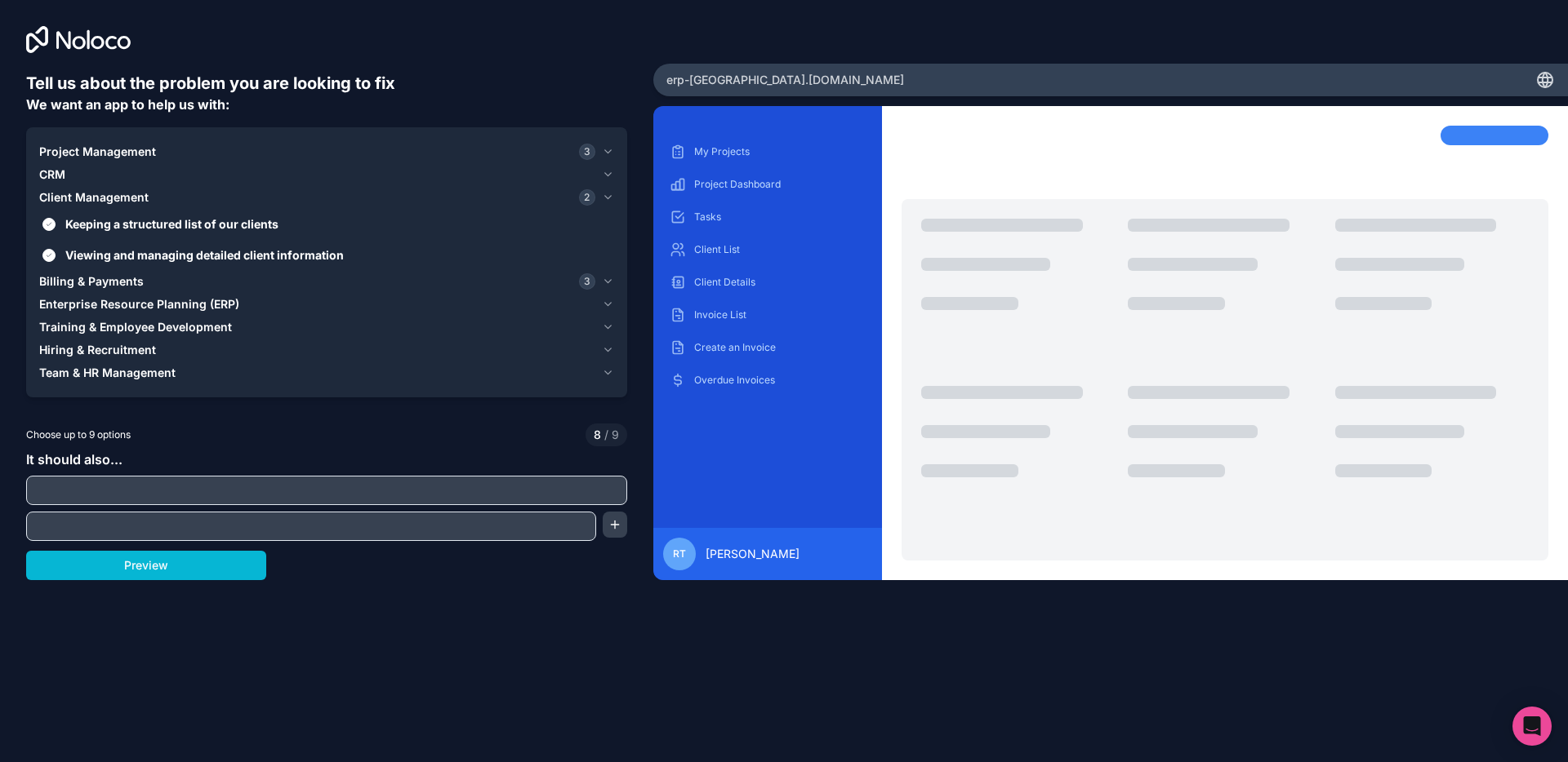
click at [77, 181] on div "CRM" at bounding box center [316, 174] width 556 height 16
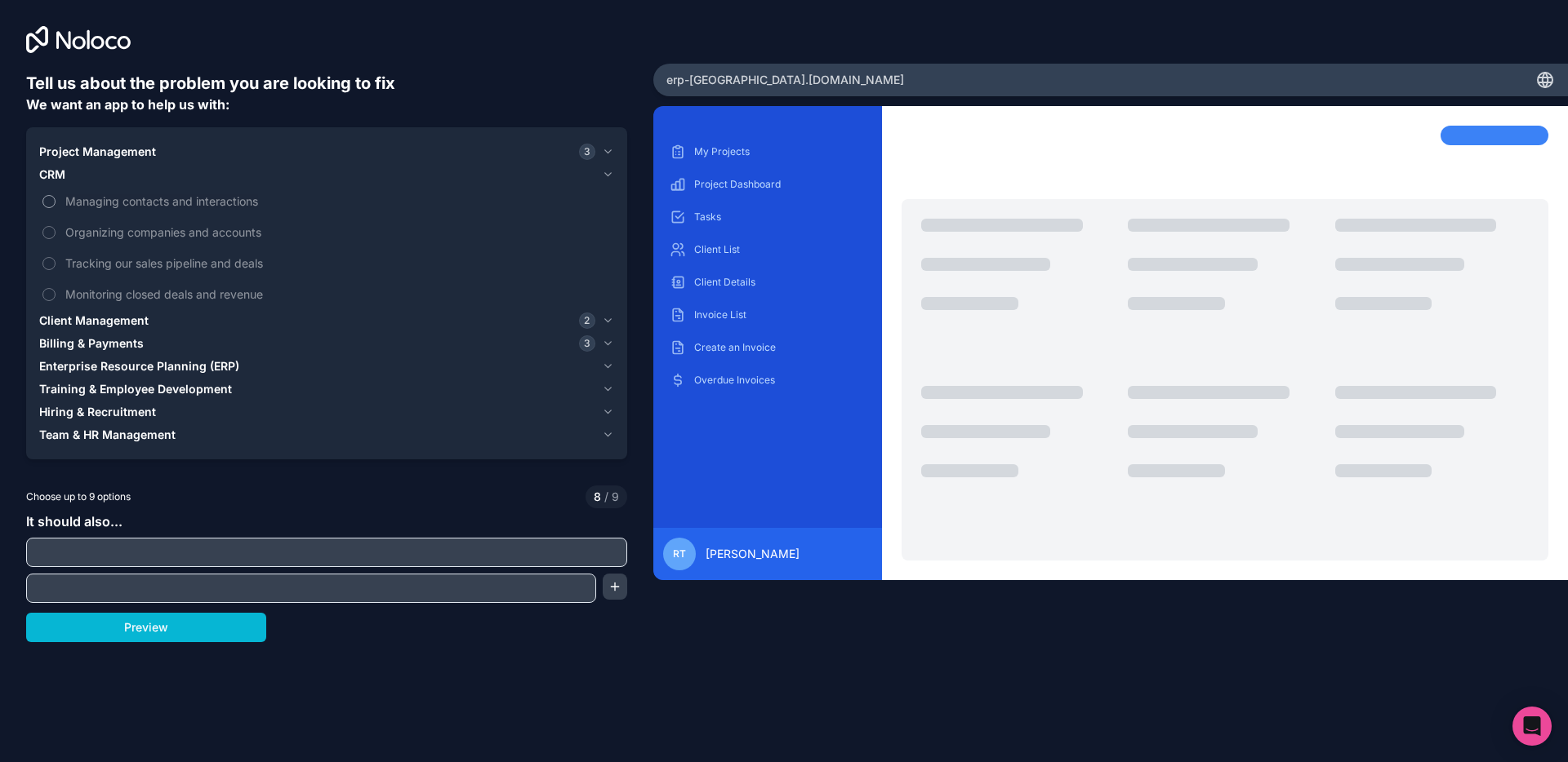
click at [71, 199] on span "Managing contacts and interactions" at bounding box center [337, 201] width 546 height 17
click at [56, 199] on button "Managing contacts and interactions" at bounding box center [48, 201] width 13 height 13
click at [39, 219] on label "Organizing companies and accounts" at bounding box center [326, 233] width 575 height 30
click at [57, 205] on label "Managing contacts and interactions" at bounding box center [326, 201] width 575 height 30
click at [56, 205] on button "Managing contacts and interactions" at bounding box center [48, 201] width 13 height 13
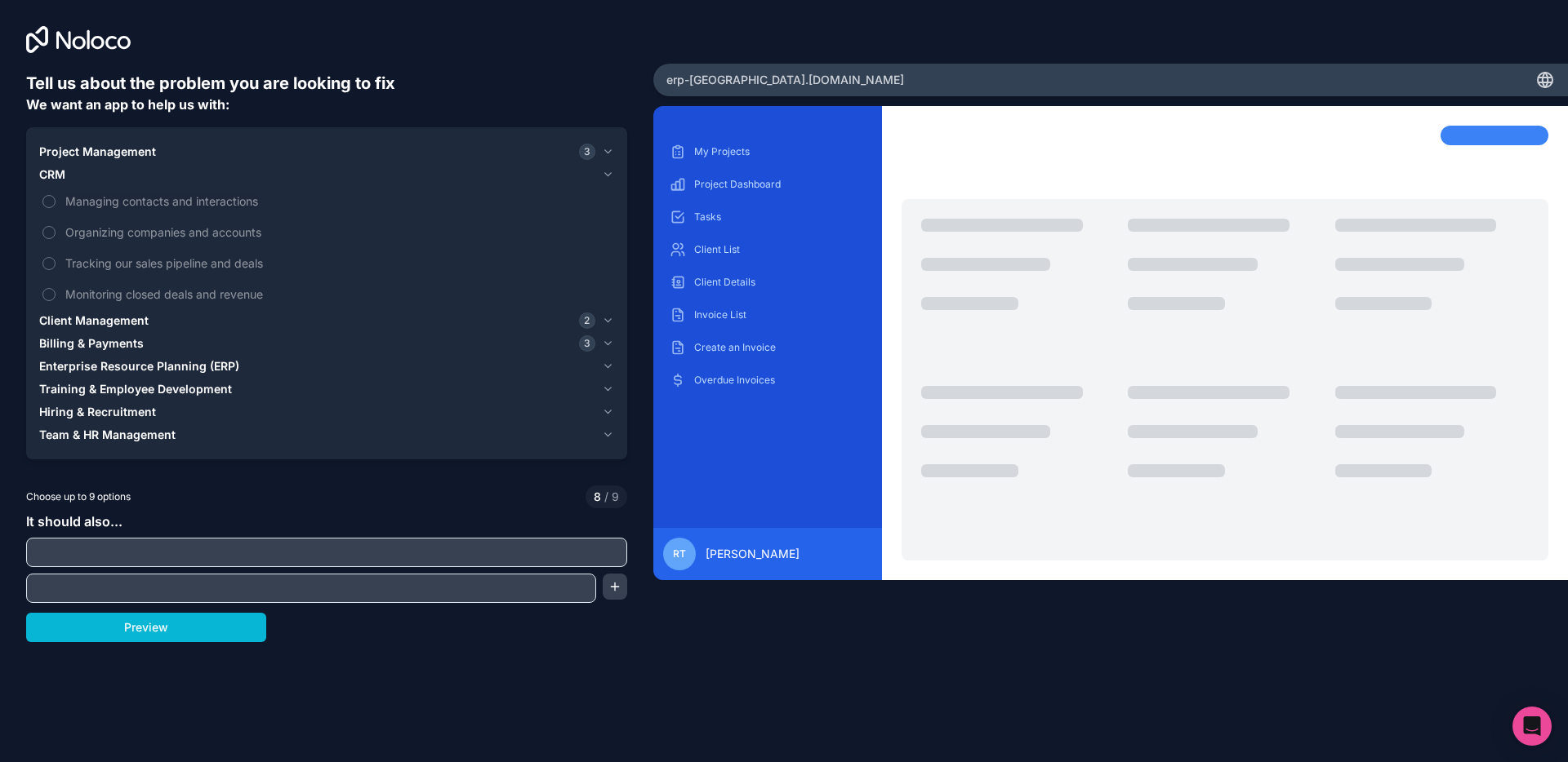
click at [94, 346] on span "Billing & Payments" at bounding box center [91, 343] width 105 height 16
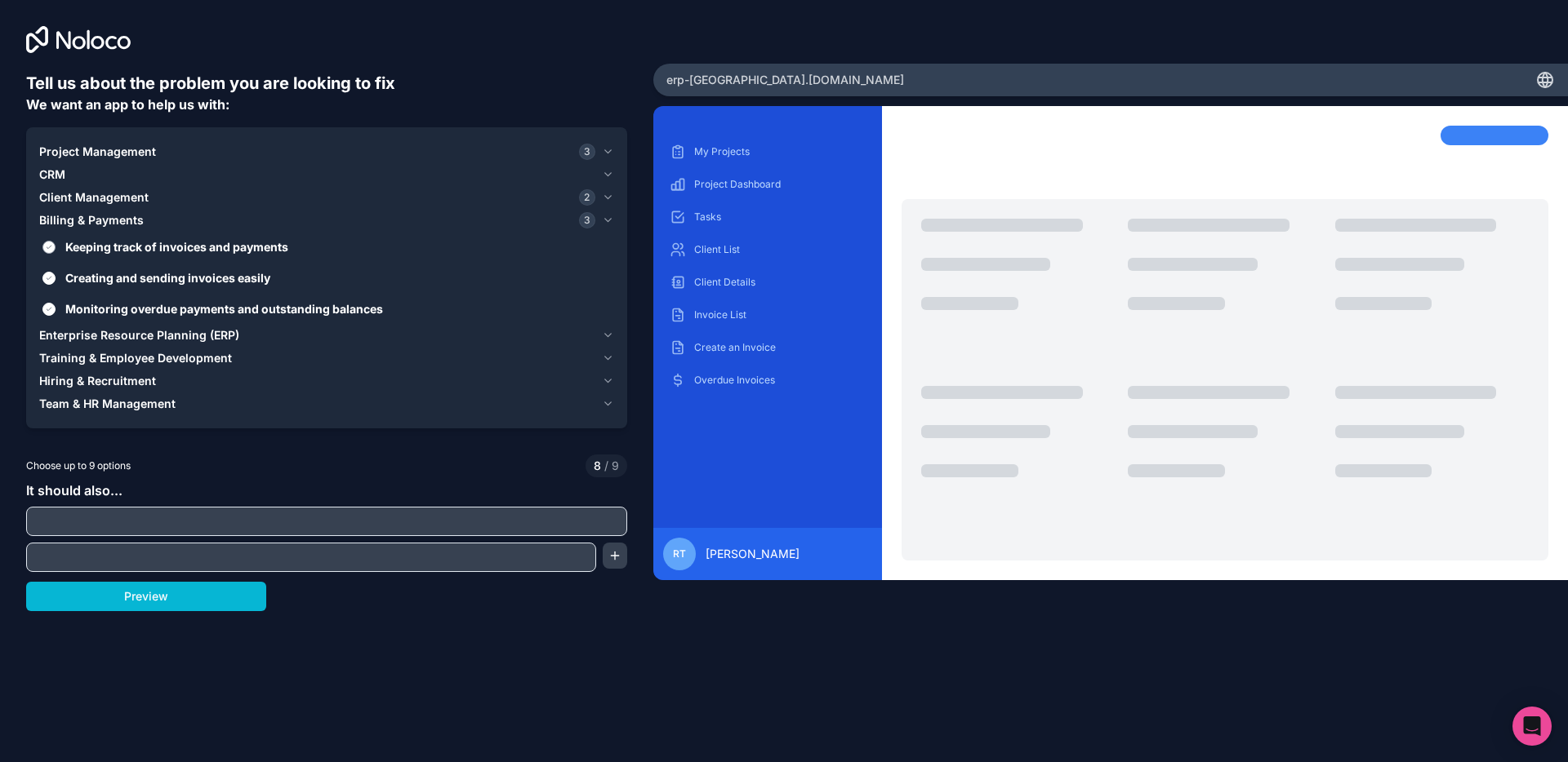
click at [117, 249] on span "Keeping track of invoices and payments" at bounding box center [337, 247] width 546 height 17
click at [56, 249] on button "Keeping track of invoices and payments" at bounding box center [48, 247] width 13 height 13
click at [116, 274] on span "Creating and sending invoices easily" at bounding box center [337, 278] width 546 height 17
click at [56, 274] on button "Creating and sending invoices easily" at bounding box center [48, 277] width 13 height 13
click at [113, 306] on span "Monitoring overdue payments and outstanding balances" at bounding box center [337, 309] width 546 height 17
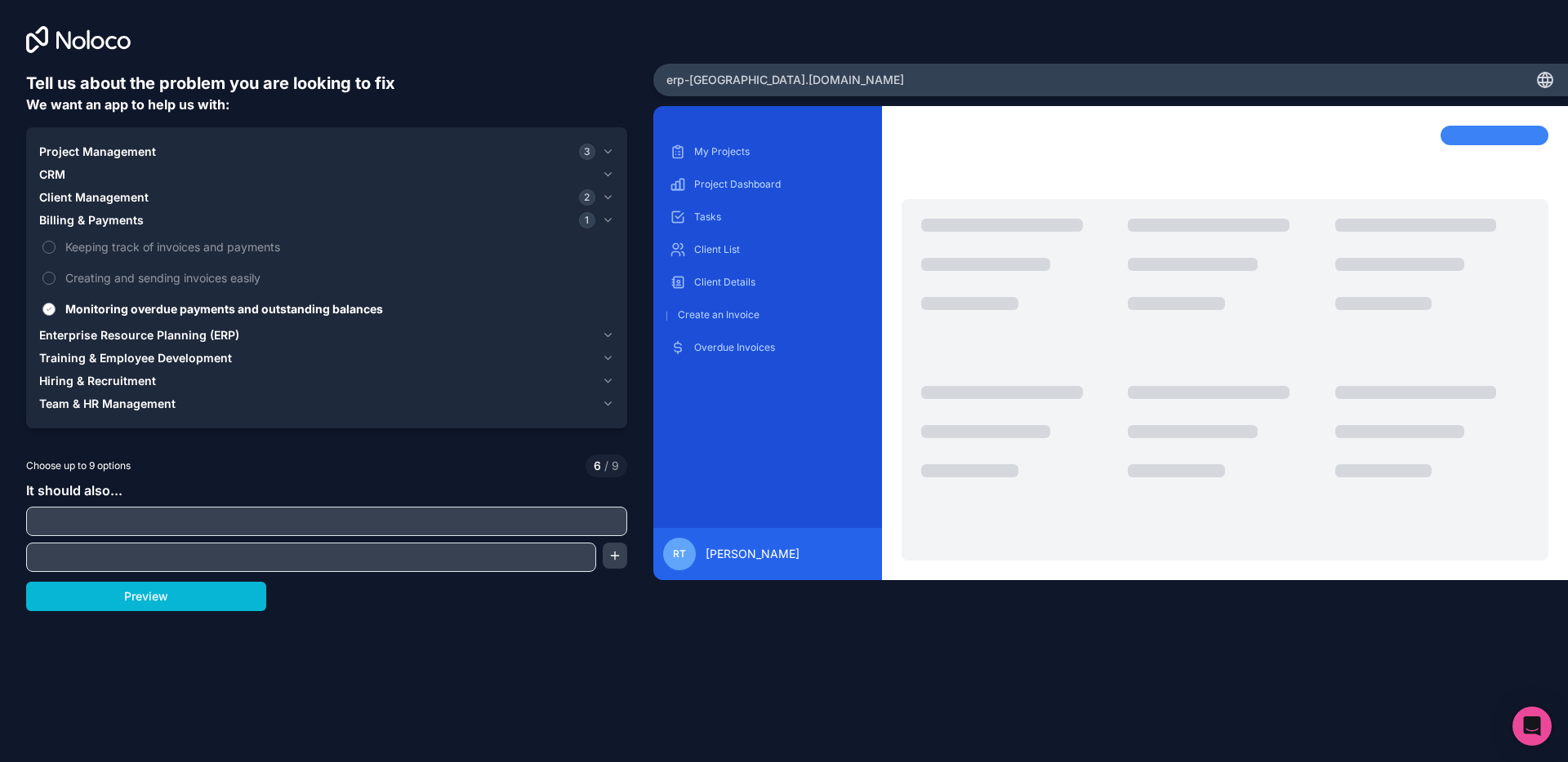
click at [56, 306] on button "Monitoring overdue payments and outstanding balances" at bounding box center [48, 309] width 13 height 13
click at [104, 193] on span "Client Management" at bounding box center [94, 197] width 110 height 16
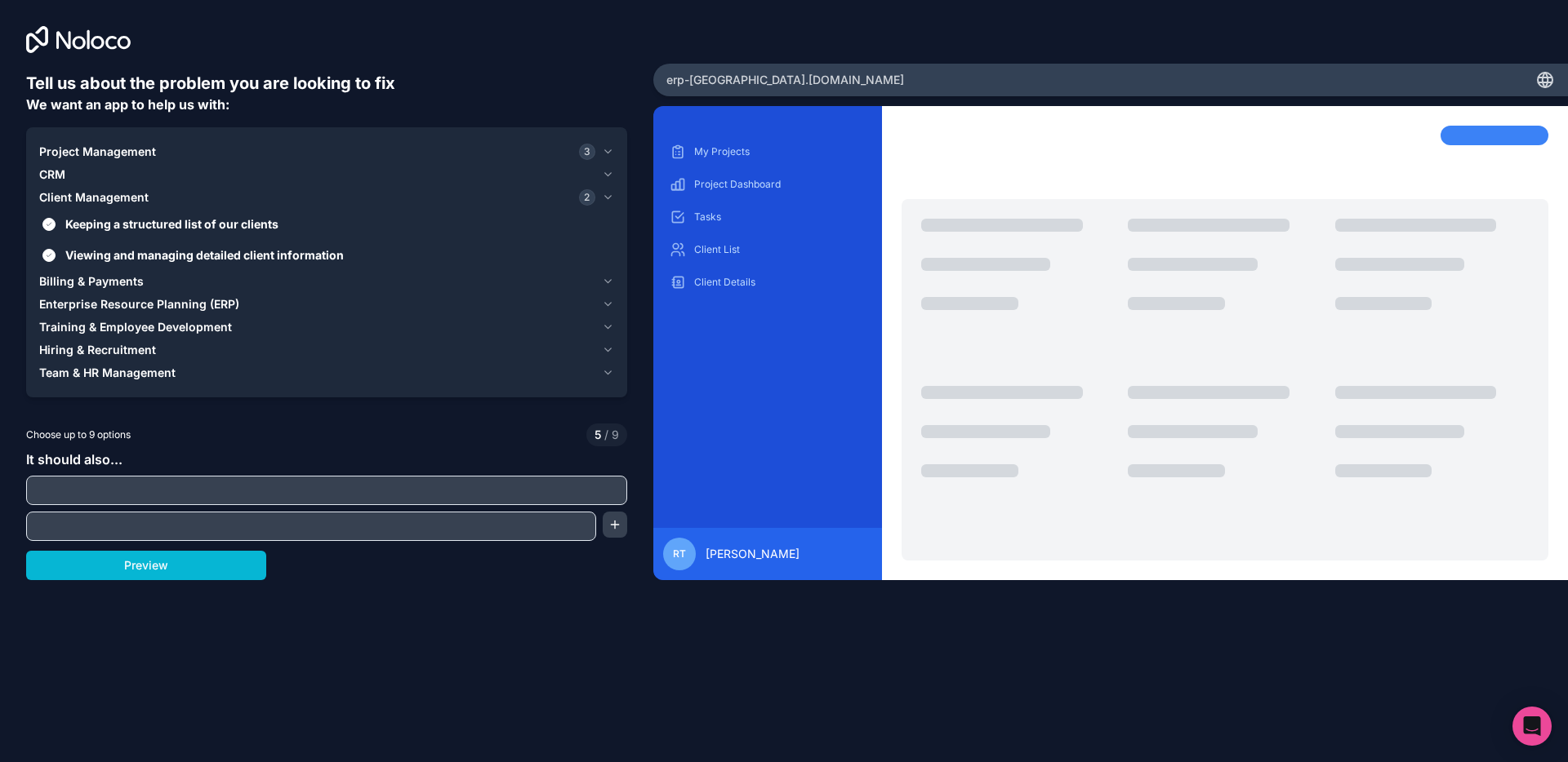
click at [72, 179] on div "CRM" at bounding box center [316, 174] width 556 height 16
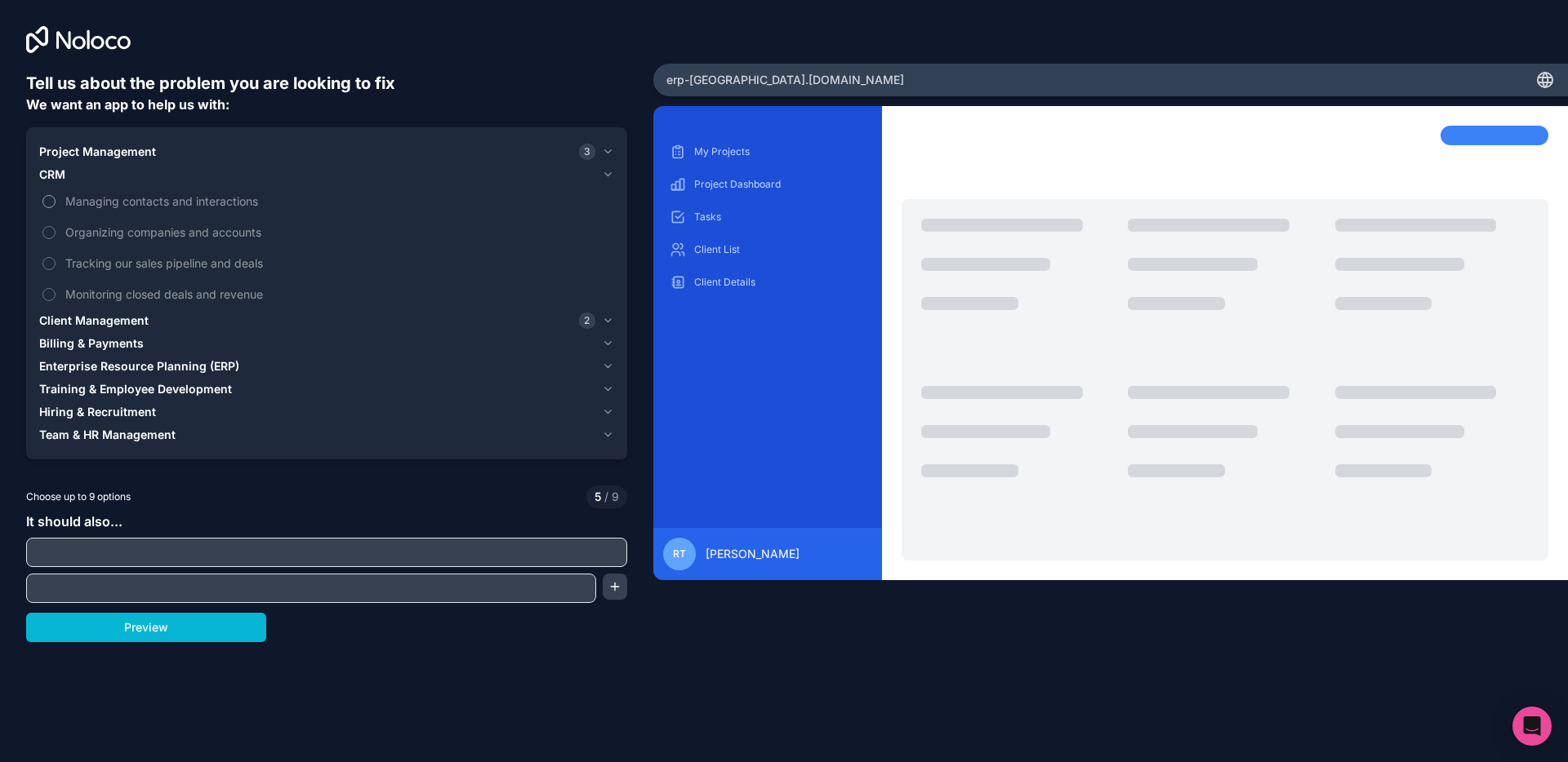
click at [72, 197] on span "Managing contacts and interactions" at bounding box center [337, 201] width 546 height 17
click at [56, 197] on button "Managing contacts and interactions" at bounding box center [48, 201] width 13 height 13
click at [64, 228] on label "Organizing companies and accounts" at bounding box center [326, 233] width 575 height 30
click at [56, 228] on button "Organizing companies and accounts" at bounding box center [48, 232] width 13 height 13
click at [61, 264] on label "Tracking our sales pipeline and deals" at bounding box center [326, 263] width 575 height 30
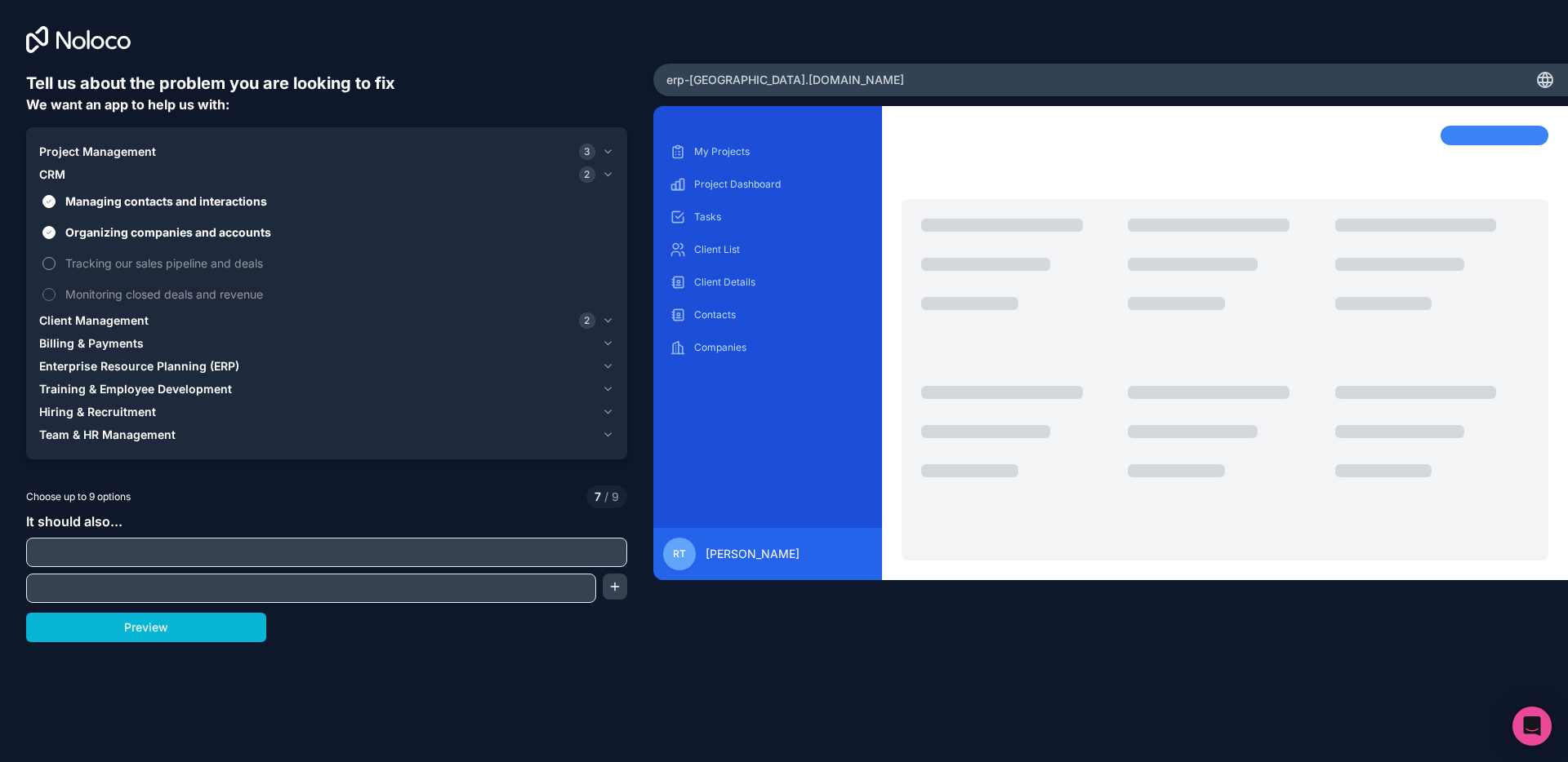
click at [56, 264] on button "Tracking our sales pipeline and deals" at bounding box center [48, 263] width 13 height 13
drag, startPoint x: 96, startPoint y: 293, endPoint x: 103, endPoint y: 303, distance: 12.2
click at [97, 294] on span "Monitoring closed deals and revenue" at bounding box center [337, 294] width 546 height 17
click at [56, 294] on button "Monitoring closed deals and revenue" at bounding box center [48, 294] width 13 height 13
click at [120, 160] on button "Project Management 3" at bounding box center [326, 152] width 575 height 23
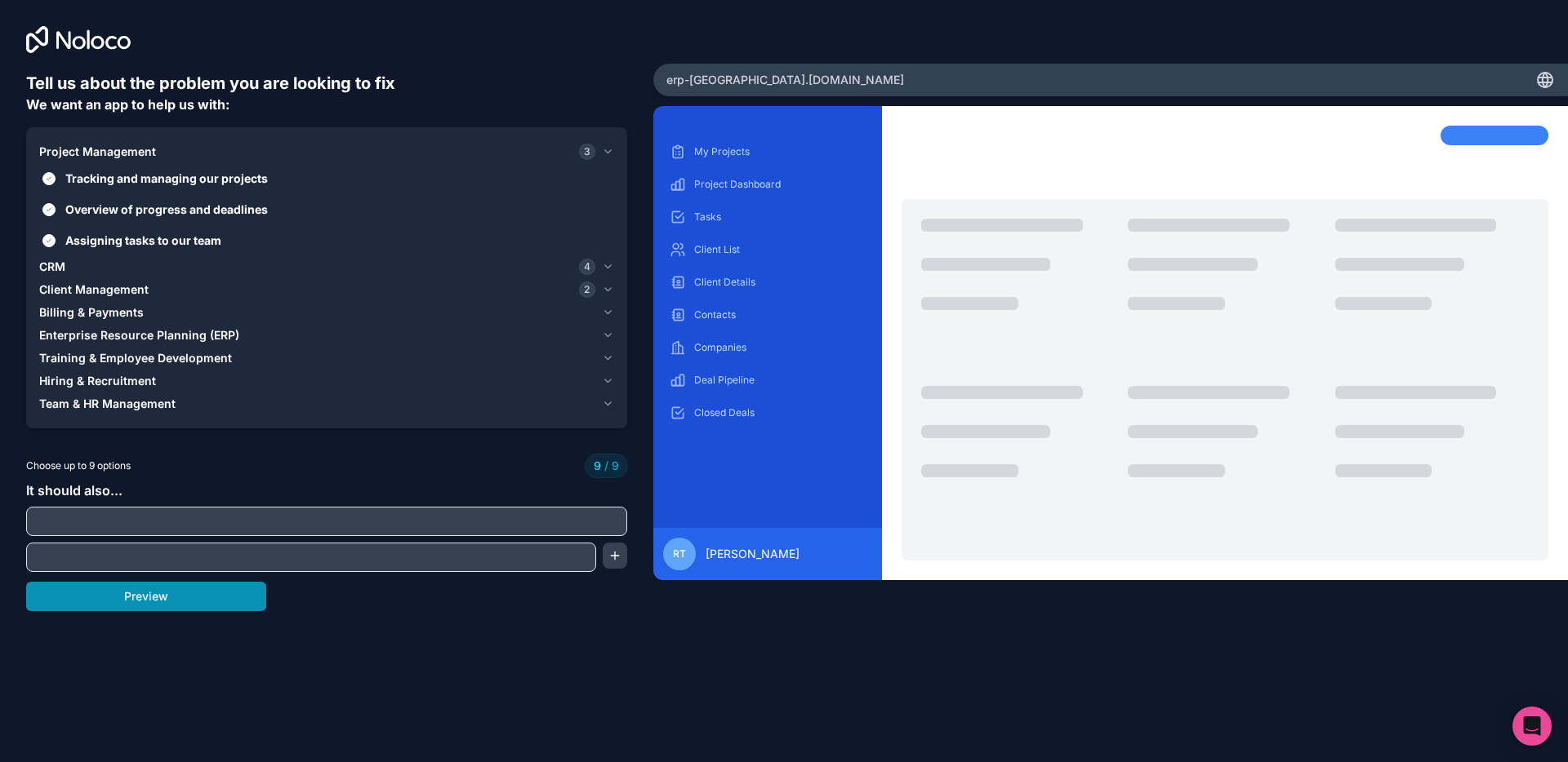
click at [228, 593] on button "Preview" at bounding box center [146, 596] width 240 height 30
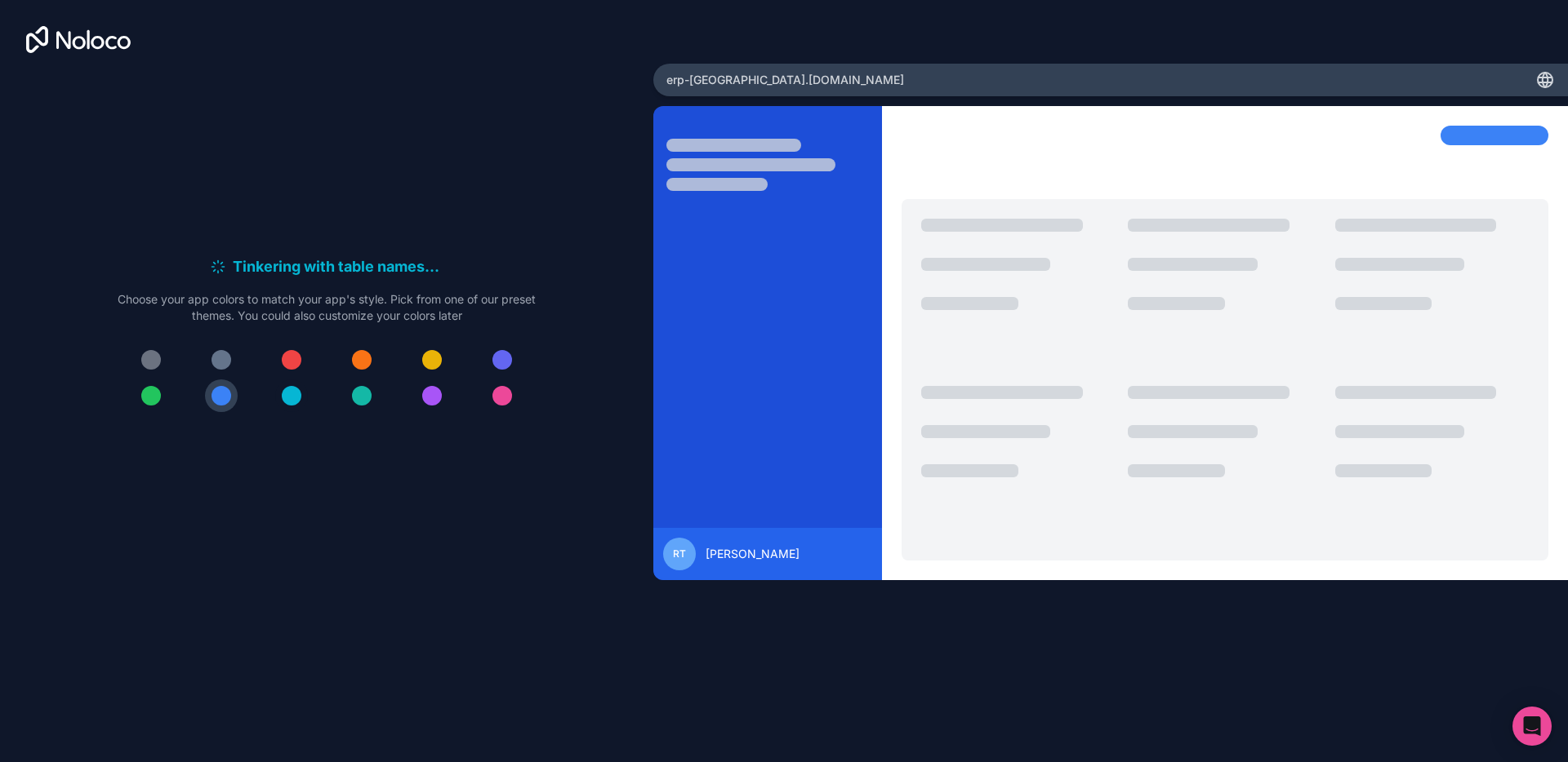
click at [290, 395] on div at bounding box center [291, 395] width 19 height 19
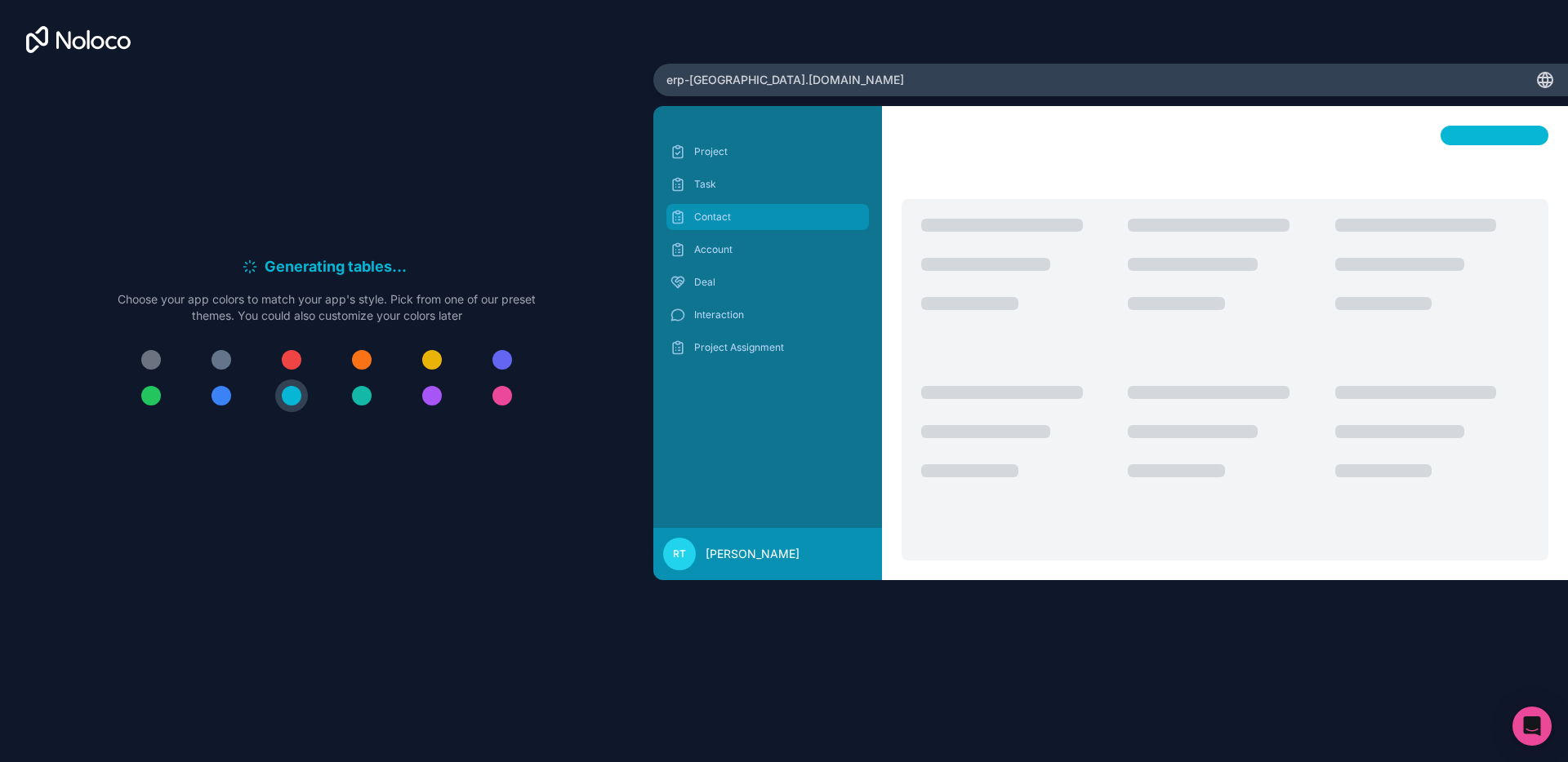
click at [738, 212] on p "Contact" at bounding box center [779, 217] width 171 height 13
click at [723, 190] on p "Task" at bounding box center [779, 184] width 171 height 13
click at [133, 391] on div at bounding box center [326, 378] width 418 height 68
click at [156, 397] on div at bounding box center [151, 395] width 19 height 19
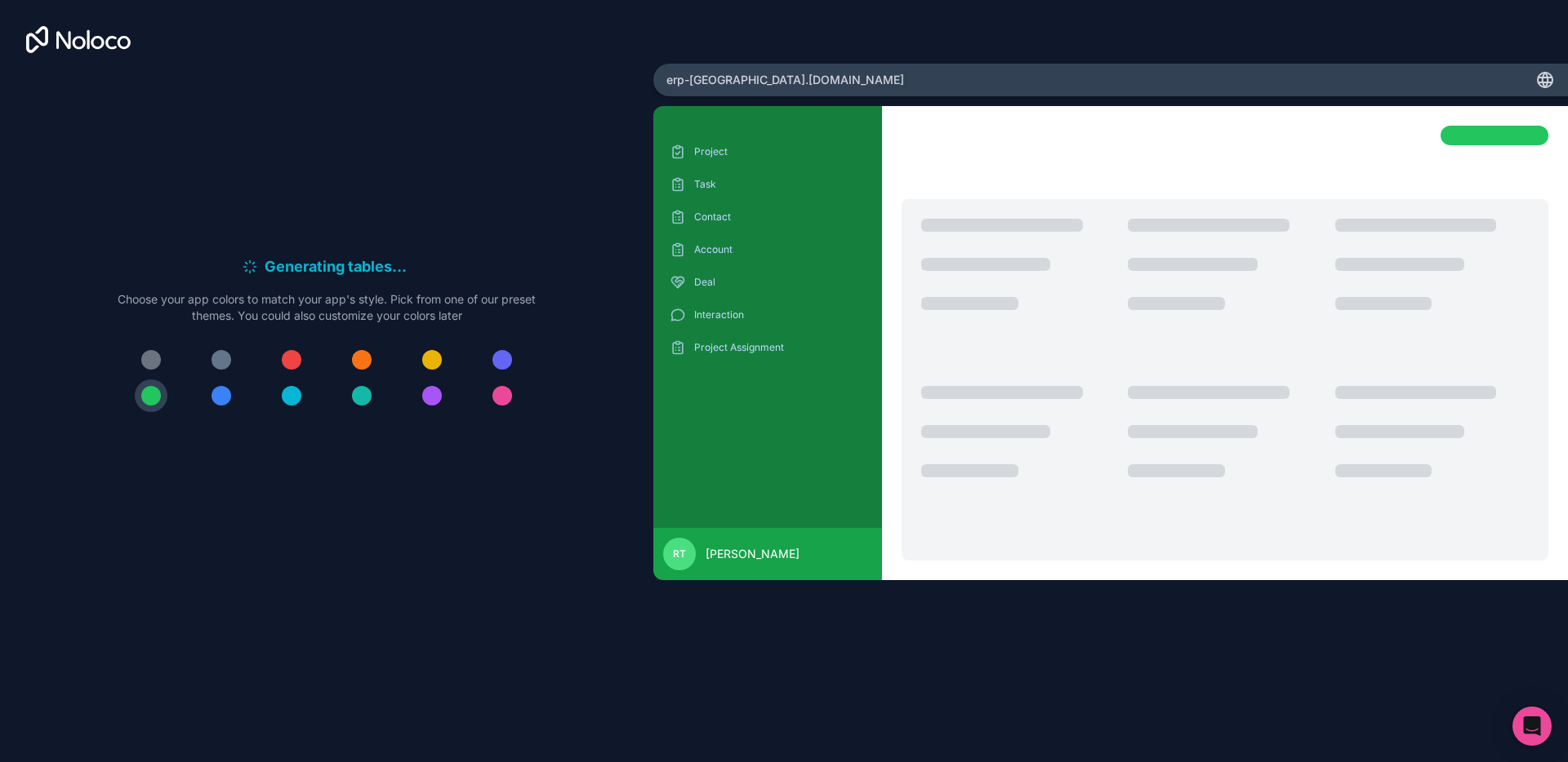
click at [290, 400] on div at bounding box center [291, 395] width 19 height 19
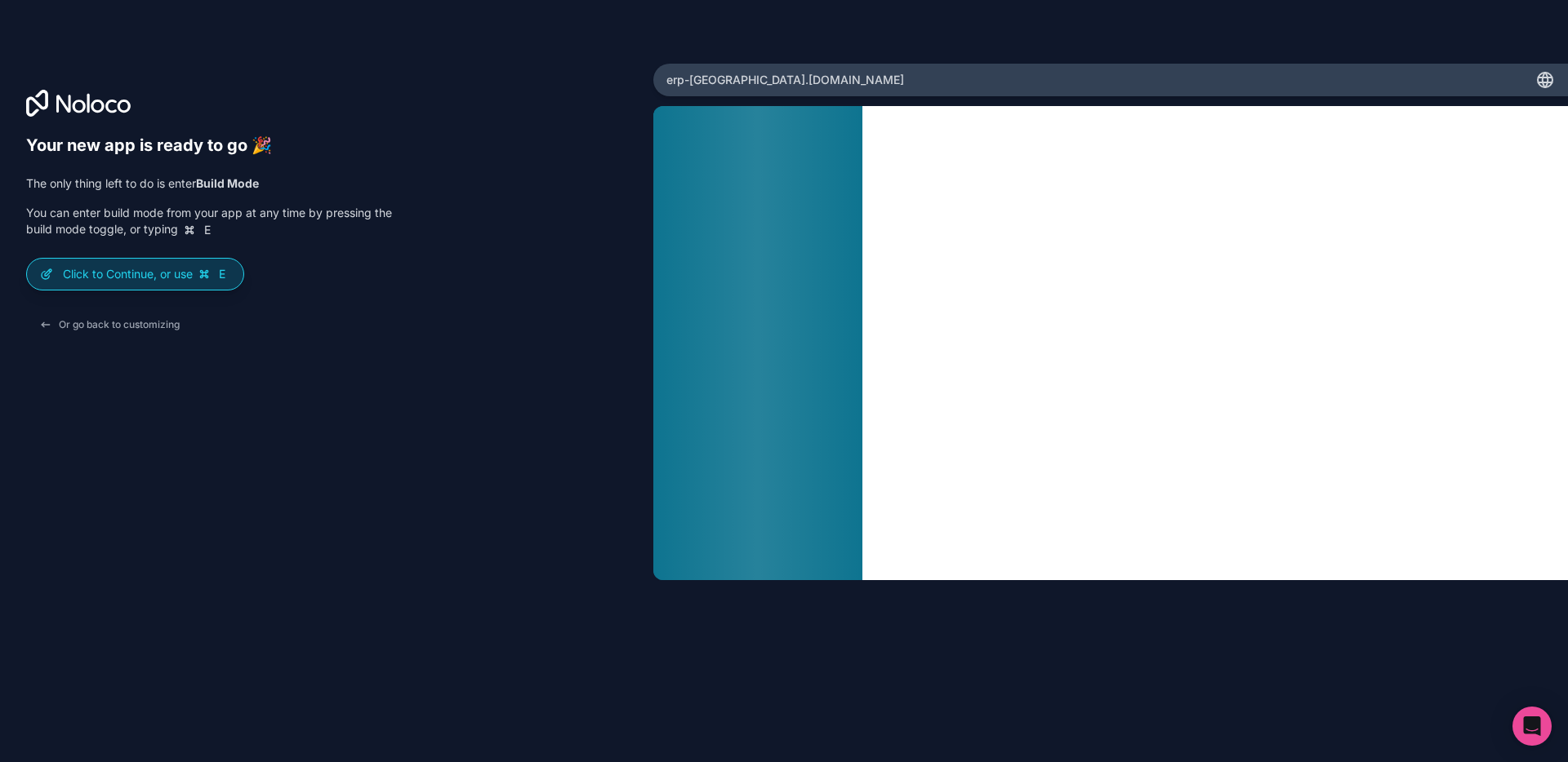
click at [196, 273] on p "Click to Continue, or use E" at bounding box center [147, 274] width 168 height 16
click at [169, 326] on button "Or go back to customizing" at bounding box center [110, 325] width 167 height 30
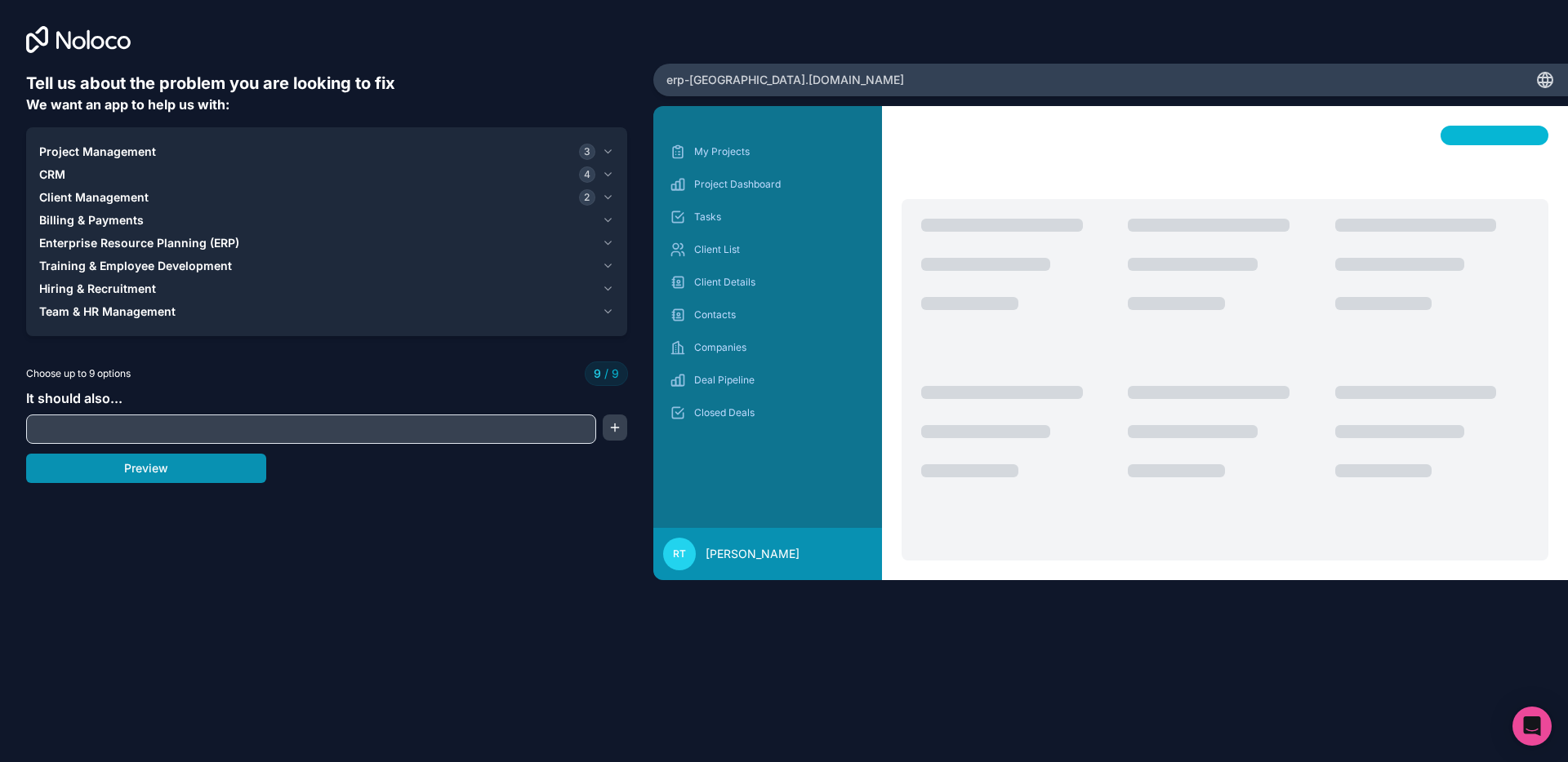
click at [198, 470] on button "Preview" at bounding box center [146, 468] width 240 height 30
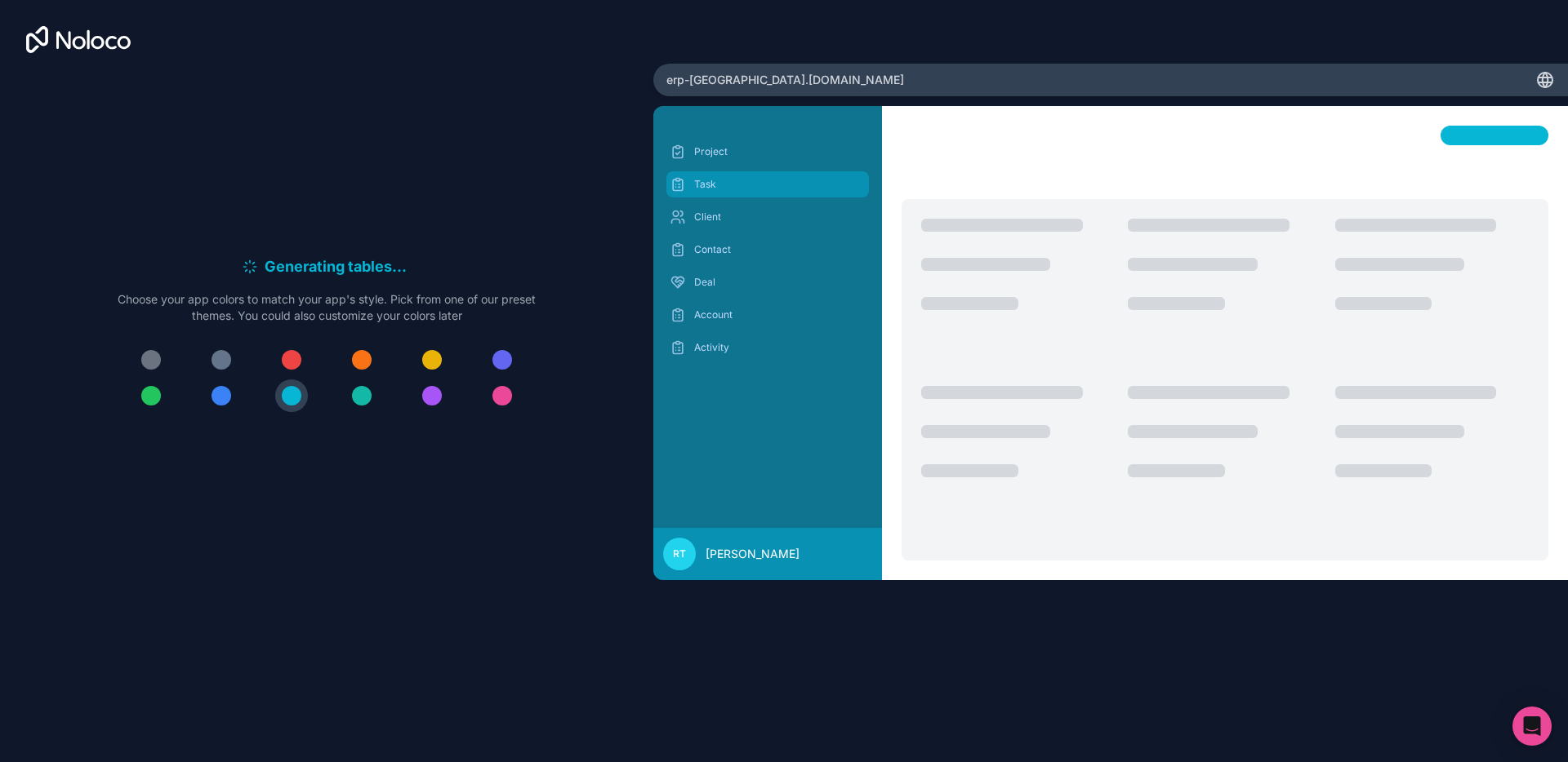
click at [730, 190] on p "Task" at bounding box center [779, 184] width 171 height 13
click at [729, 169] on div "Project Task Client Contact Deal Account Activity" at bounding box center [768, 250] width 202 height 222
click at [725, 157] on p "Project" at bounding box center [779, 151] width 171 height 13
